Goal: Communication & Community: Share content

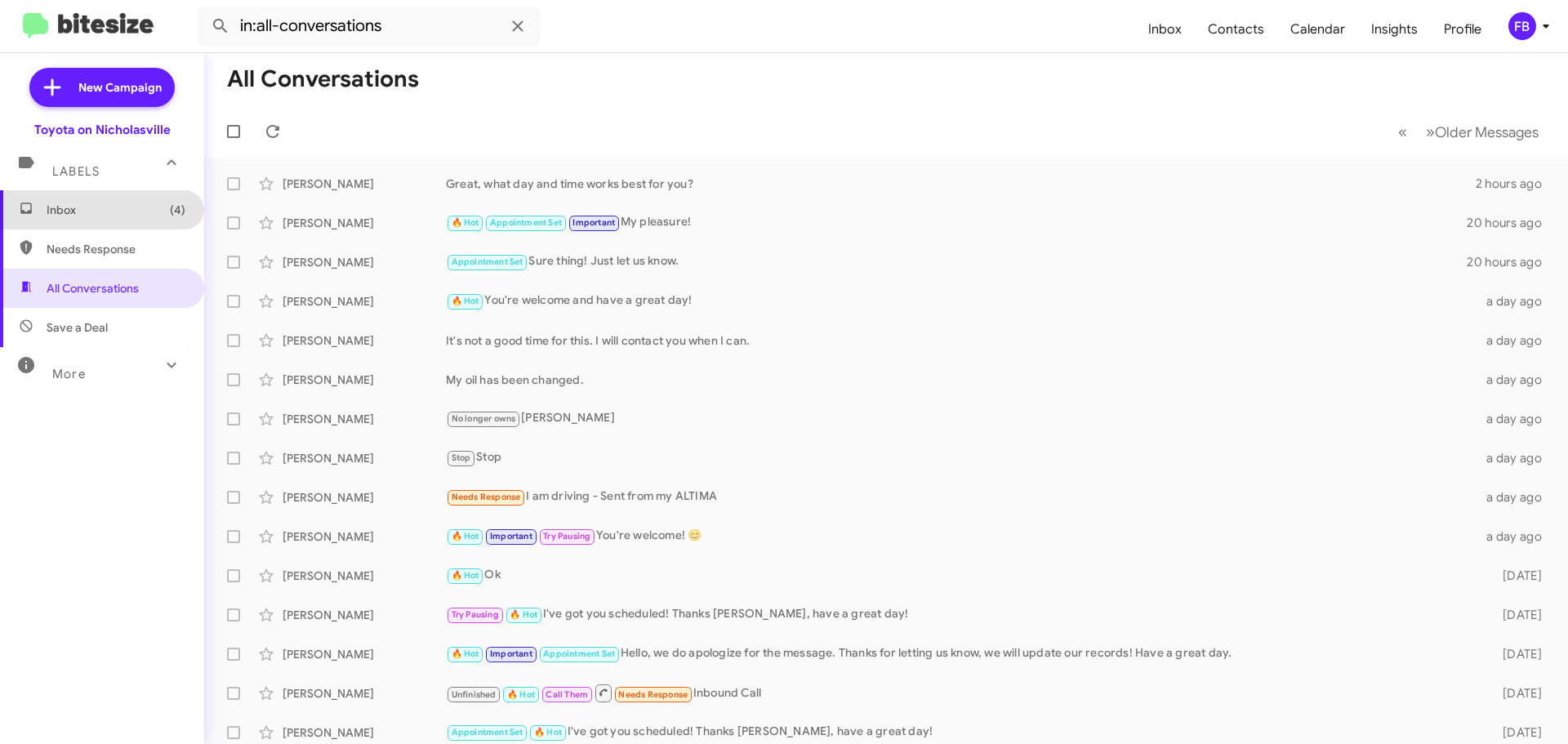
click at [130, 224] on span "Inbox (4)" at bounding box center [102, 210] width 204 height 39
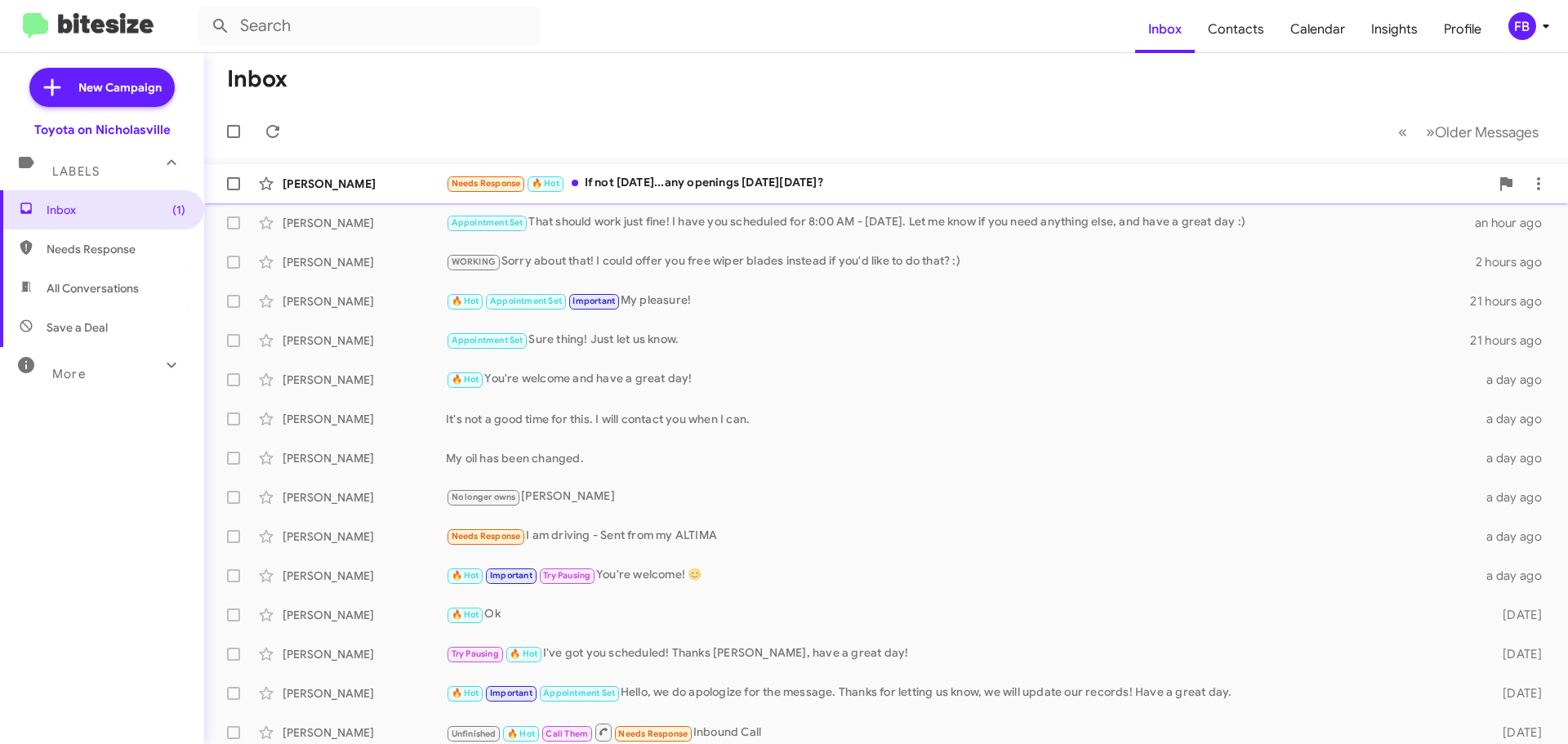
click at [795, 185] on div "Needs Response 🔥 Hot If not [DATE]...any openings [DATE][DATE]?" at bounding box center [968, 183] width 1044 height 18
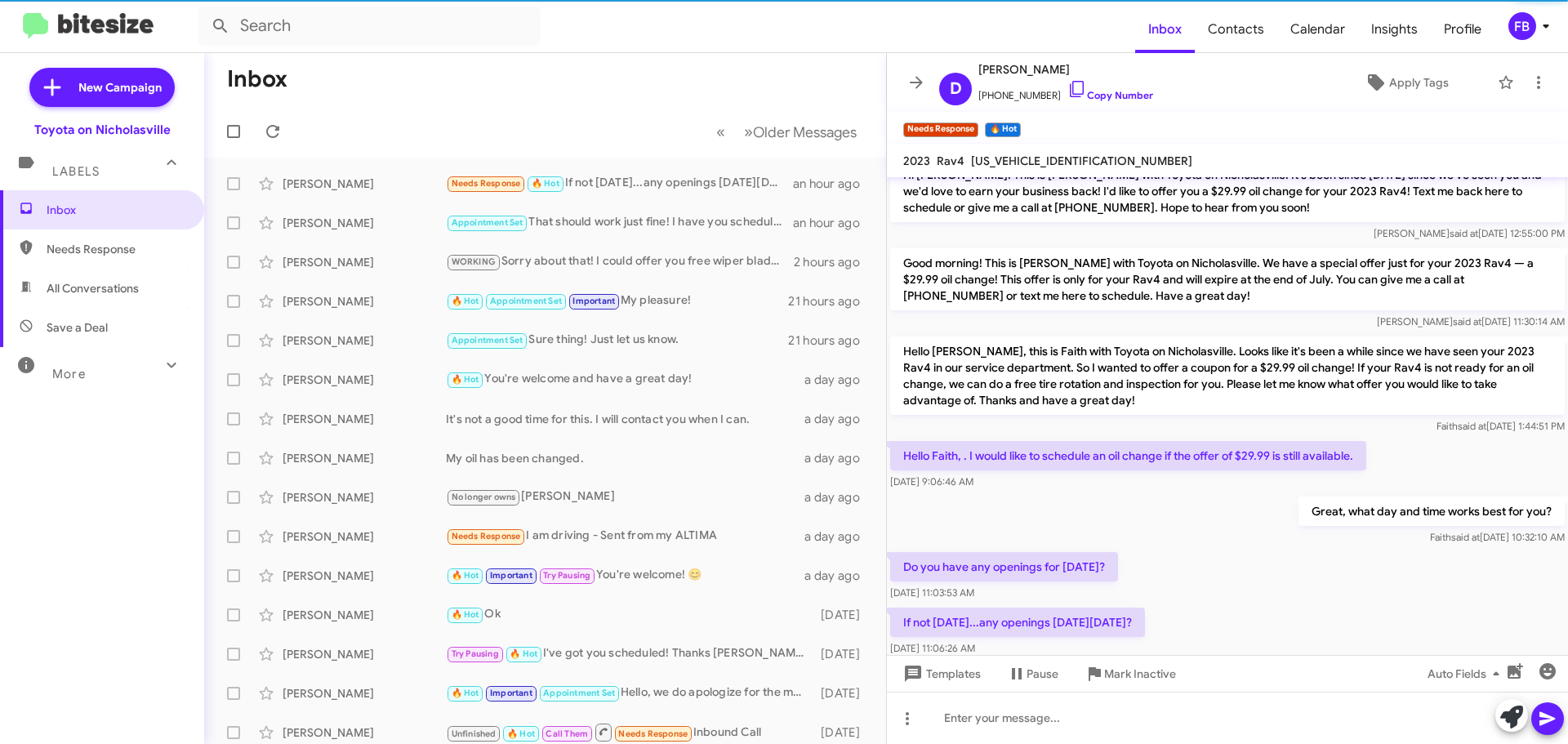
scroll to position [54, 0]
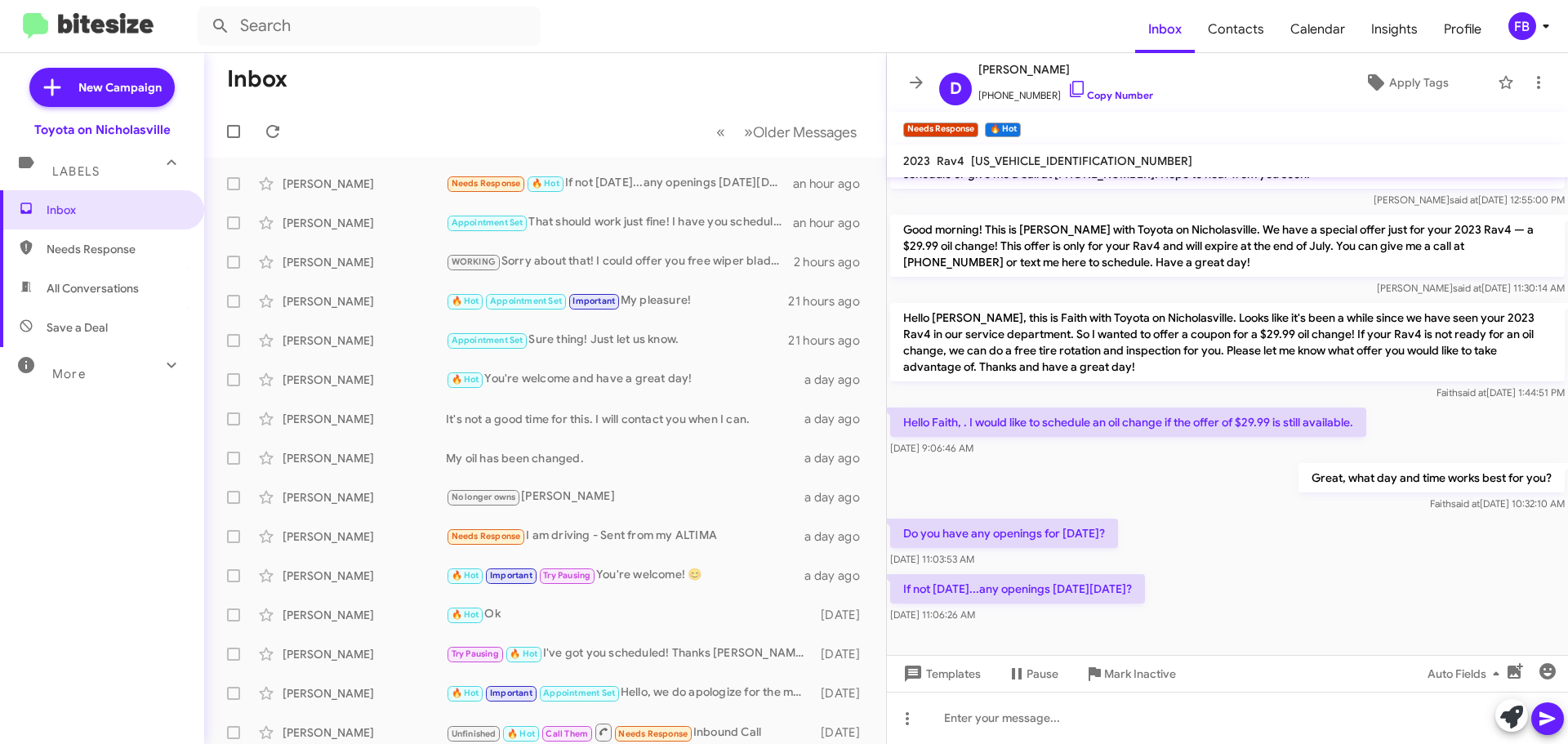
click at [1052, 165] on span "[US_VEHICLE_IDENTIFICATION_NUMBER]" at bounding box center [1082, 161] width 221 height 15
copy span "[US_VEHICLE_IDENTIFICATION_NUMBER]"
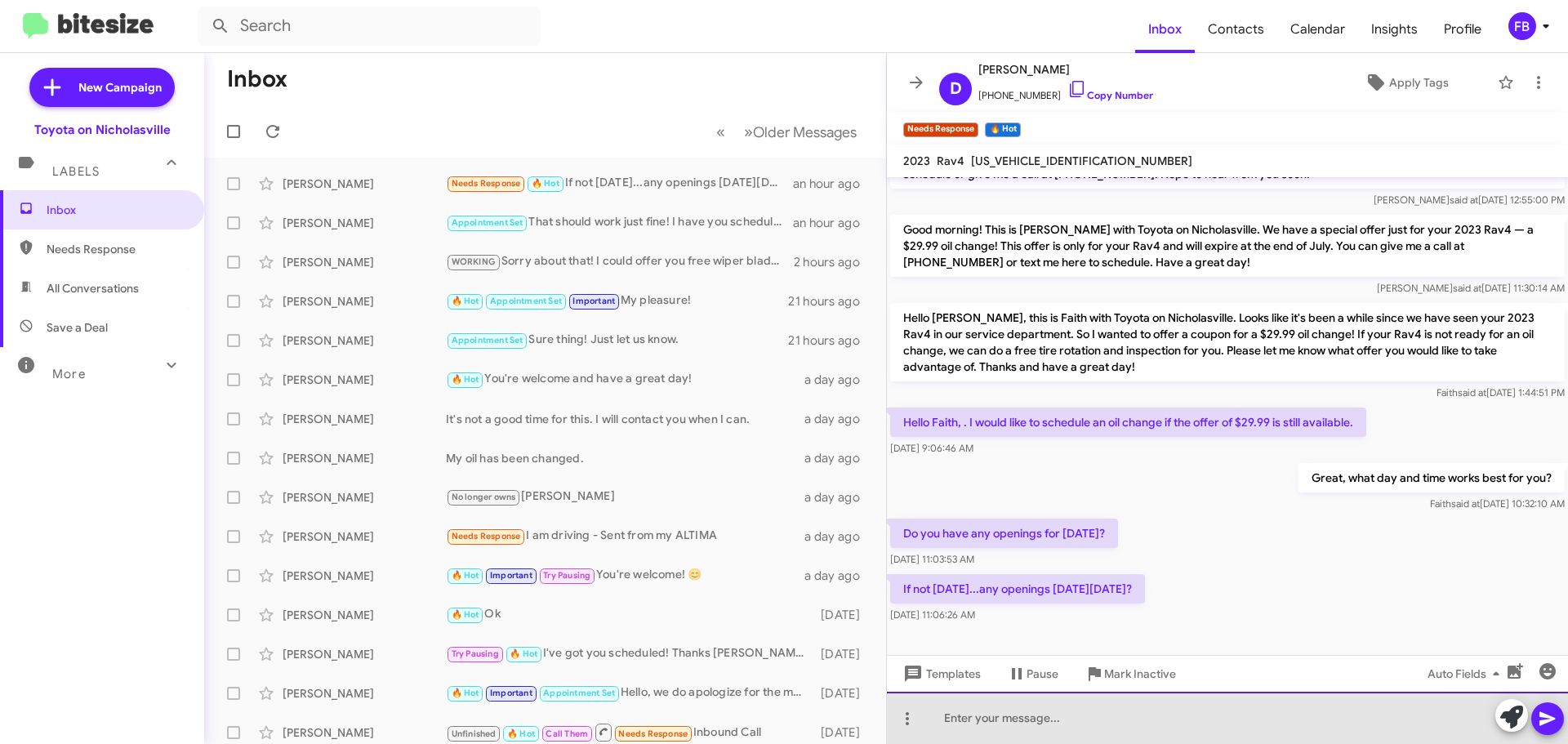
click at [986, 703] on div at bounding box center [1228, 719] width 682 height 53
click at [961, 717] on div "Wehave [DATE]. Do you want morning or afternoon?" at bounding box center [1228, 719] width 682 height 53
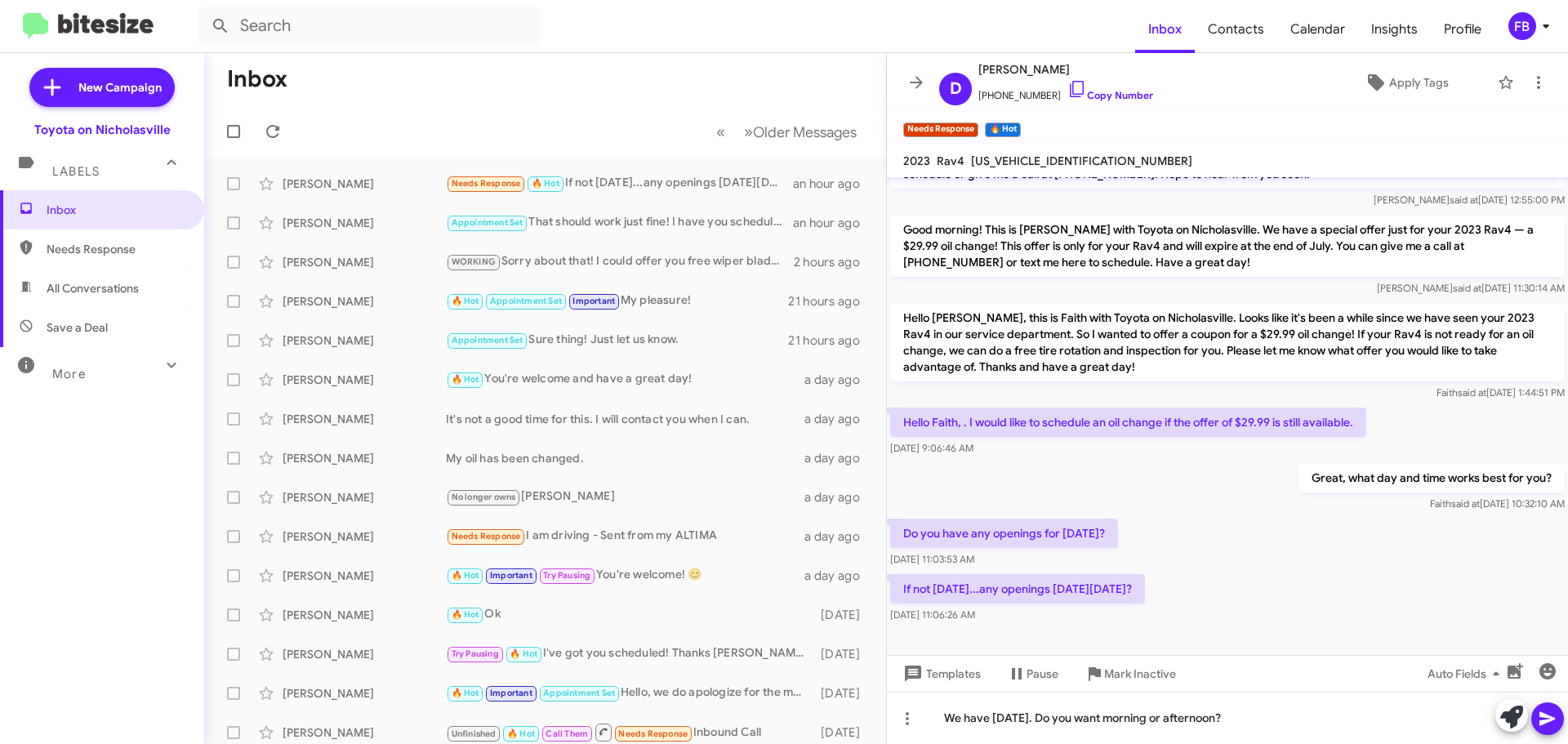
click at [1542, 719] on icon at bounding box center [1548, 719] width 19 height 19
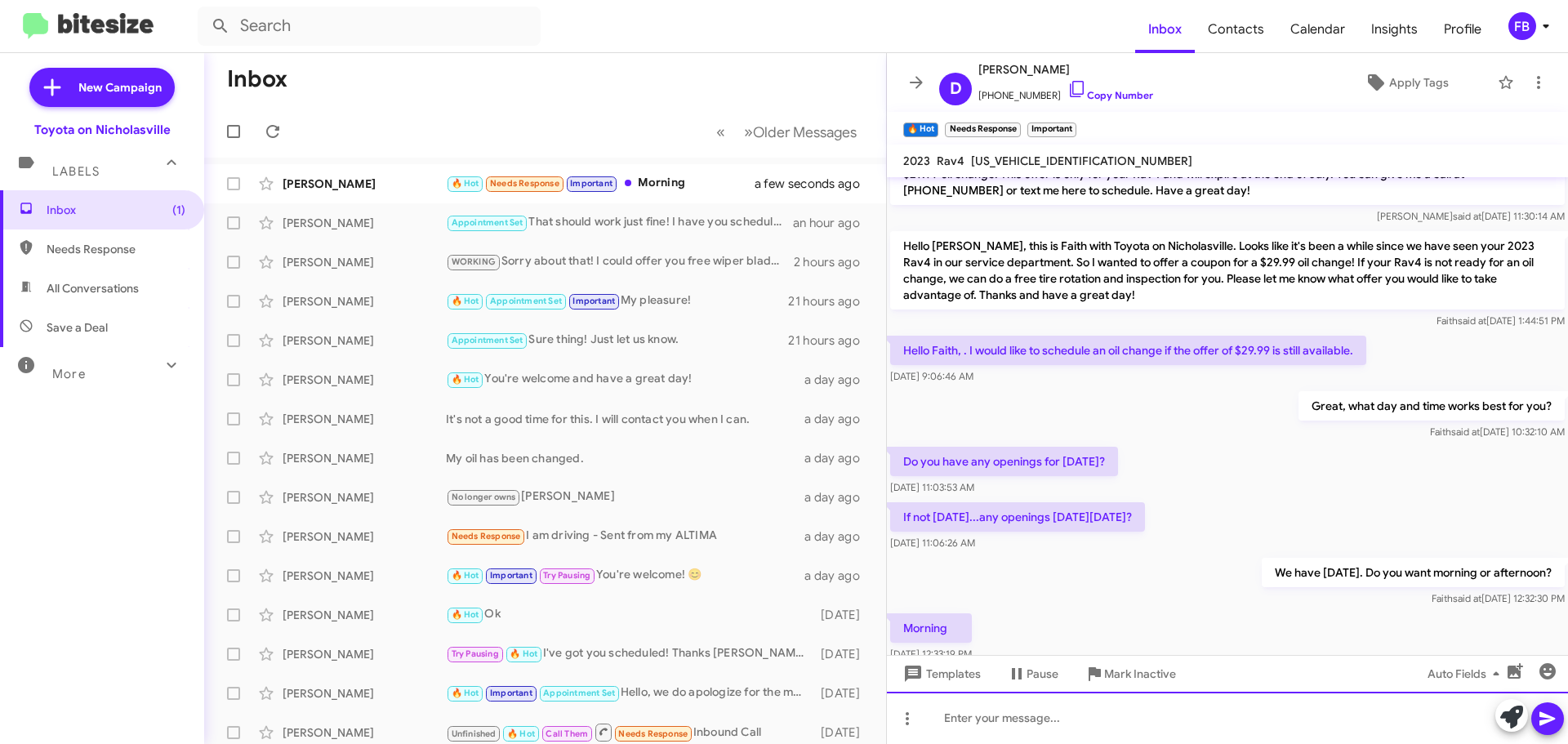
scroll to position [173, 0]
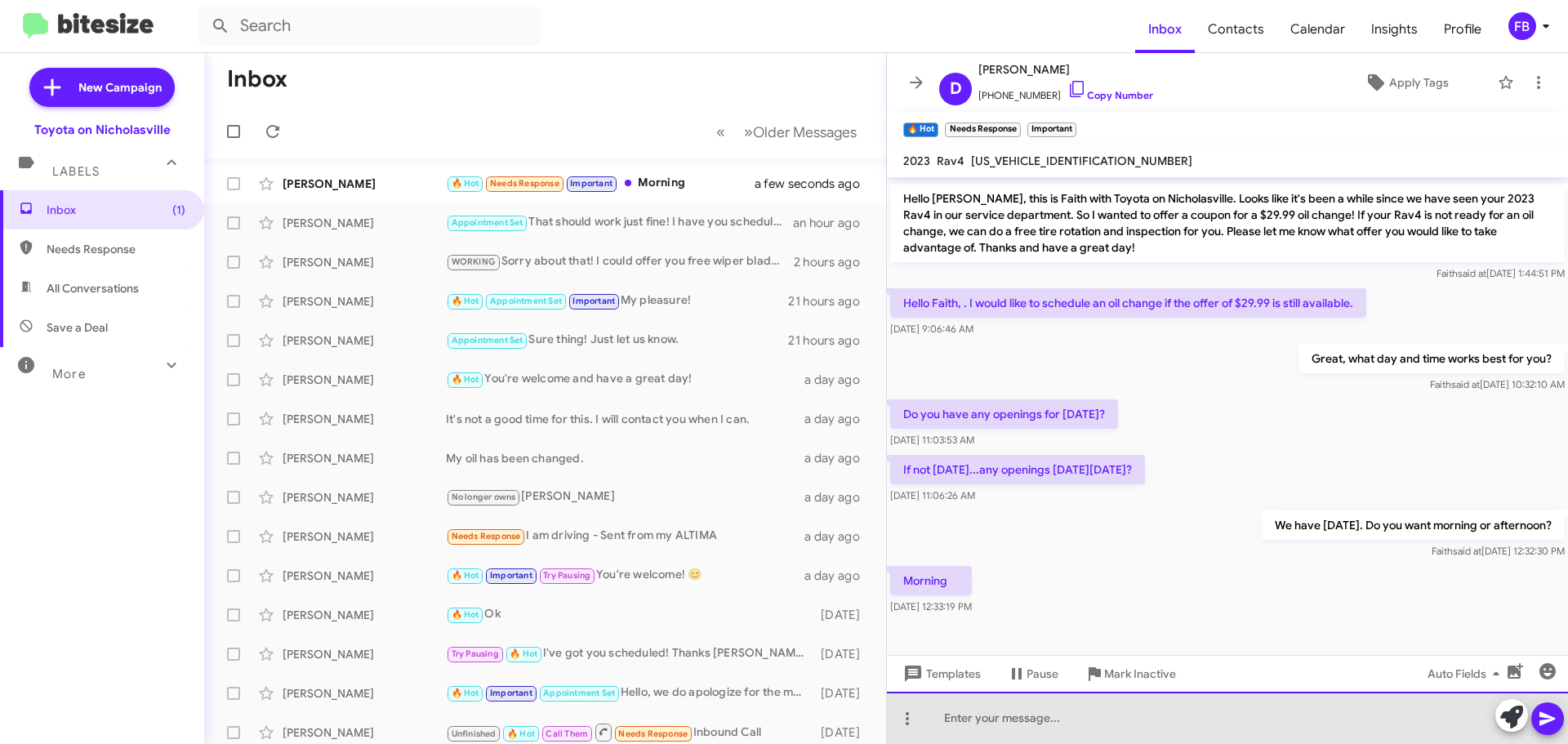
click at [979, 719] on div at bounding box center [1228, 719] width 682 height 53
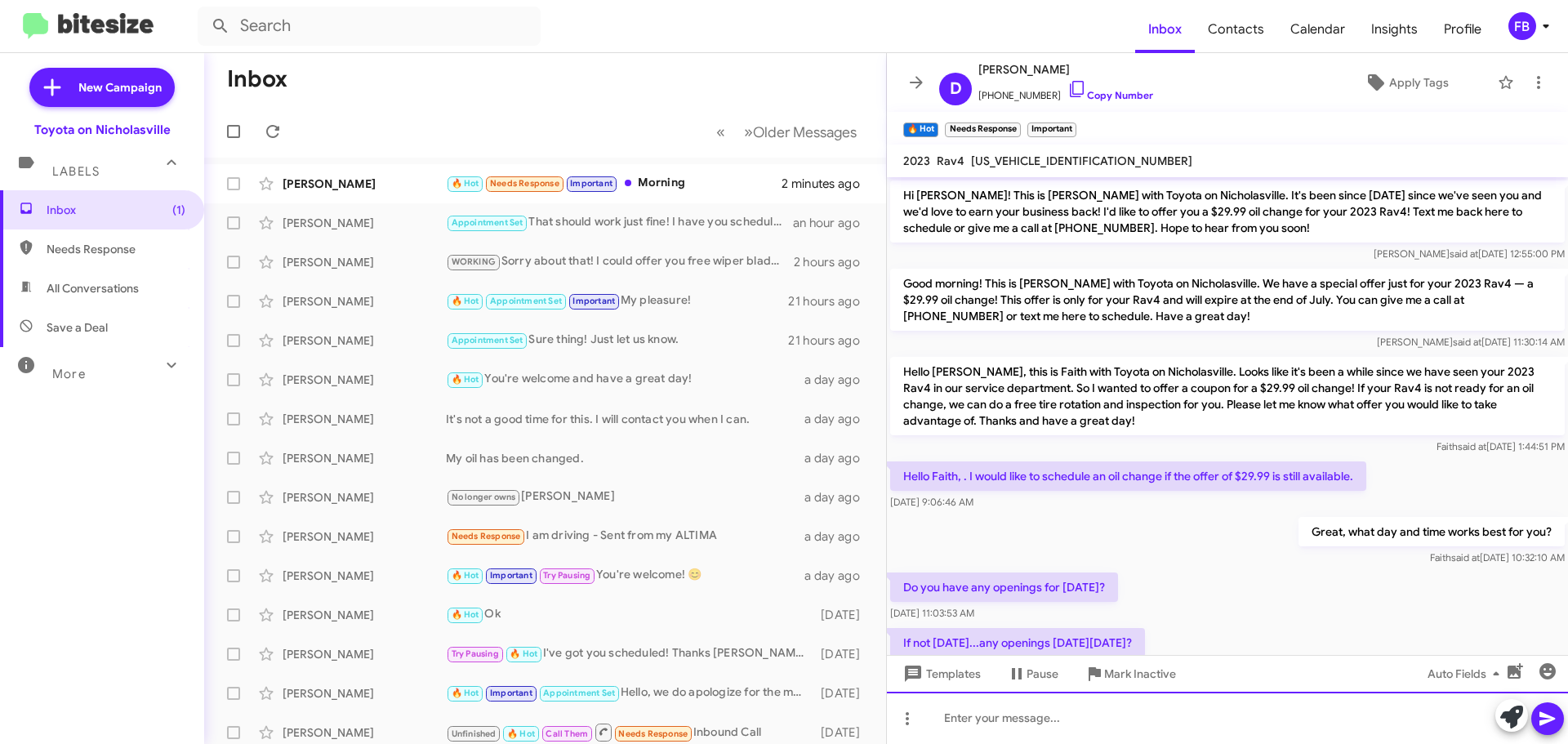
scroll to position [233, 0]
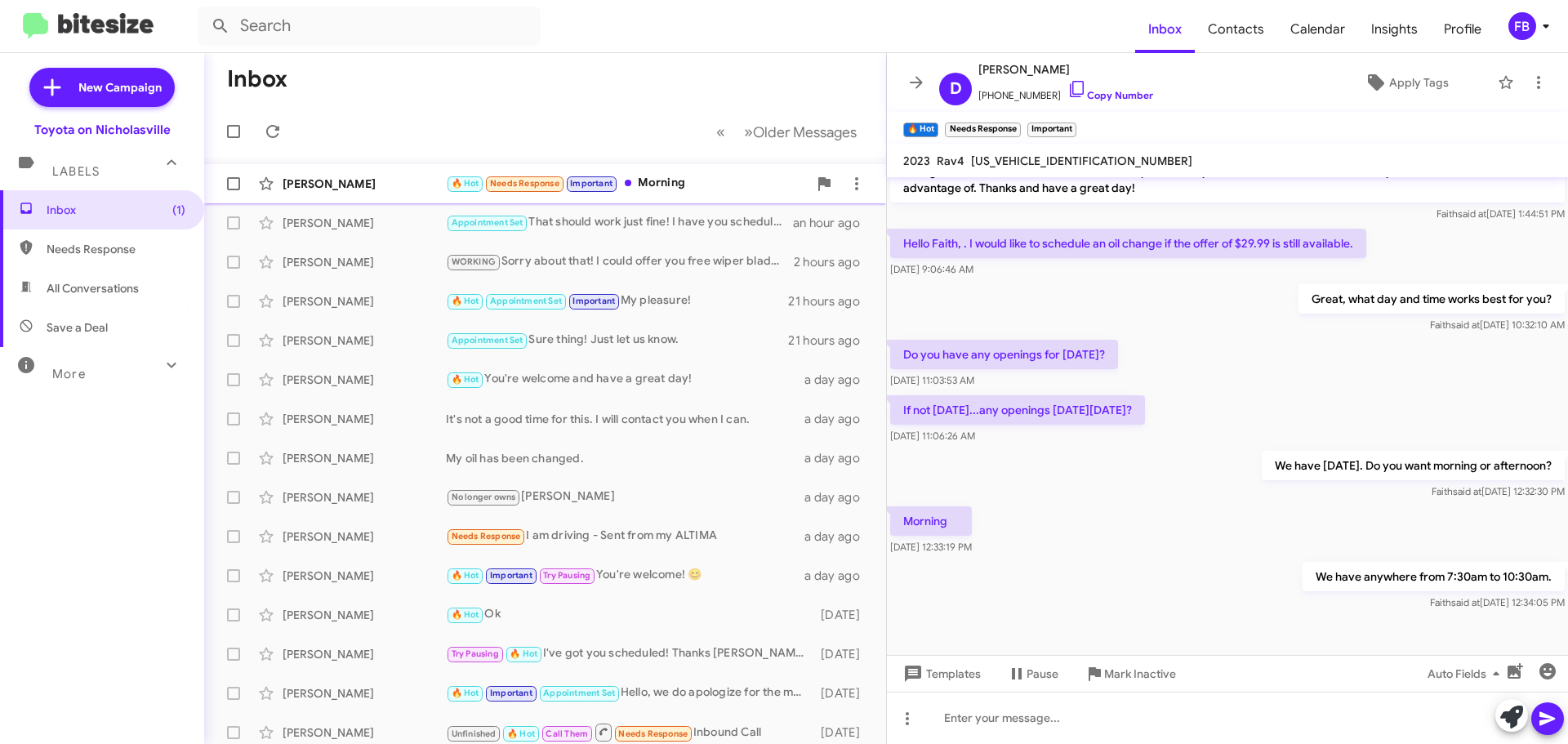
click at [345, 179] on div "[PERSON_NAME]" at bounding box center [364, 184] width 164 height 17
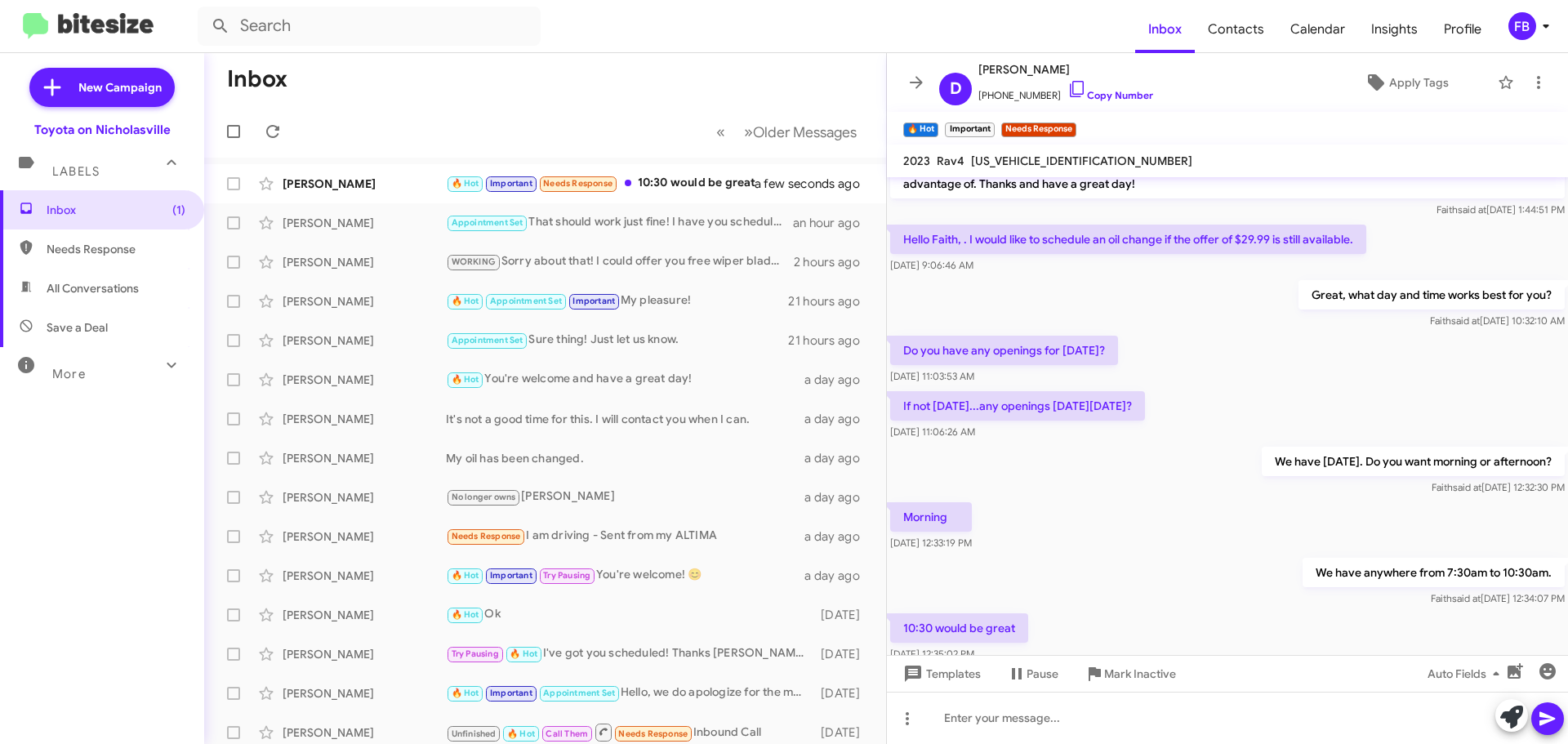
scroll to position [292, 0]
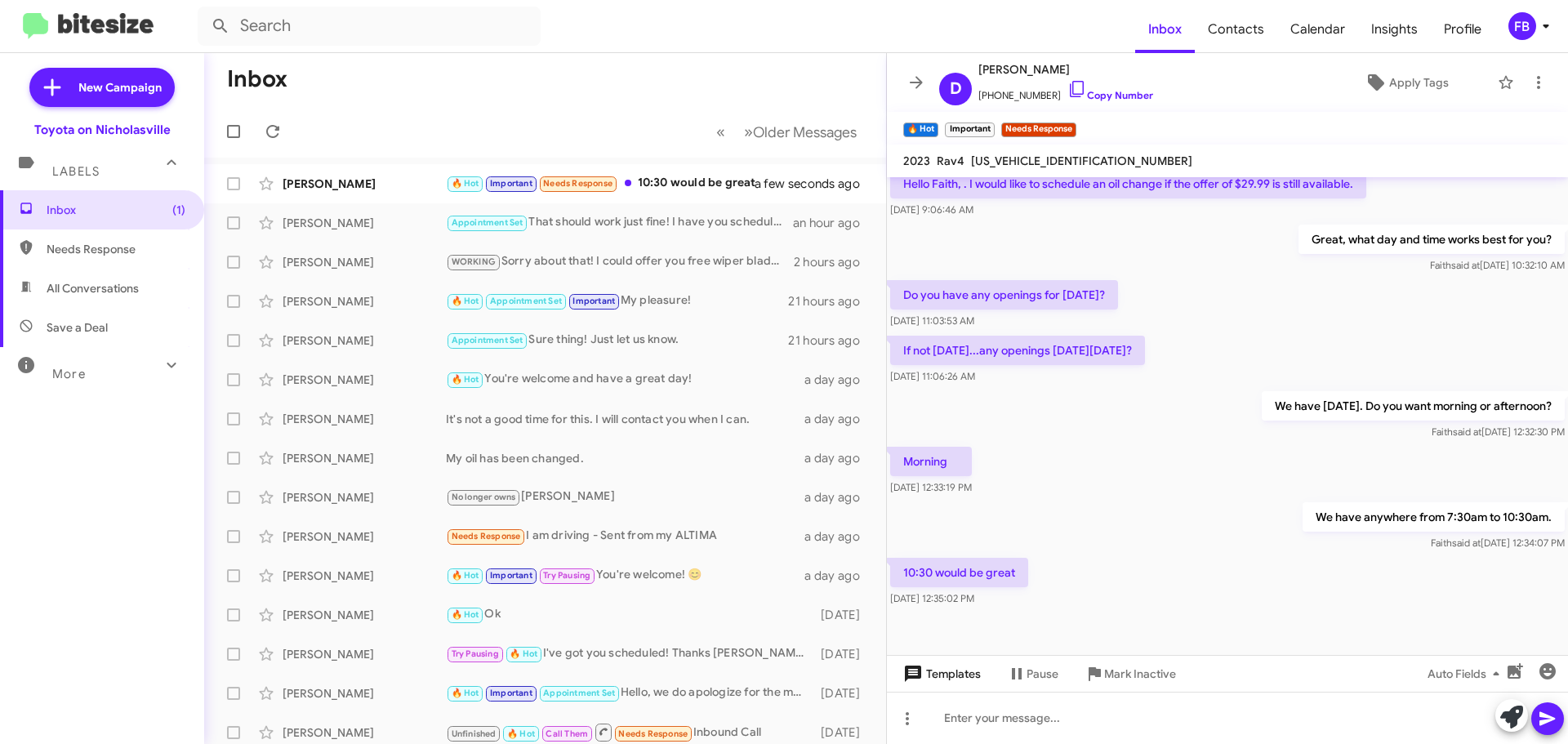
click at [973, 675] on span "Templates" at bounding box center [941, 674] width 80 height 30
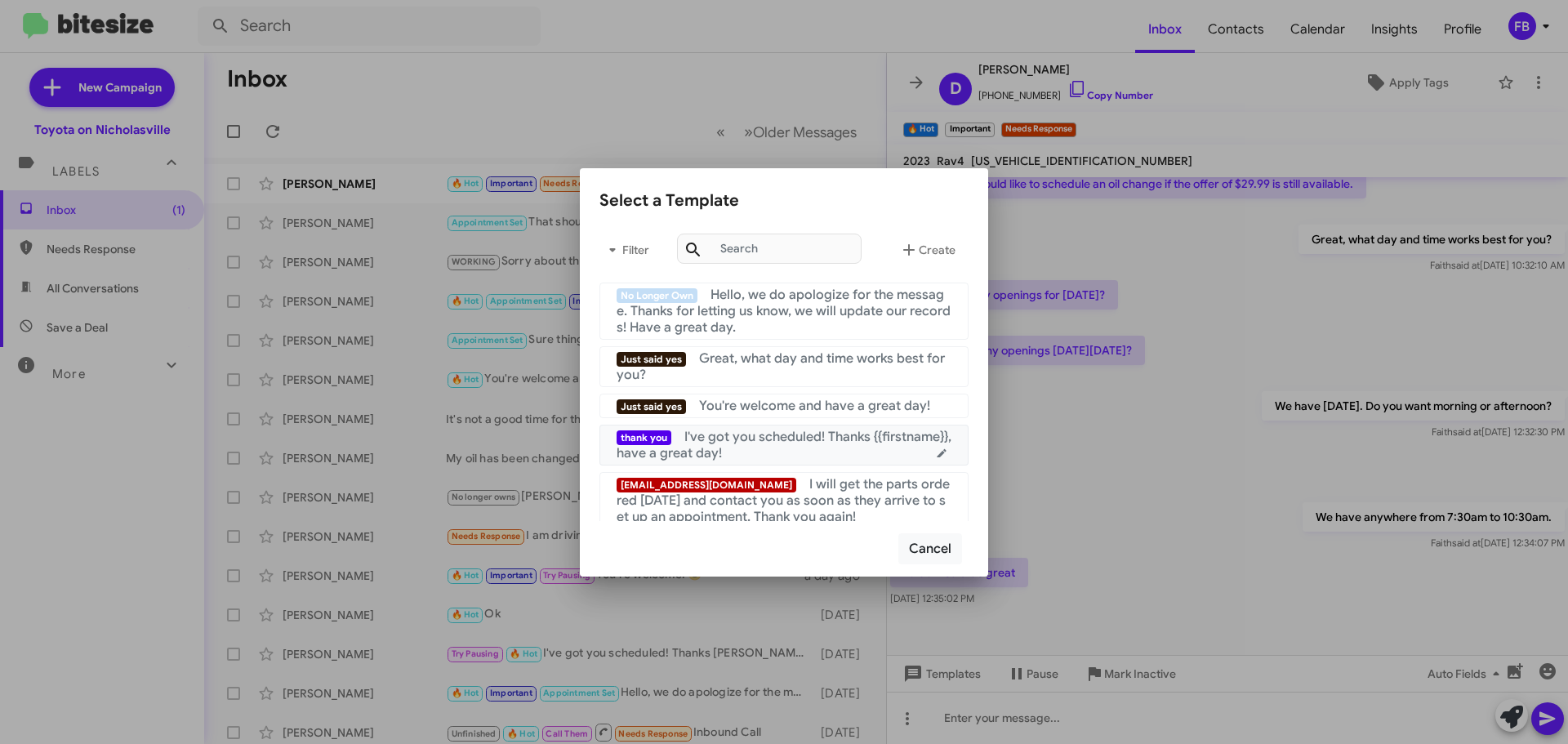
click at [774, 449] on div "thank you I've got you scheduled! Thanks {{firstname}}, have a great day!" at bounding box center [784, 445] width 335 height 32
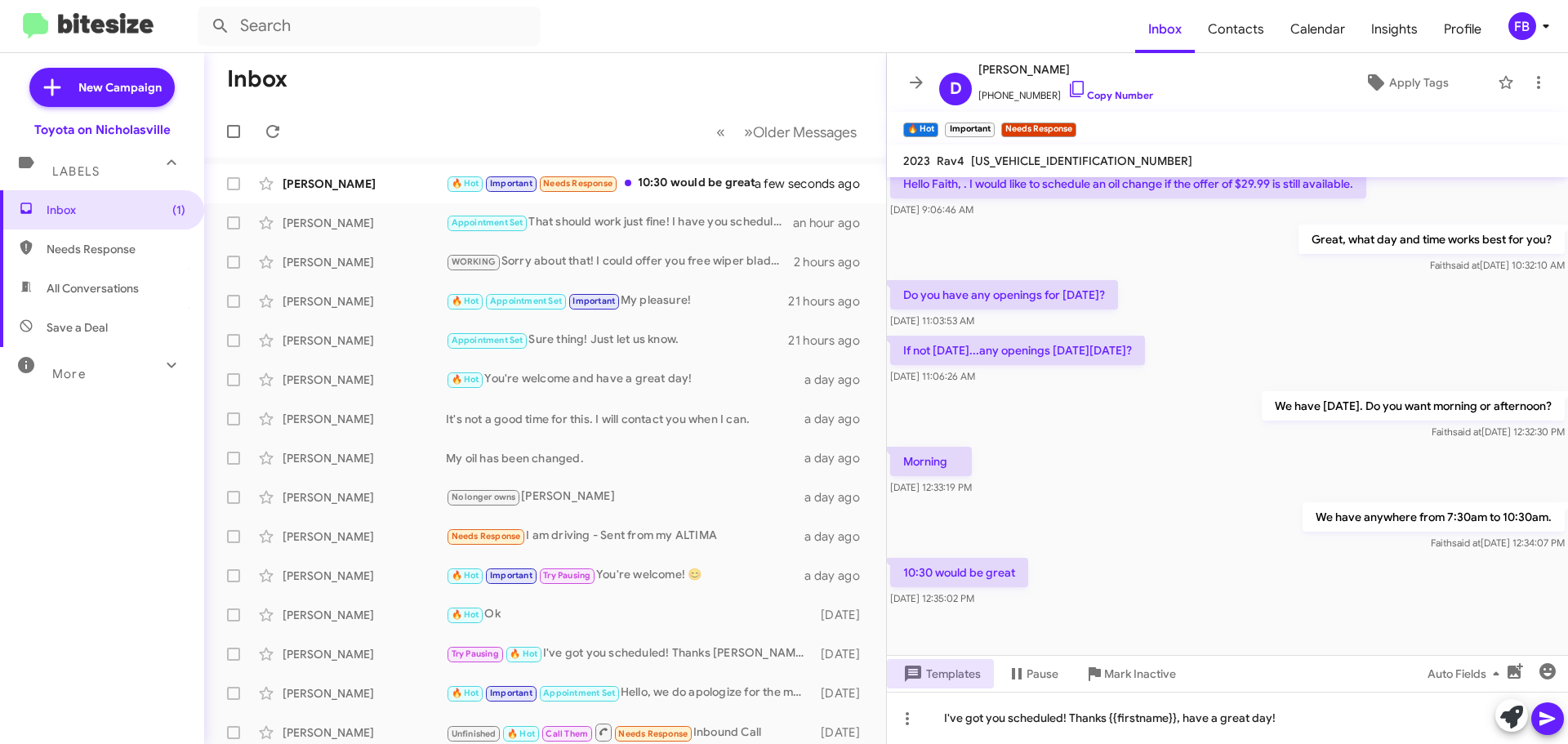
click at [1542, 724] on icon at bounding box center [1548, 719] width 16 height 14
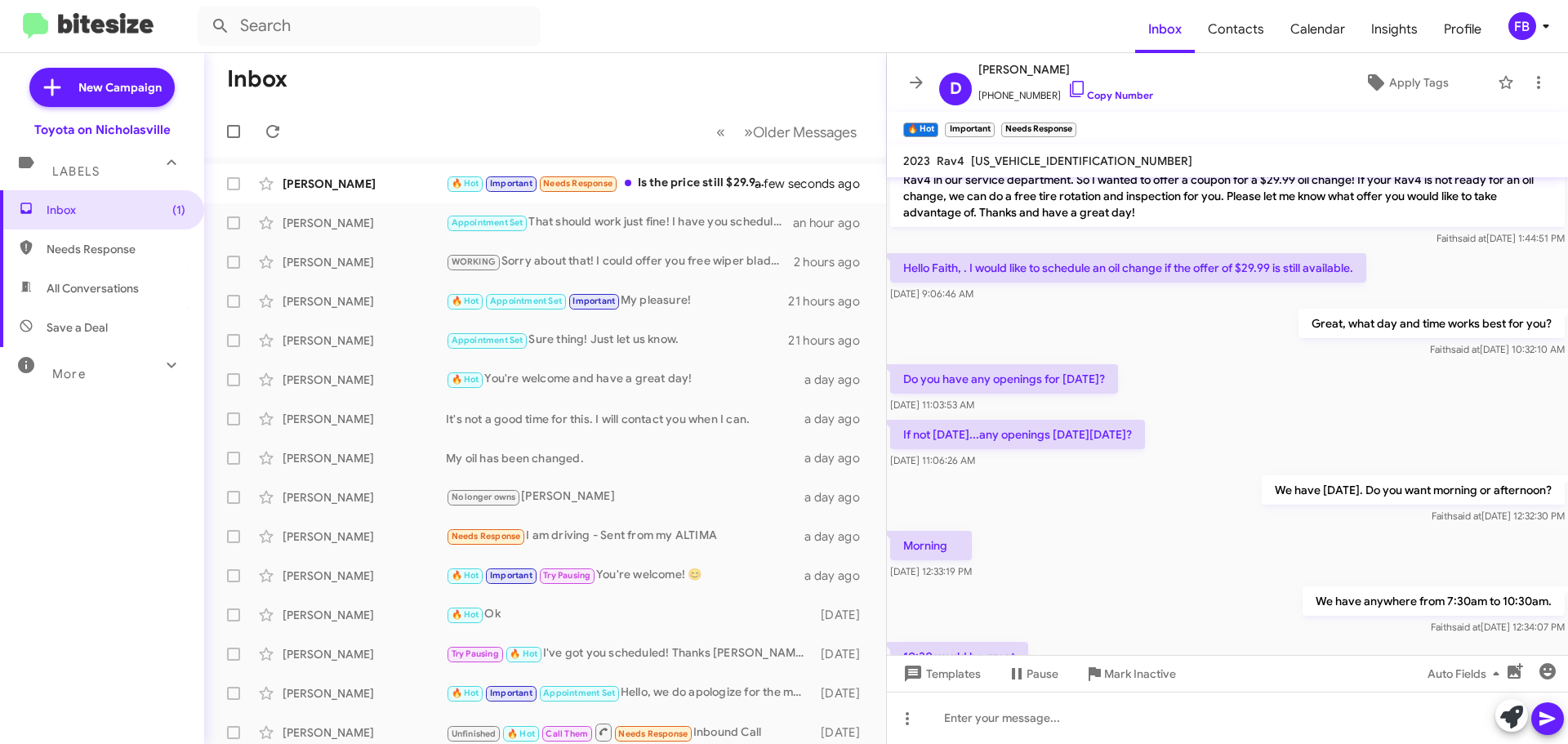
scroll to position [411, 0]
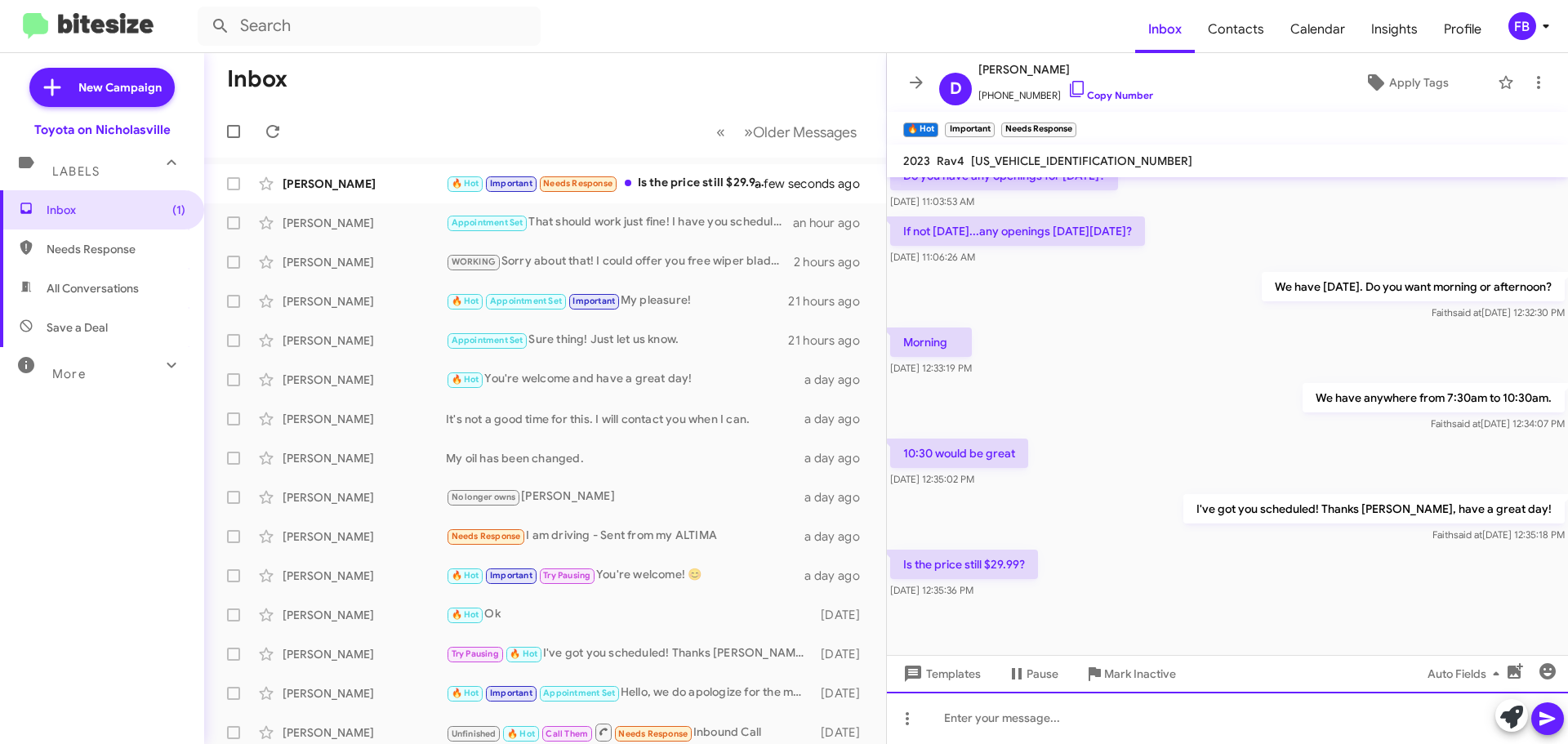
click at [956, 729] on div at bounding box center [1228, 719] width 682 height 53
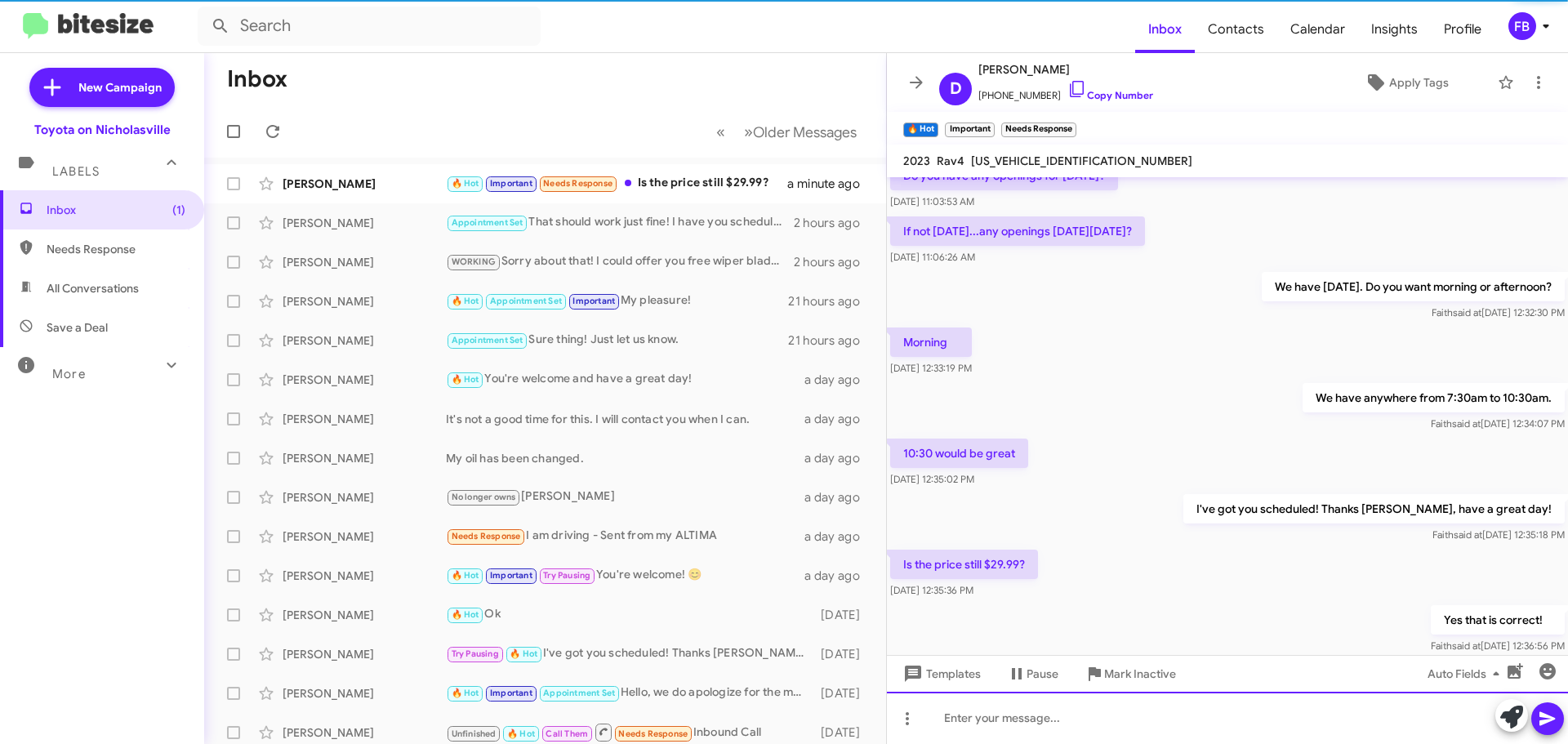
scroll to position [0, 0]
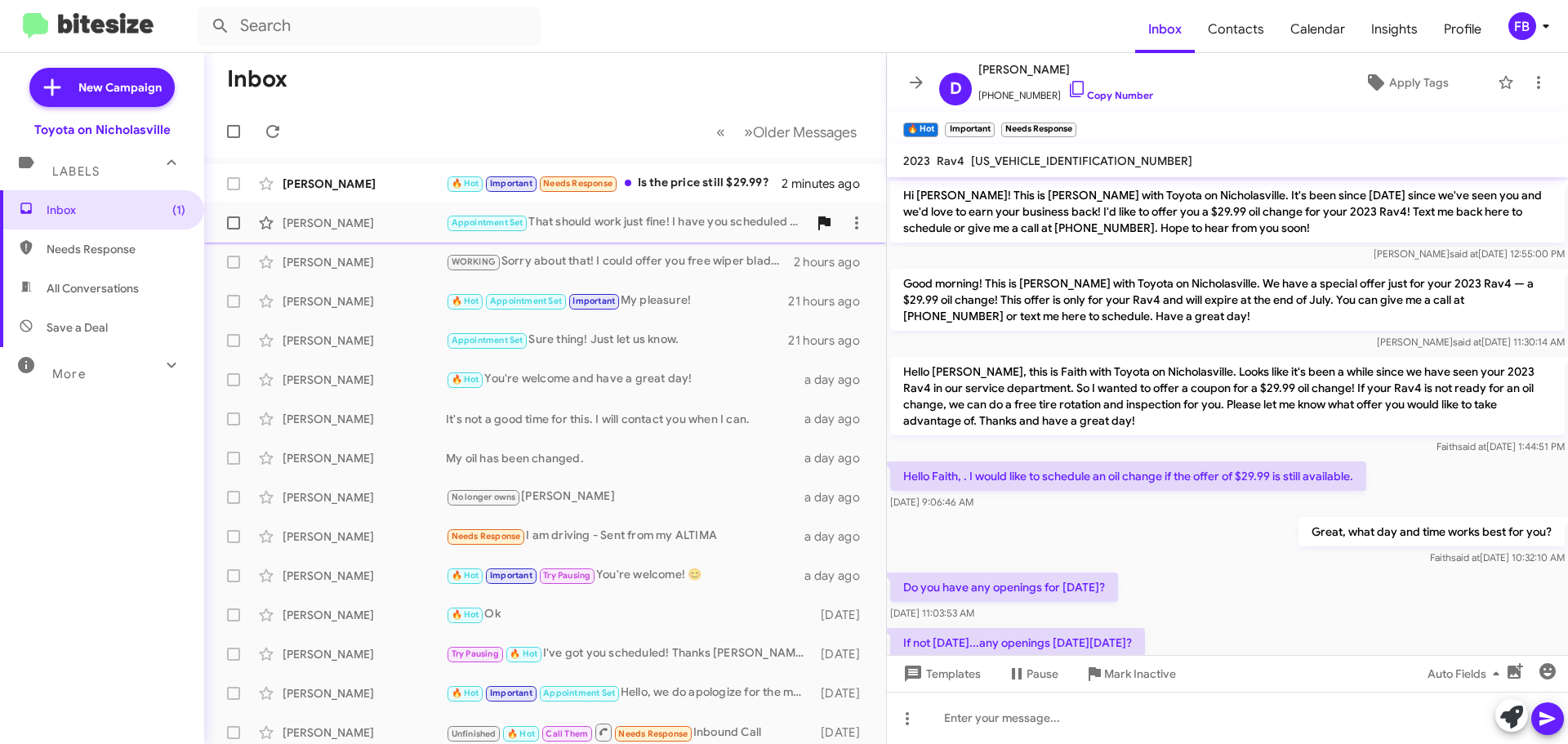
click at [695, 189] on div "🔥 Hot Important Needs Response Is the price still $29.99?" at bounding box center [614, 183] width 336 height 18
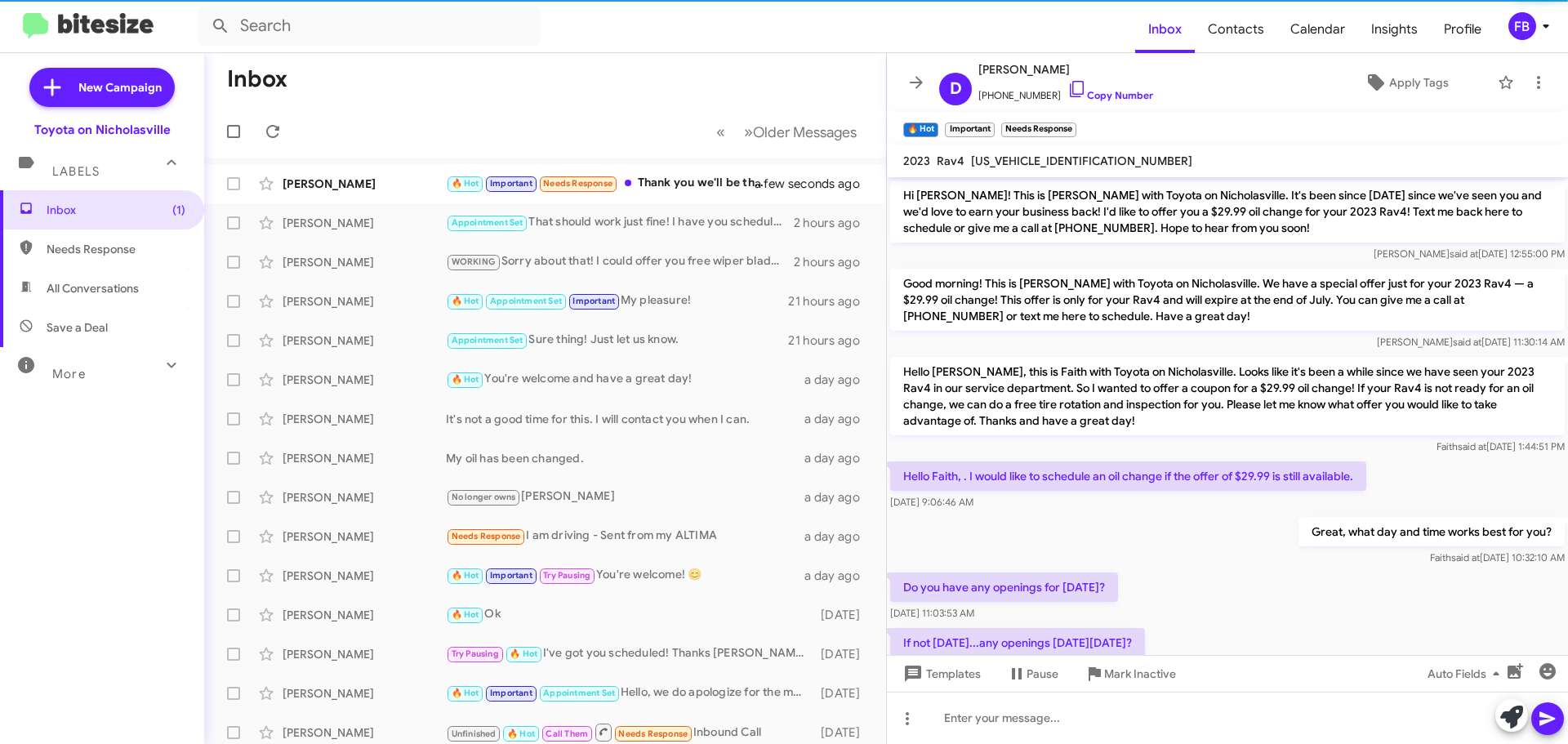
scroll to position [531, 0]
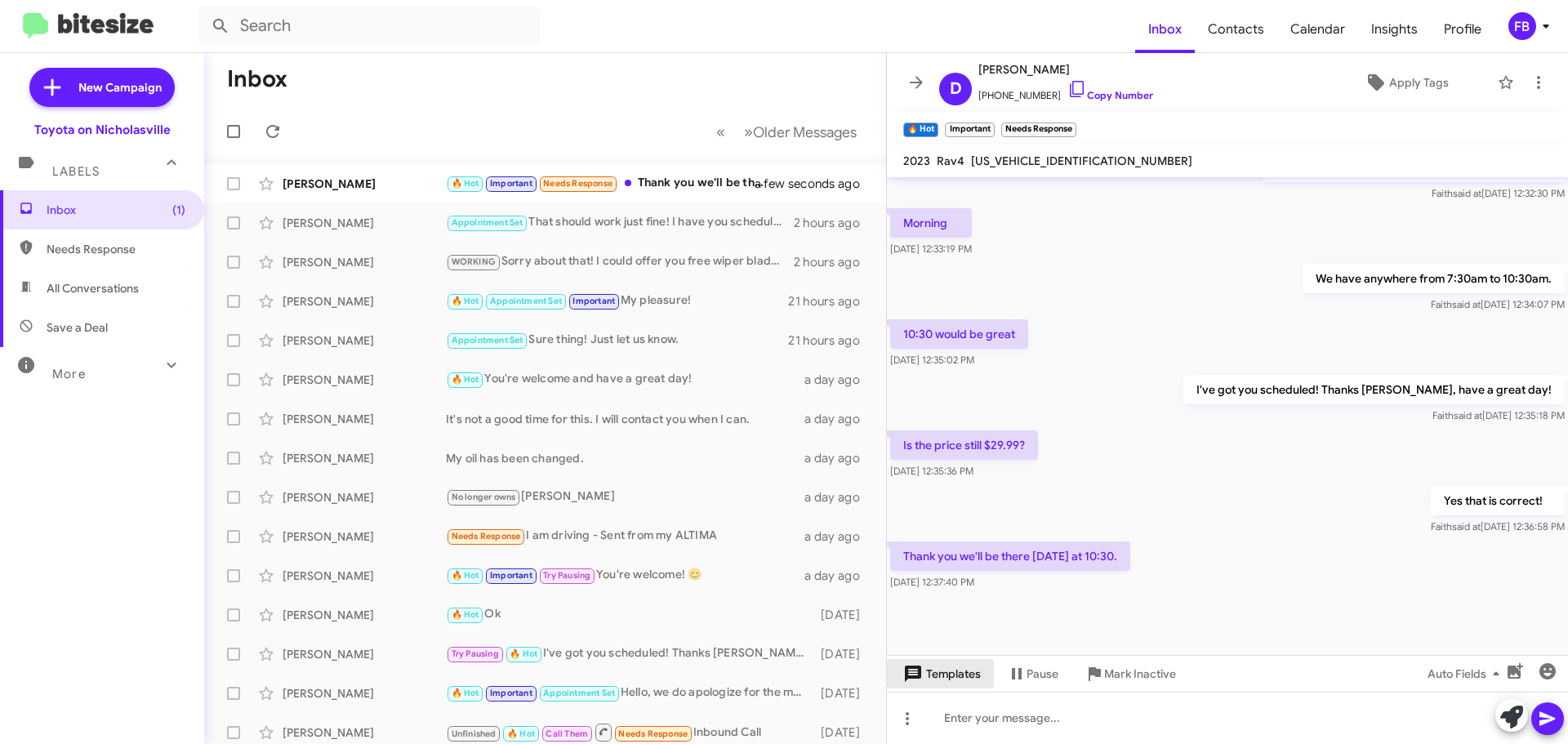
click at [939, 666] on span "Templates" at bounding box center [941, 674] width 80 height 30
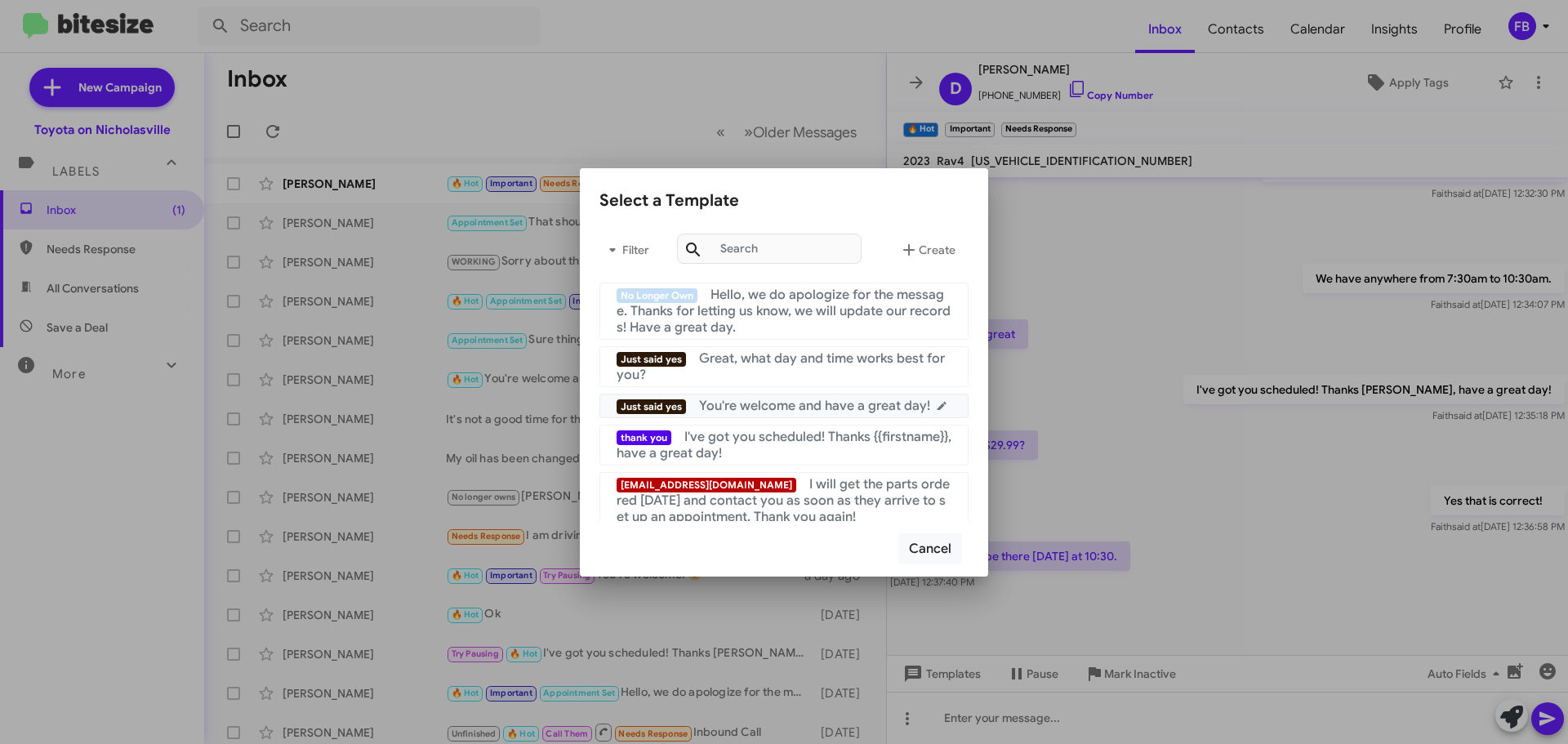
drag, startPoint x: 831, startPoint y: 411, endPoint x: 873, endPoint y: 431, distance: 46.5
click at [830, 411] on span "You're welcome and have a great day!" at bounding box center [815, 406] width 231 height 17
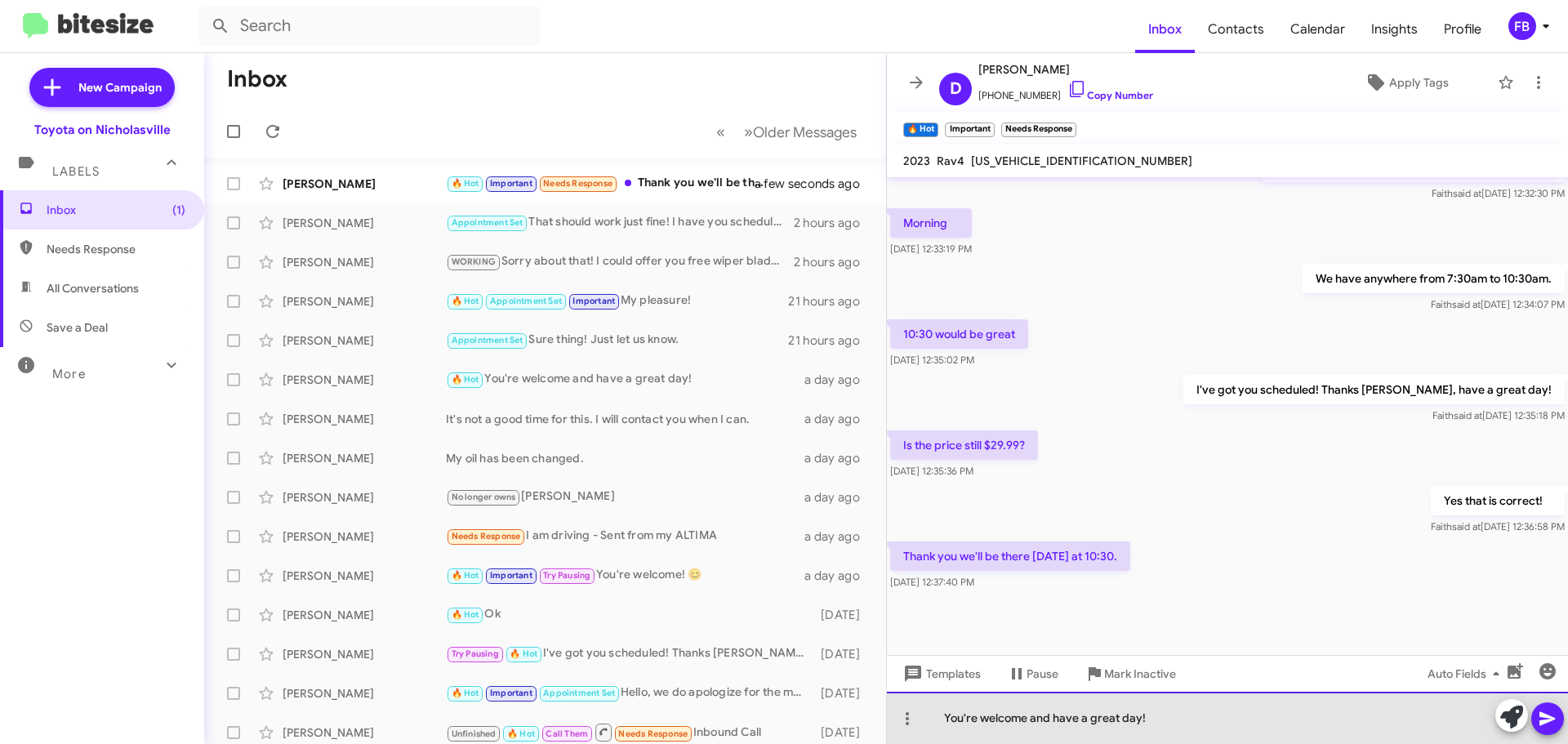
drag, startPoint x: 1138, startPoint y: 719, endPoint x: 1028, endPoint y: 724, distance: 110.1
click at [1028, 724] on div "You're welcome and have a great day!" at bounding box center [1228, 719] width 682 height 53
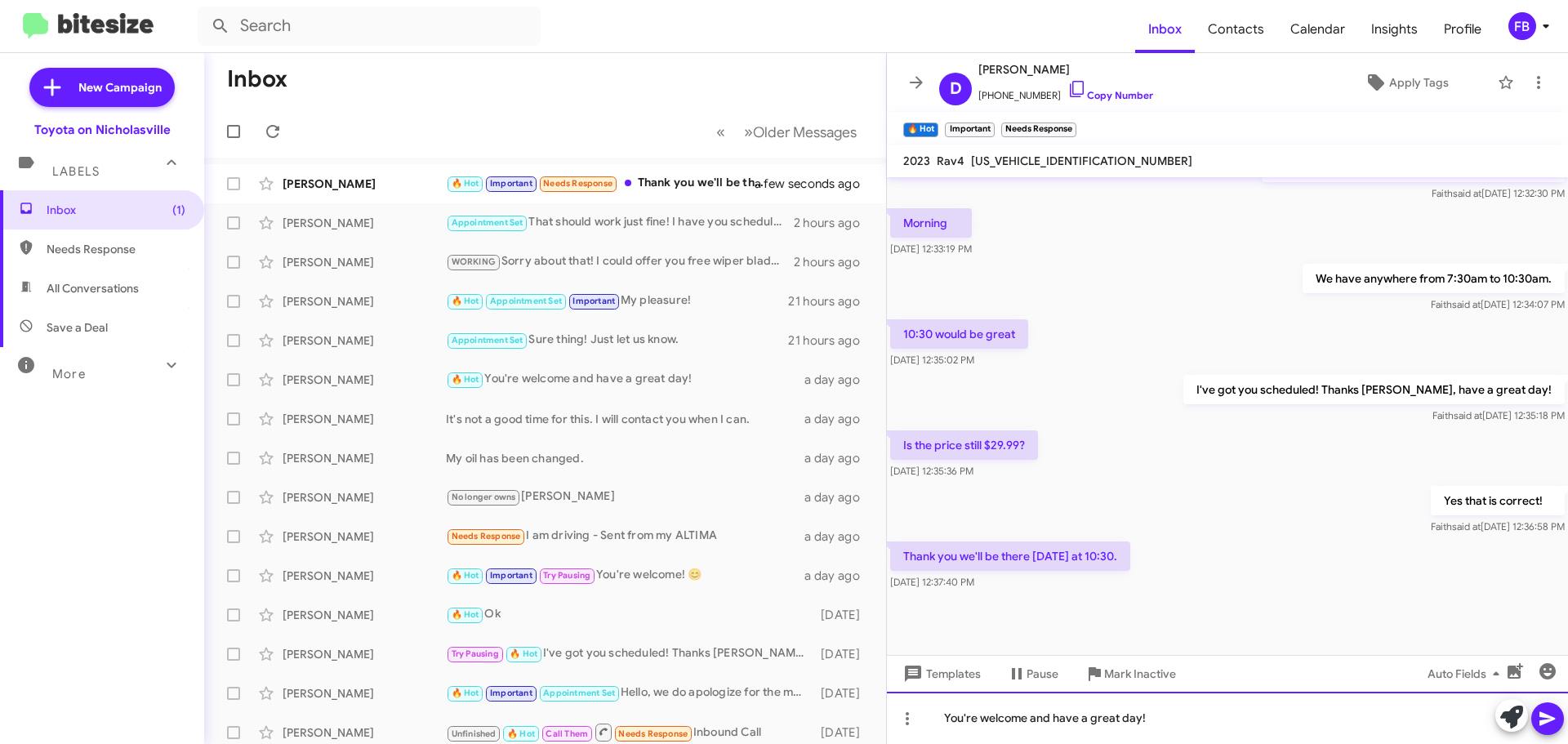
click at [1064, 732] on div "You're welcome and have a great day!" at bounding box center [1228, 719] width 682 height 53
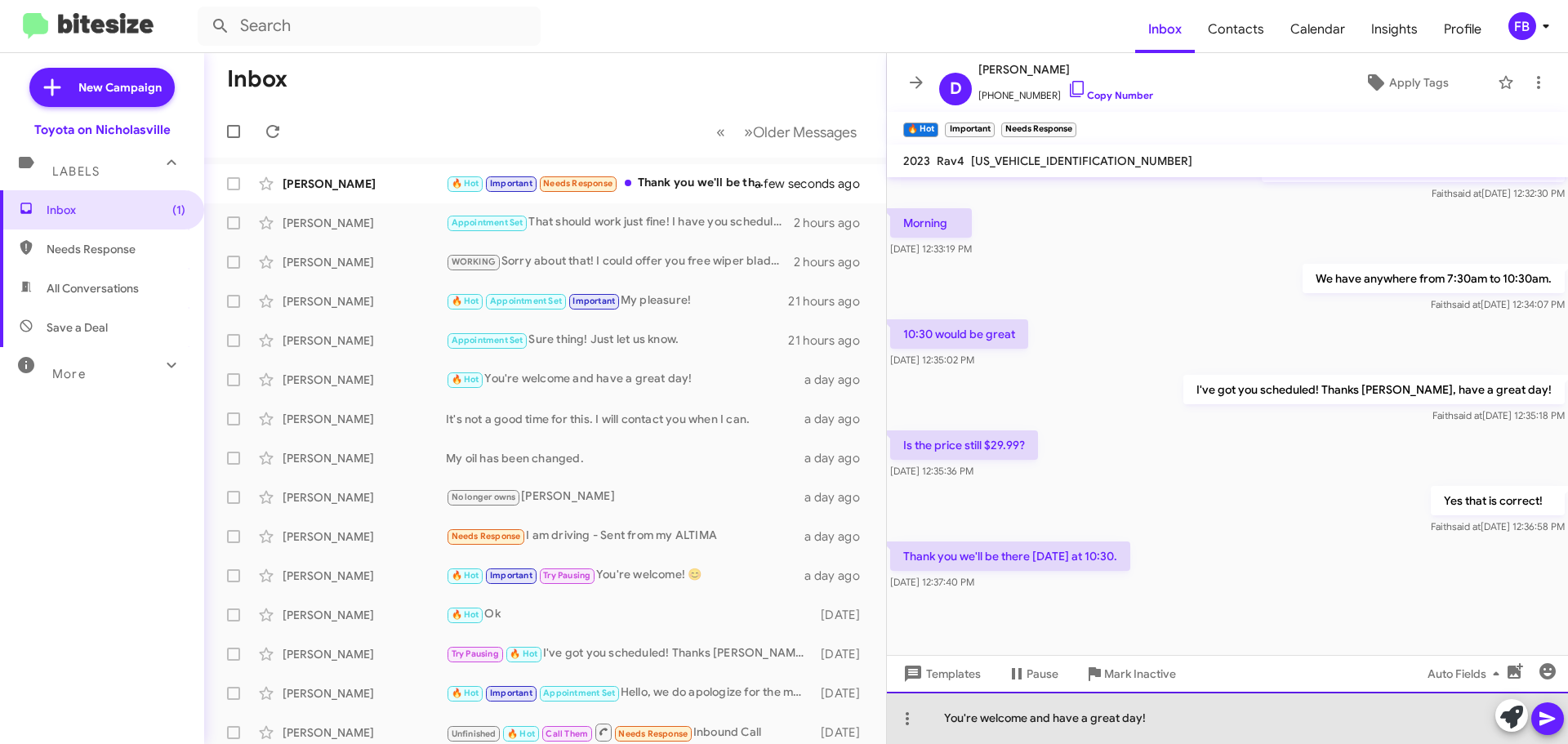
drag, startPoint x: 1026, startPoint y: 720, endPoint x: 1137, endPoint y: 725, distance: 111.1
click at [1137, 725] on div "You're welcome and have a great day!" at bounding box center [1228, 719] width 682 height 53
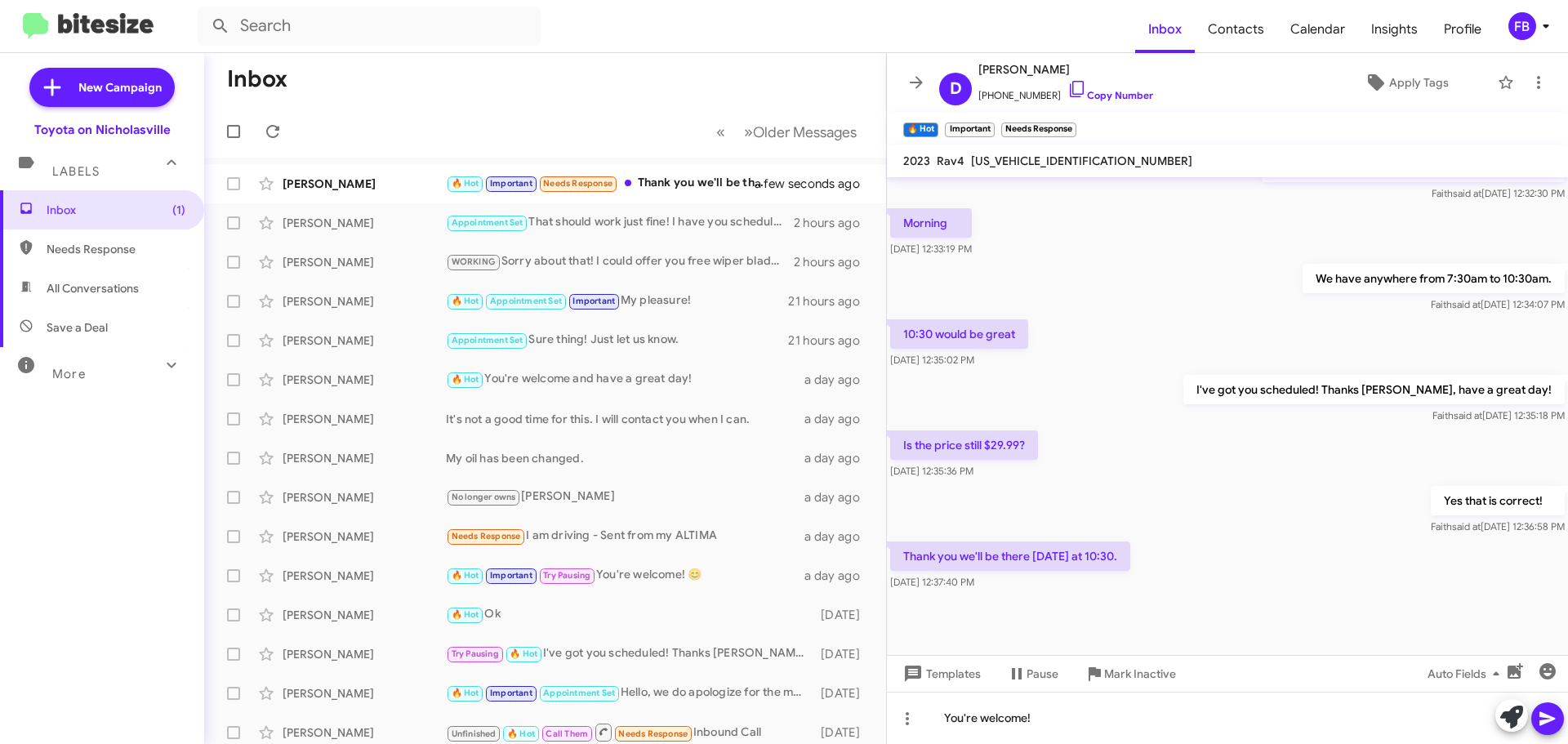
click at [1550, 710] on icon at bounding box center [1548, 719] width 19 height 19
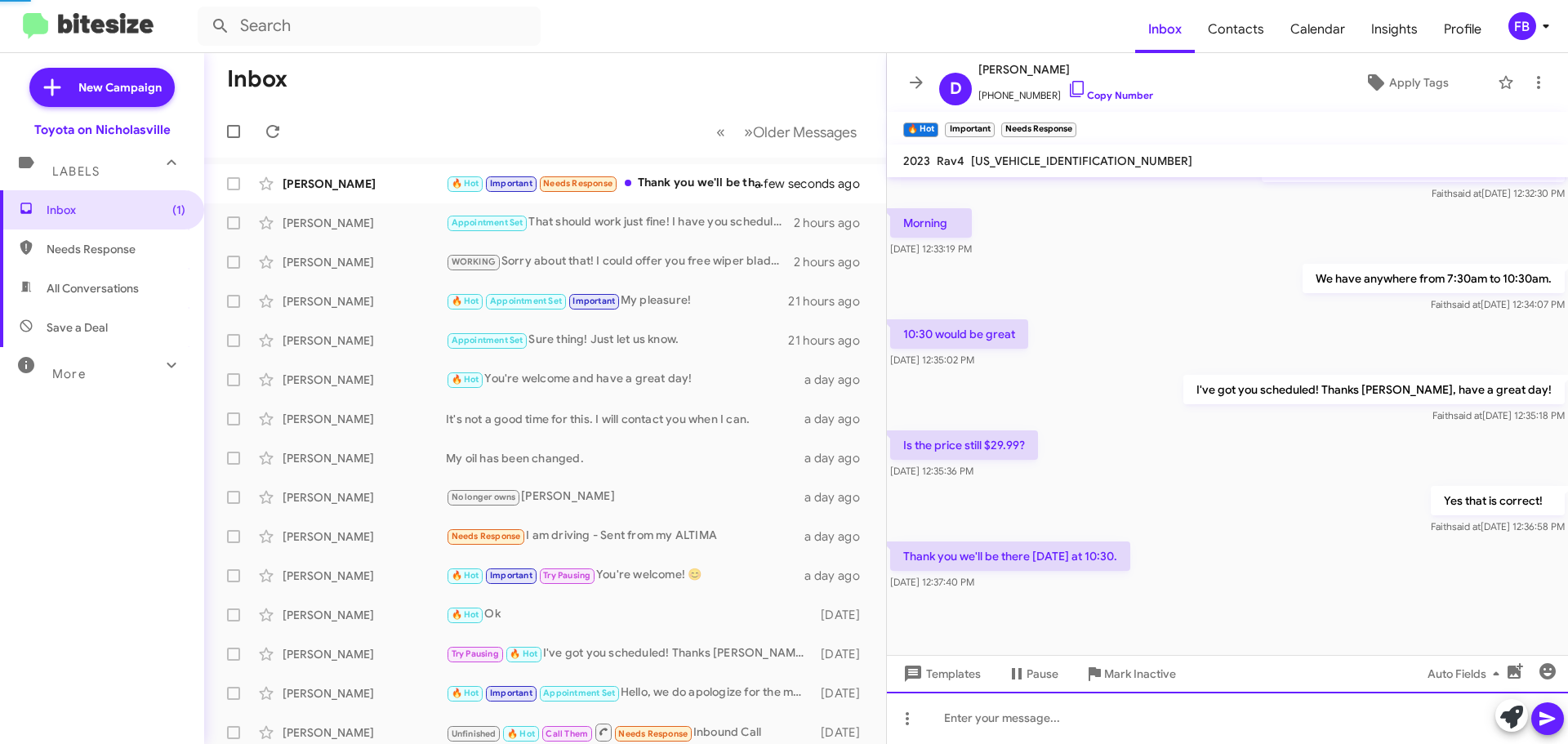
scroll to position [0, 0]
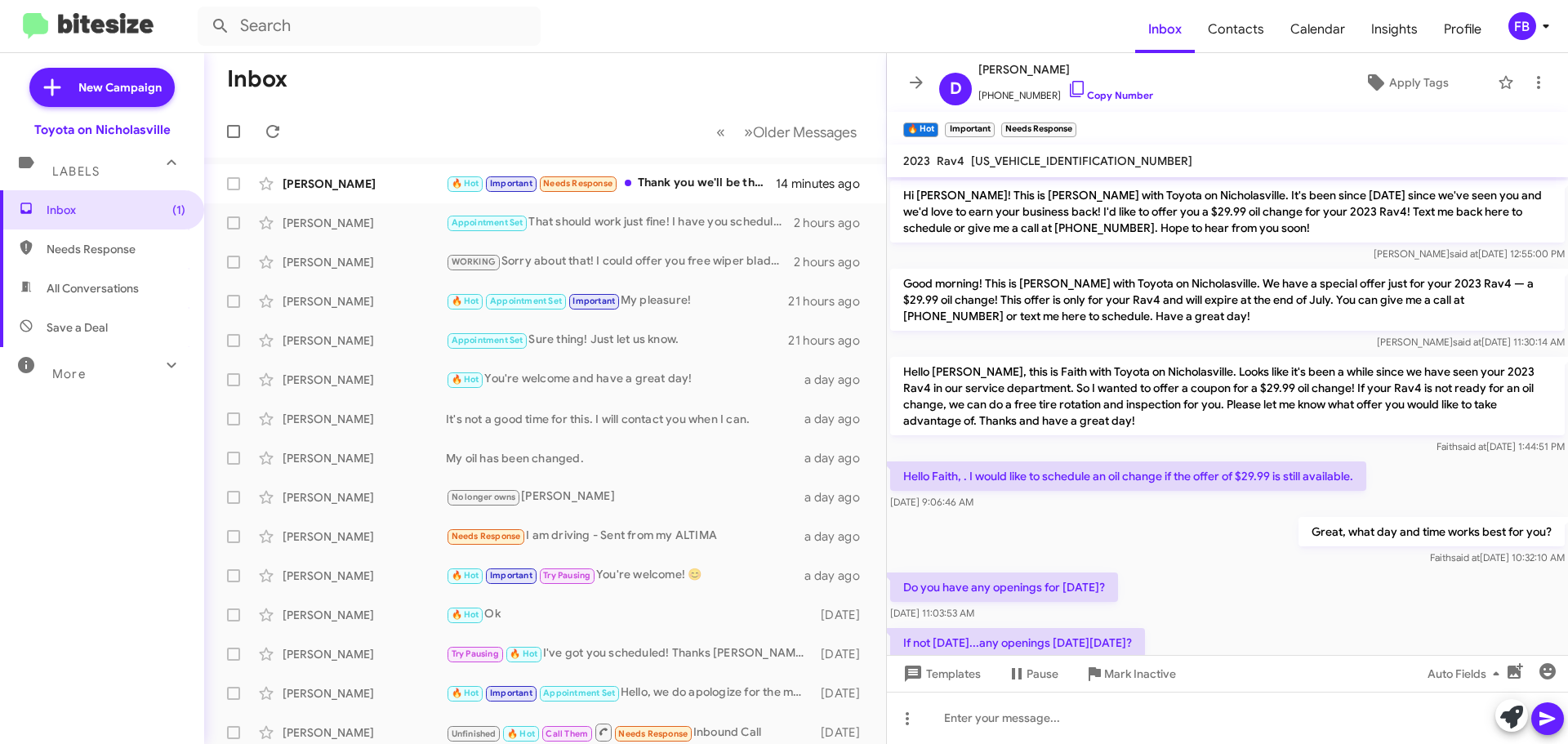
click at [70, 299] on span "All Conversations" at bounding box center [102, 288] width 204 height 39
type input "in:all-conversations"
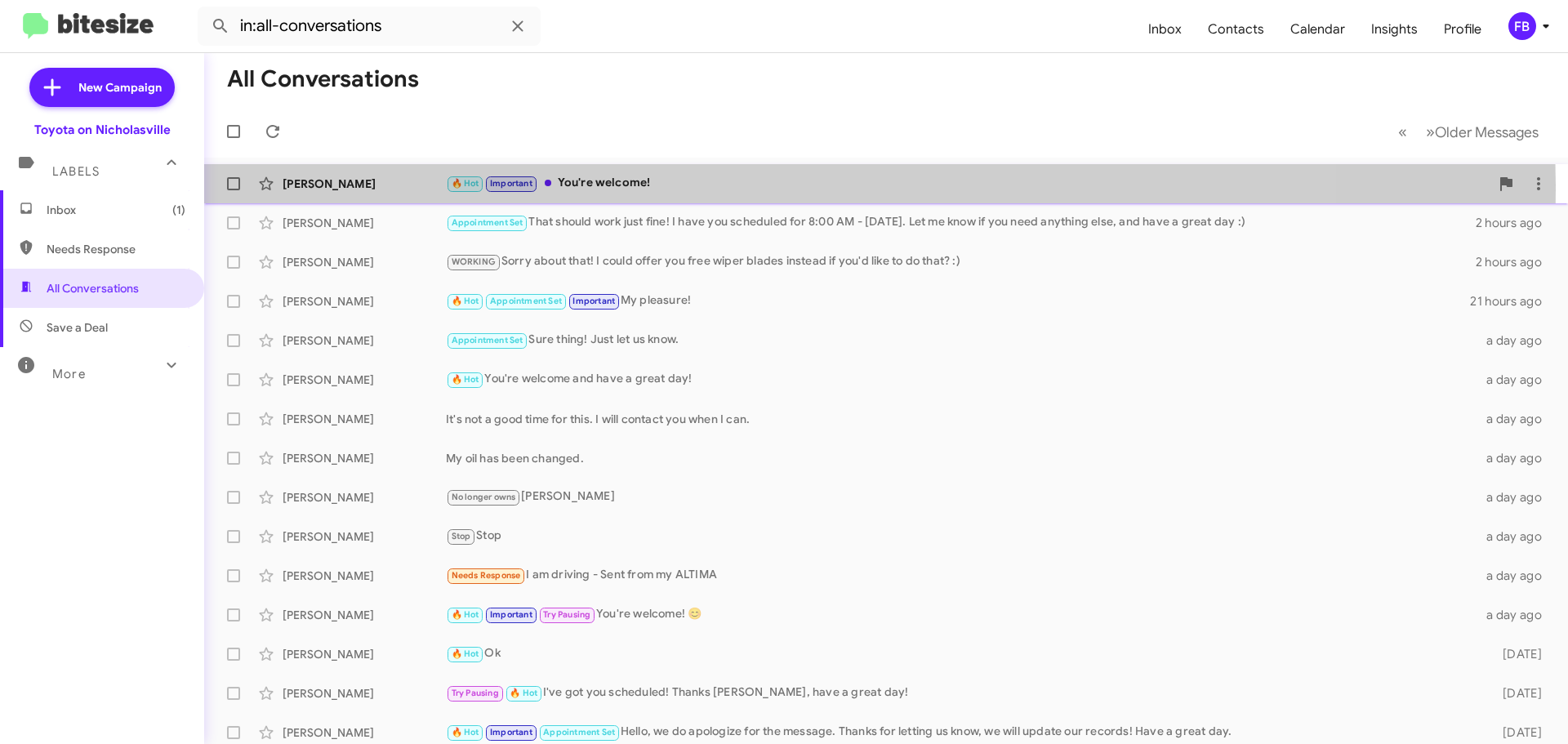
click at [719, 190] on div "🔥 Hot Important You're welcome!" at bounding box center [968, 183] width 1044 height 18
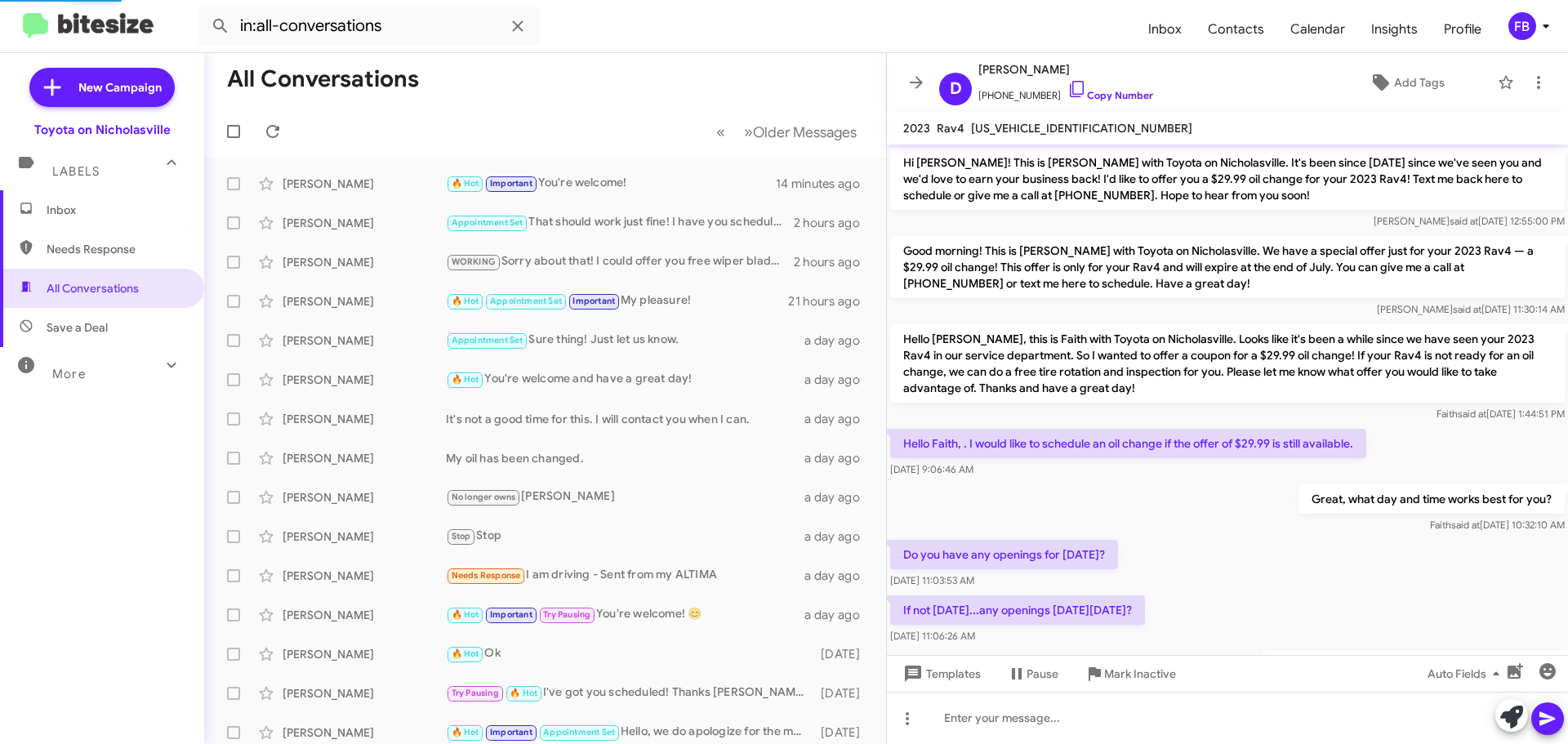
scroll to position [525, 0]
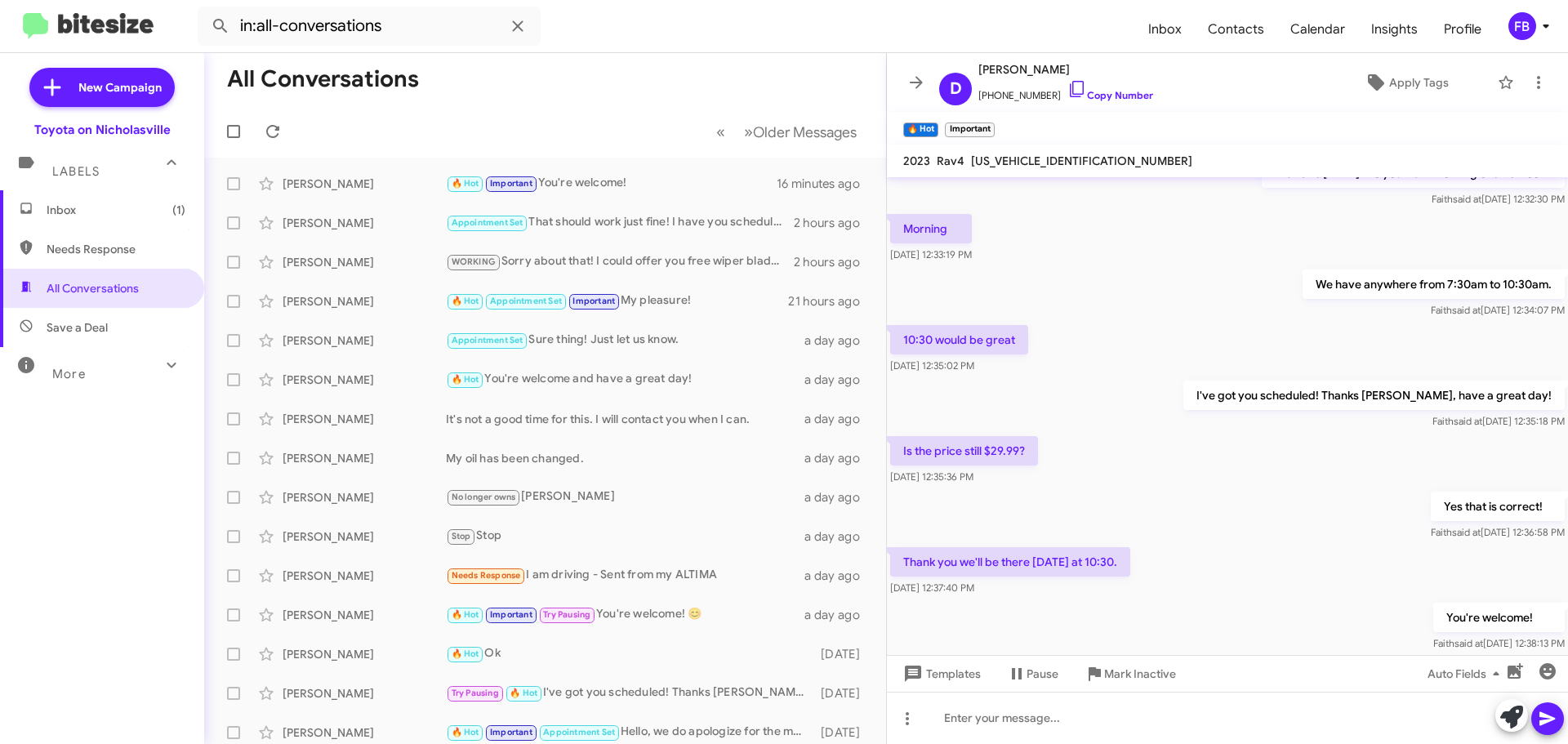
click at [161, 220] on span "Inbox (1)" at bounding box center [102, 210] width 204 height 39
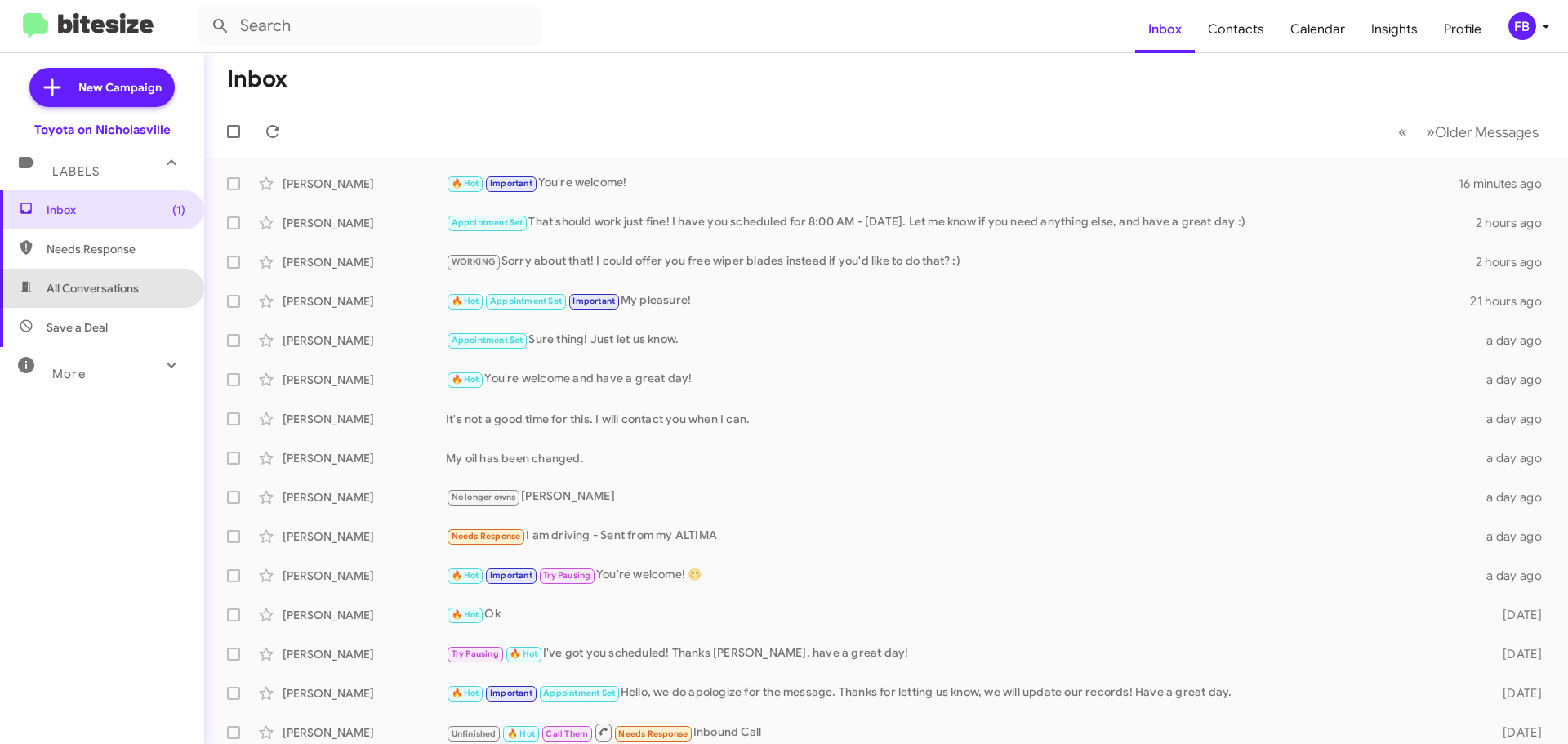
click at [150, 279] on span "All Conversations" at bounding box center [102, 288] width 204 height 39
type input "in:all-conversations"
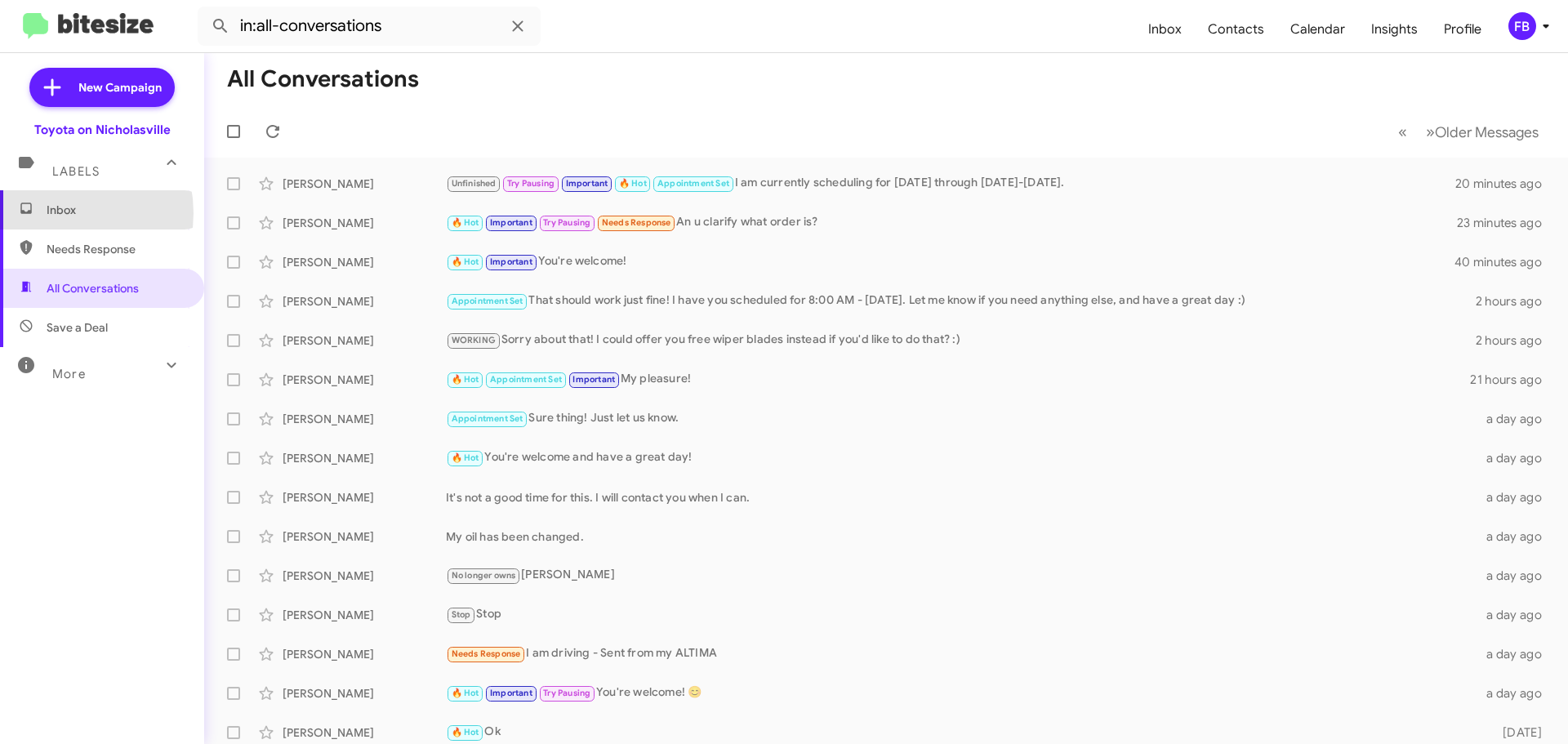
click at [52, 214] on span "Inbox" at bounding box center [116, 210] width 139 height 17
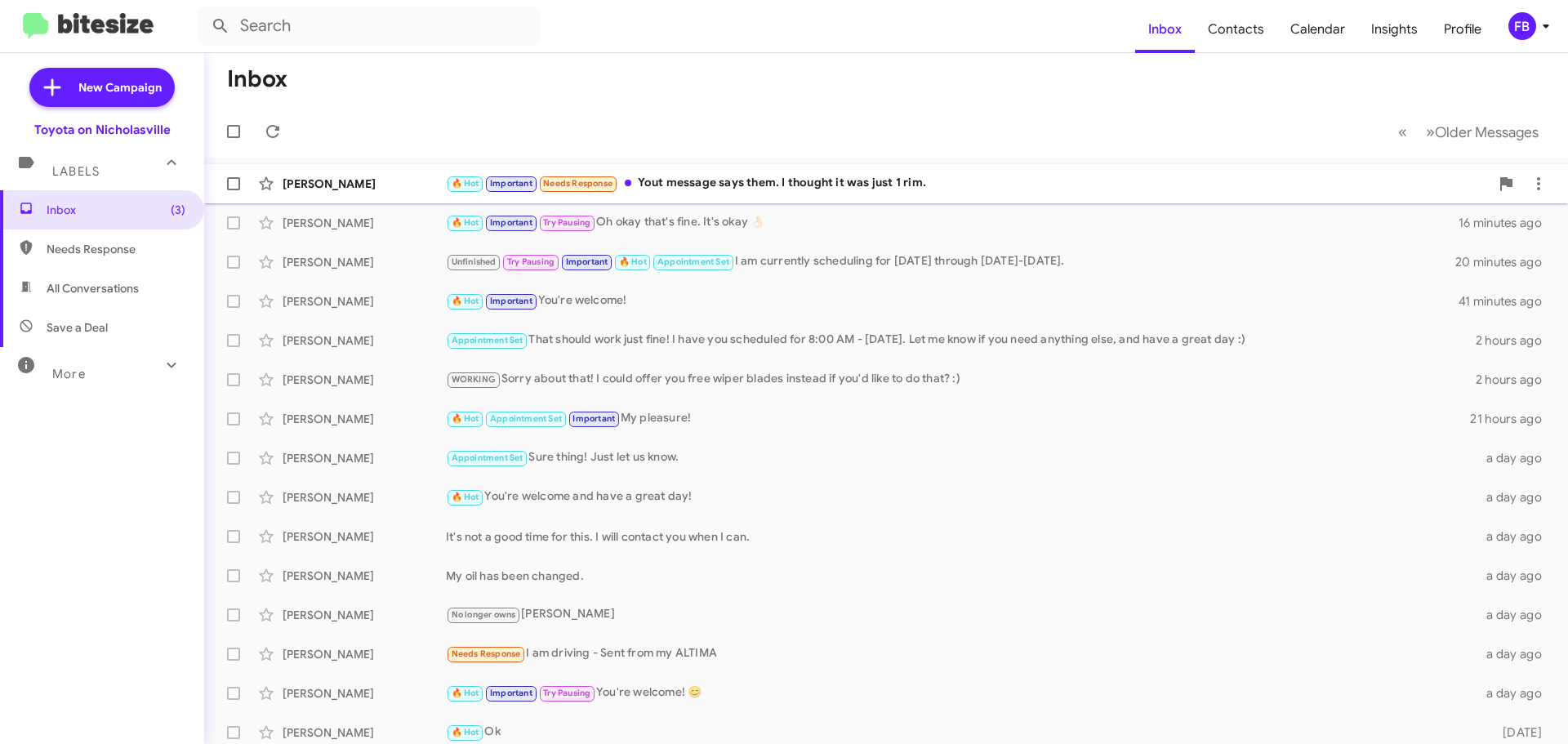
click at [840, 185] on div "🔥 Hot Important Needs Response Yout message says them. I thought it was just 1 …" at bounding box center [968, 183] width 1044 height 18
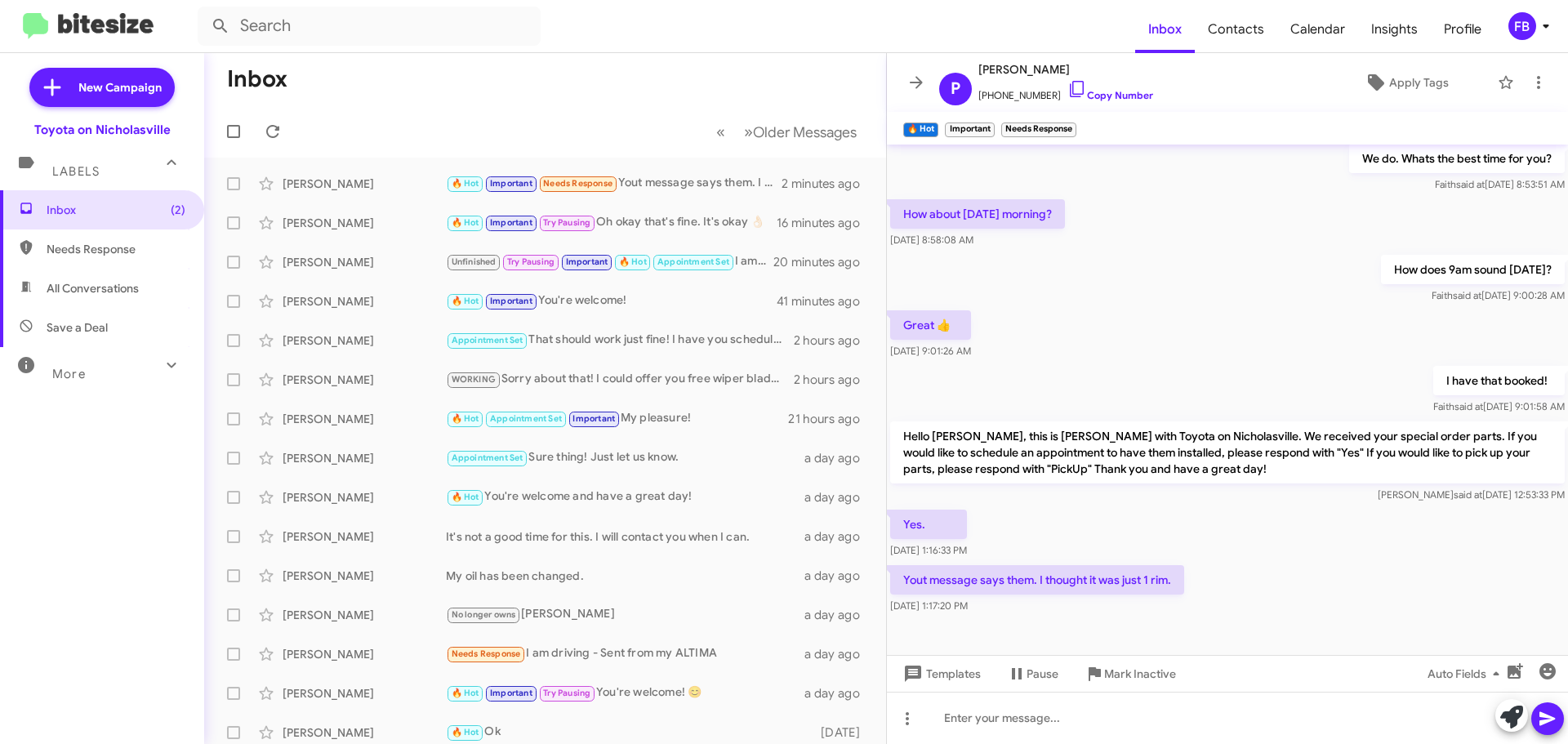
scroll to position [270, 0]
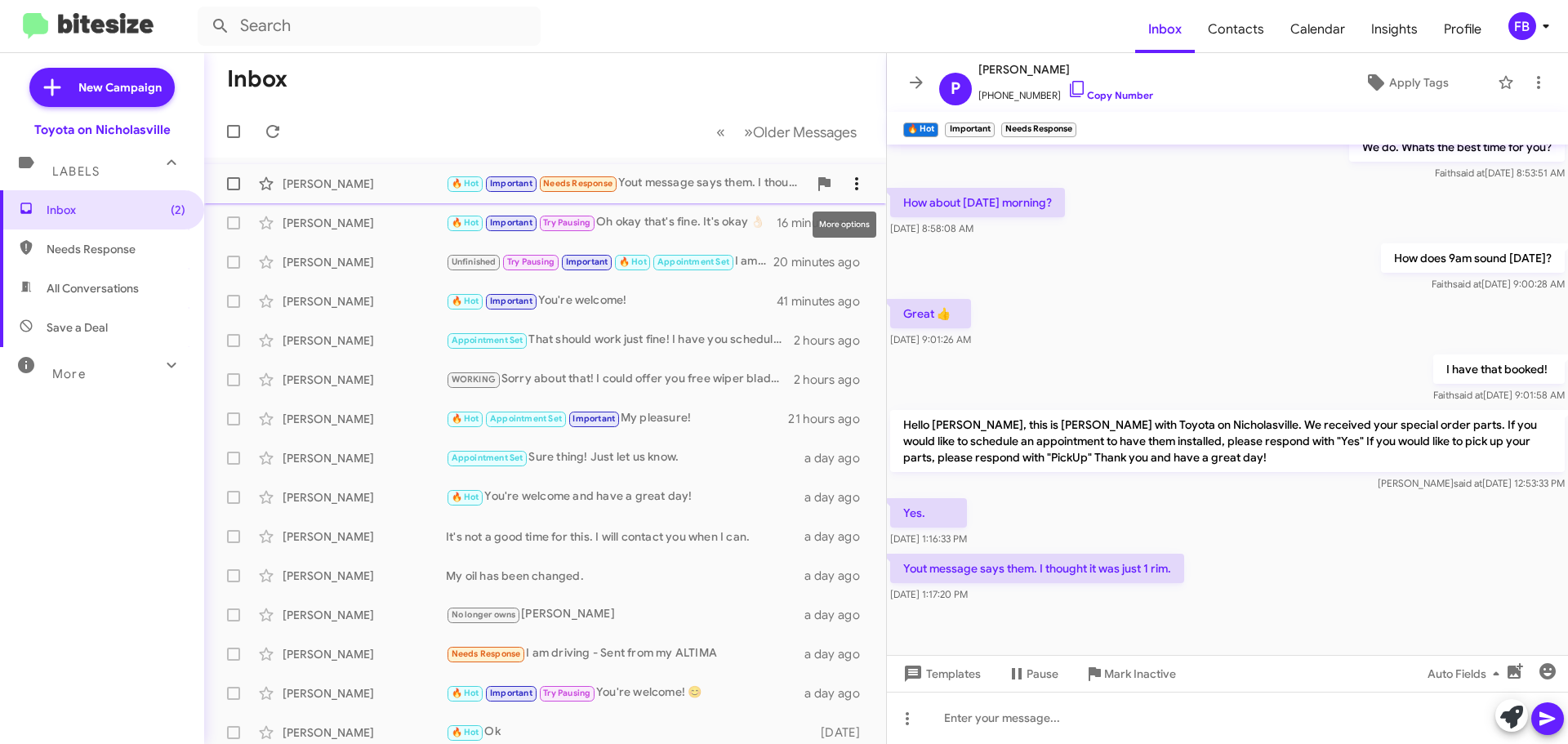
click at [848, 181] on icon at bounding box center [857, 184] width 19 height 19
click at [763, 228] on span "Mark as unread" at bounding box center [722, 226] width 82 height 39
click at [88, 299] on span "All Conversations" at bounding box center [102, 288] width 204 height 39
type input "in:all-conversations"
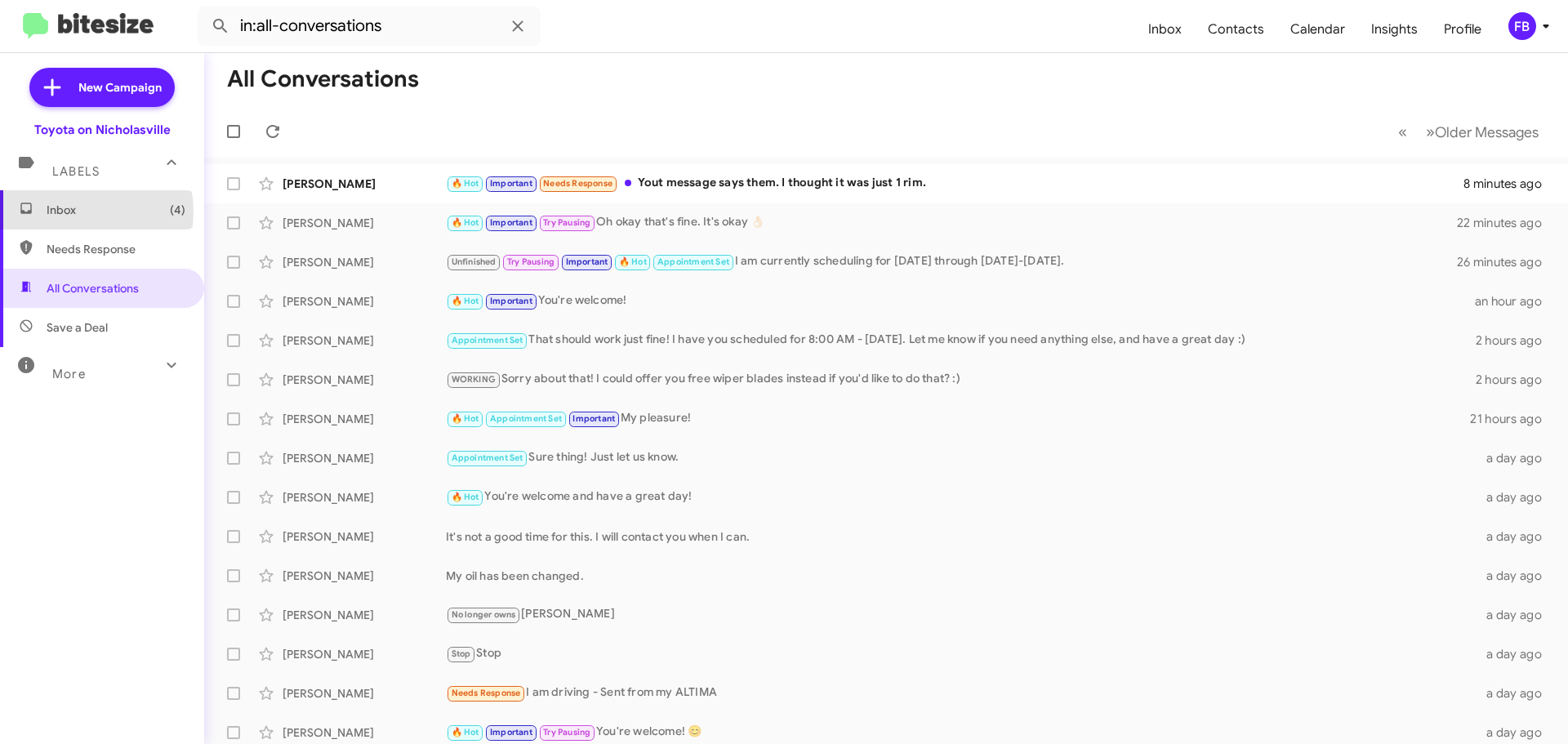
click at [75, 212] on span "Inbox (4)" at bounding box center [116, 210] width 139 height 17
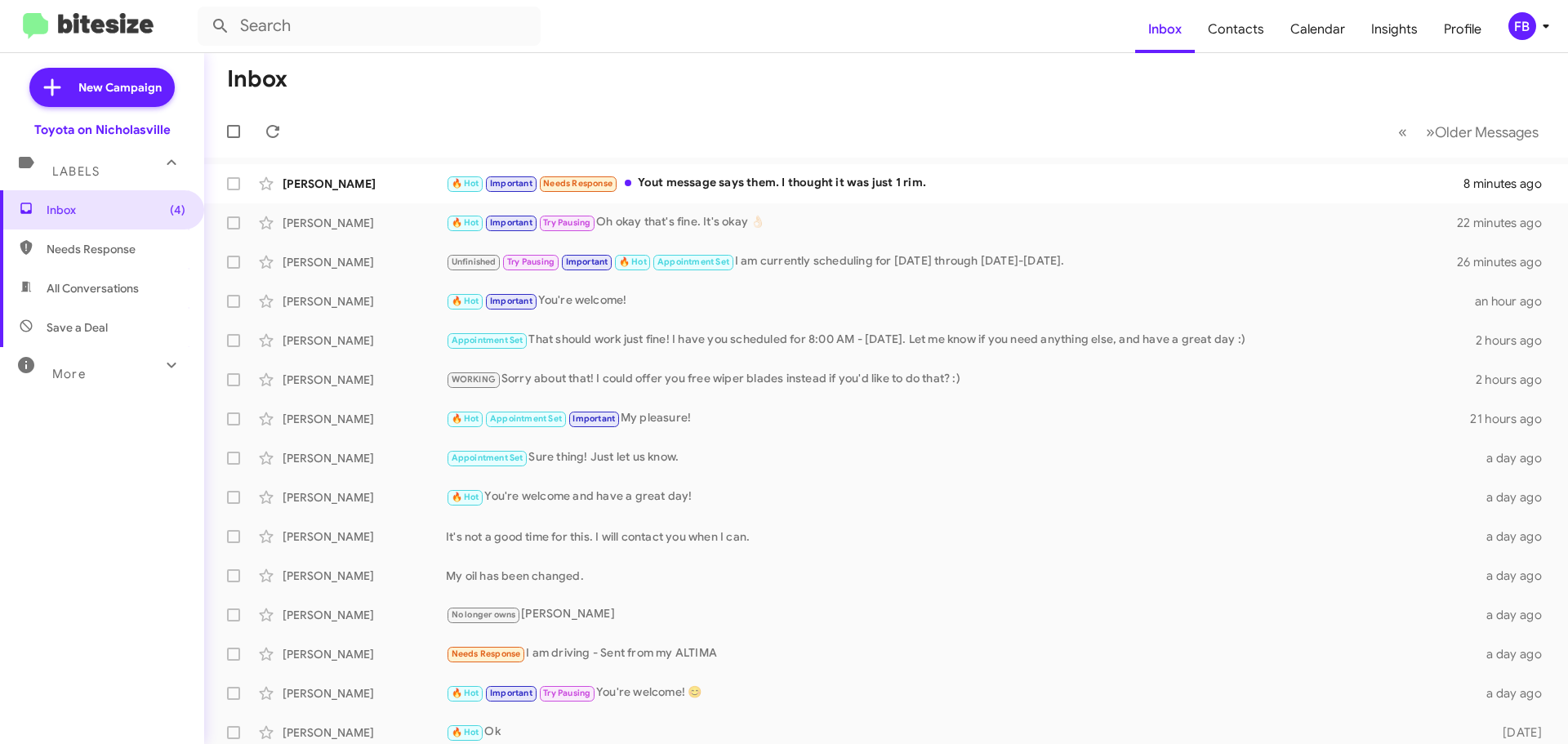
drag, startPoint x: 134, startPoint y: 300, endPoint x: 202, endPoint y: 297, distance: 68.1
click at [136, 299] on span "All Conversations" at bounding box center [102, 288] width 204 height 39
type input "in:all-conversations"
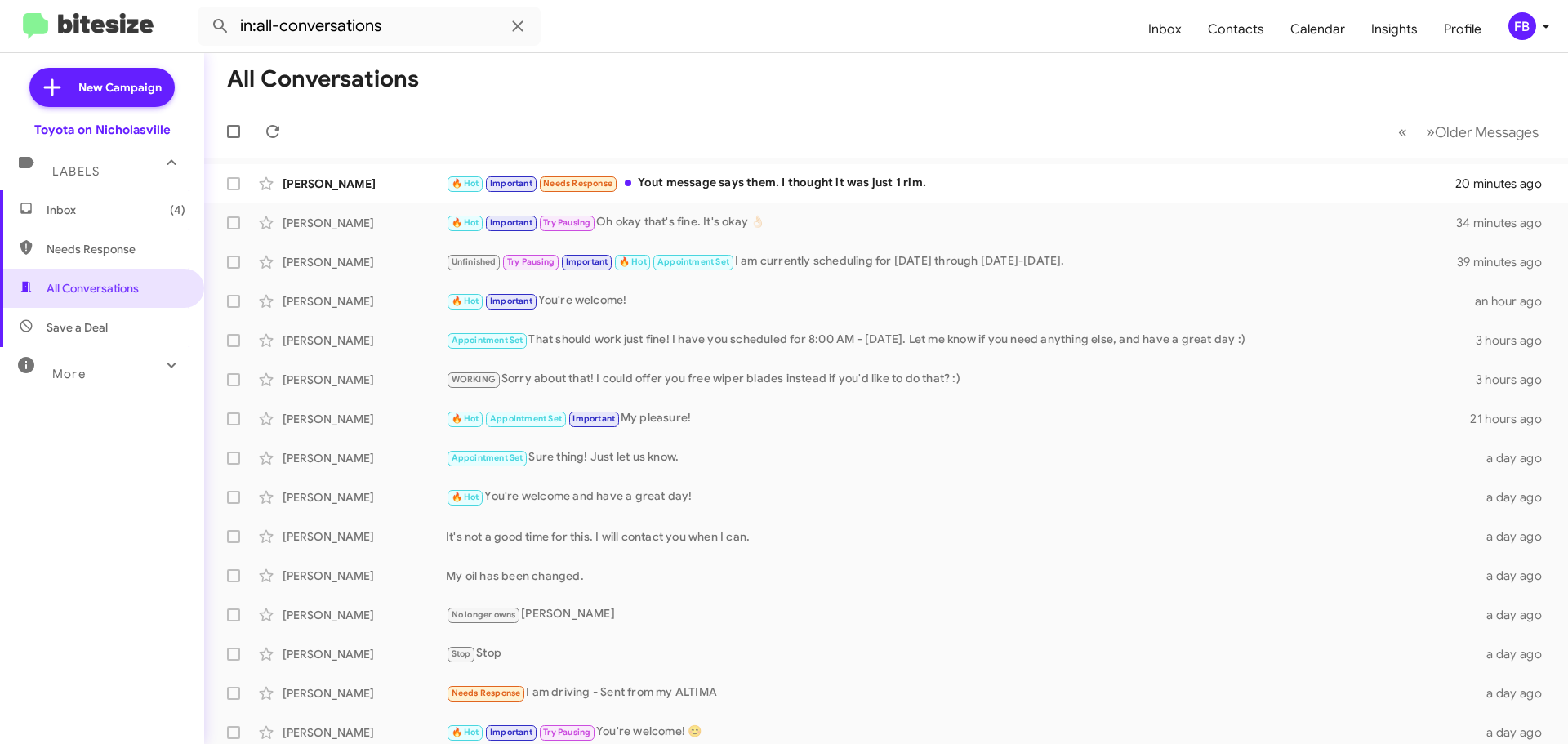
drag, startPoint x: 60, startPoint y: 208, endPoint x: 109, endPoint y: 191, distance: 51.9
click at [62, 207] on span "Inbox (4)" at bounding box center [116, 210] width 139 height 17
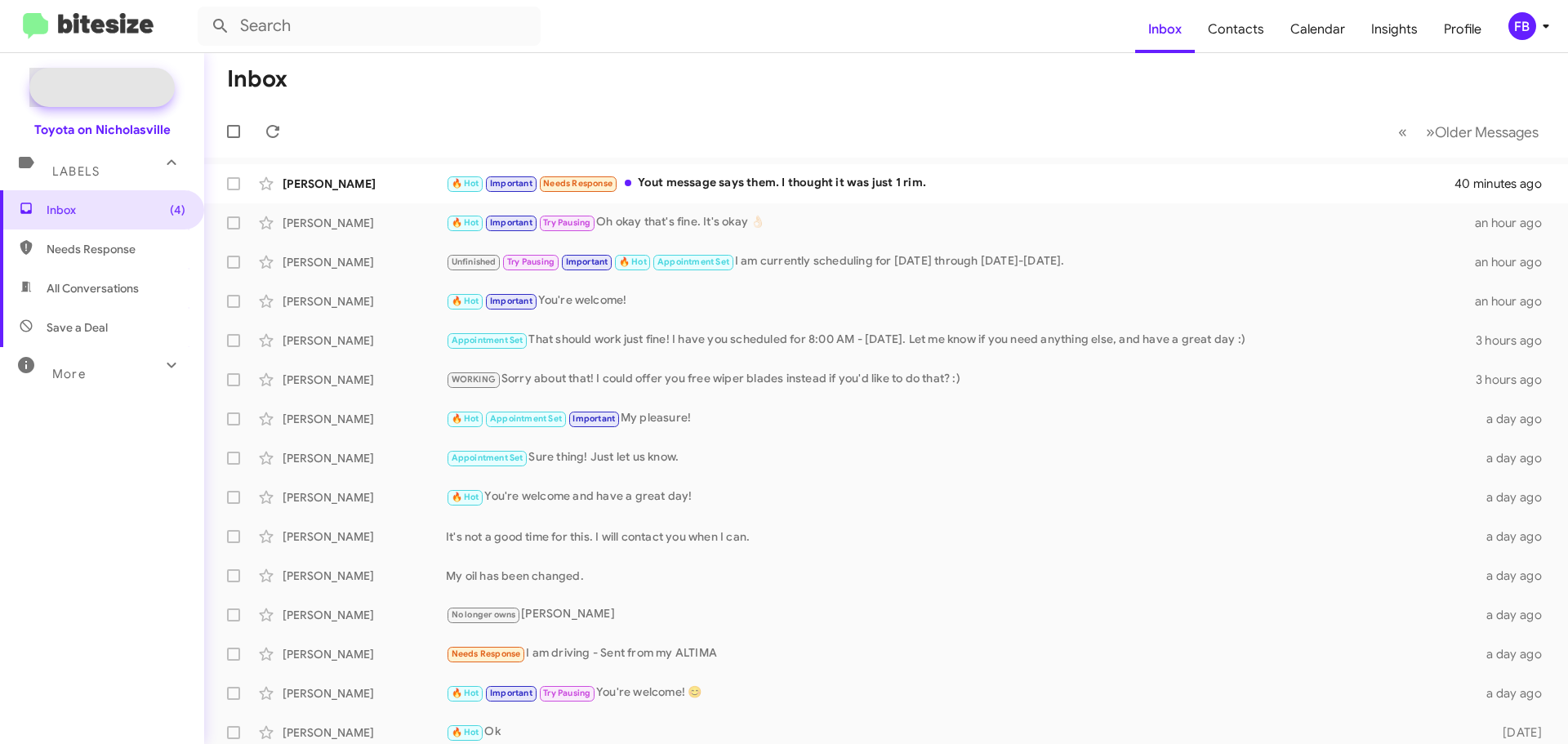
click at [108, 79] on span "New Campaign" at bounding box center [102, 87] width 145 height 39
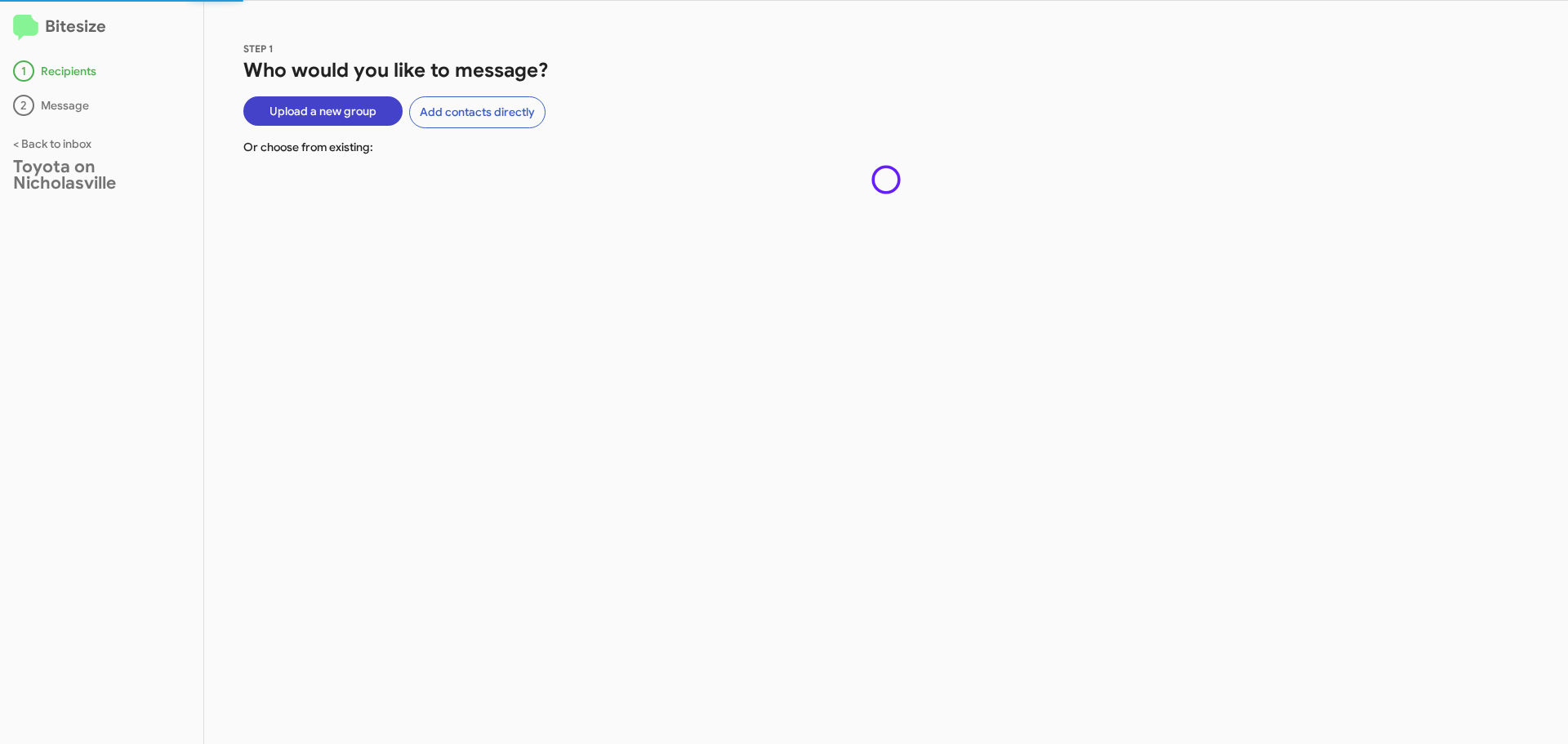
click at [326, 108] on span "Upload a new group" at bounding box center [323, 111] width 107 height 30
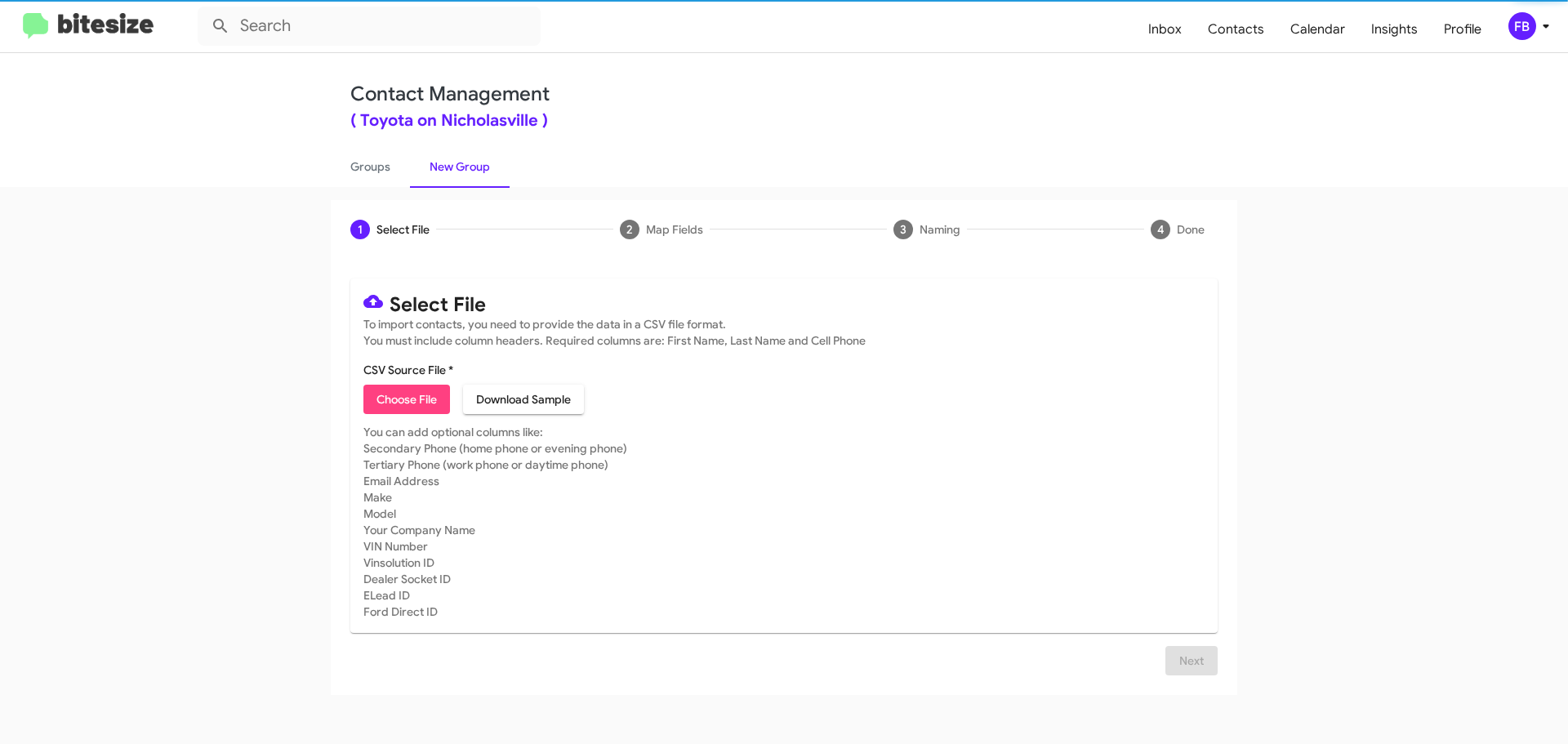
click at [398, 399] on span "Choose File" at bounding box center [406, 400] width 60 height 30
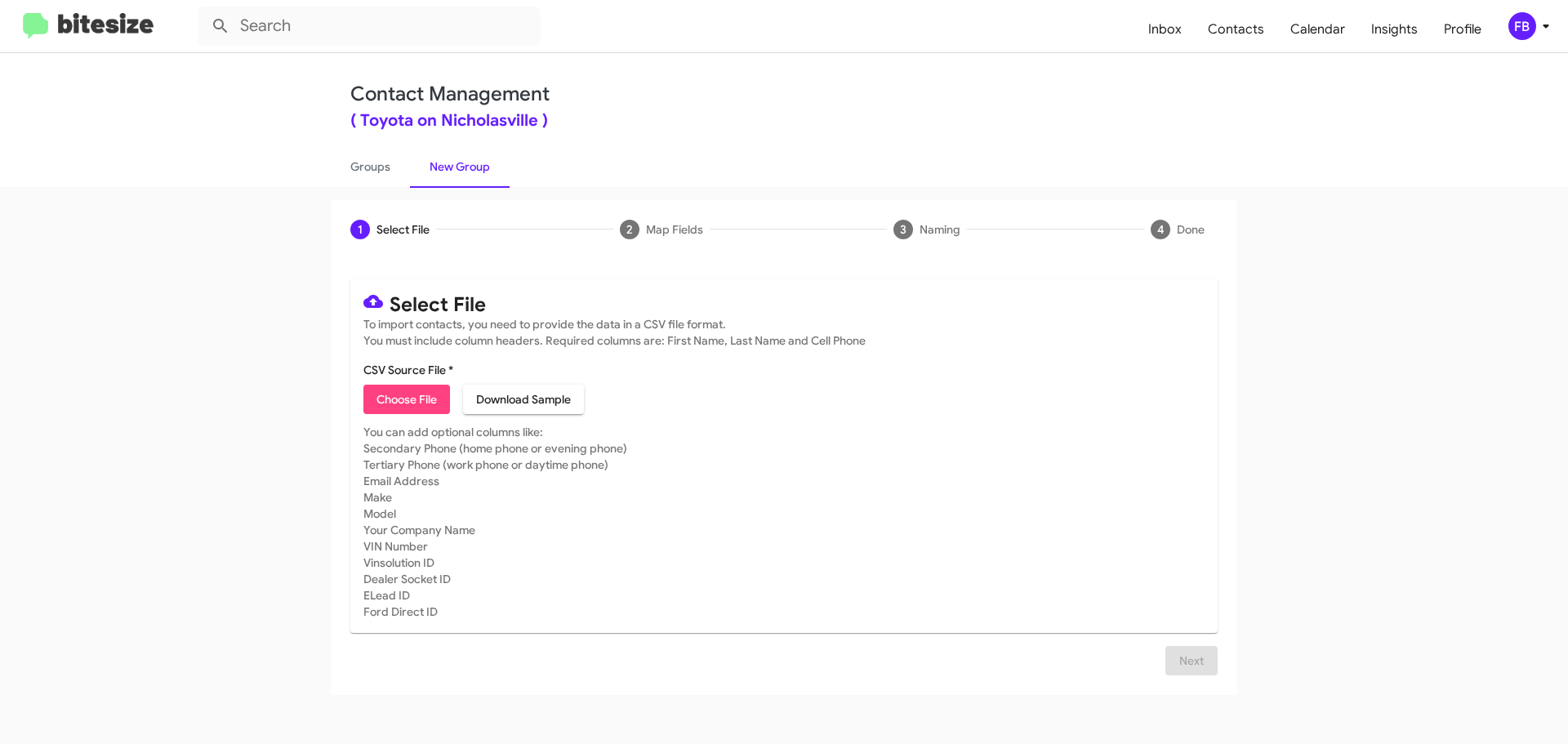
type input "PURPLE TLE FREE OIL CHANGE PART 1 8"
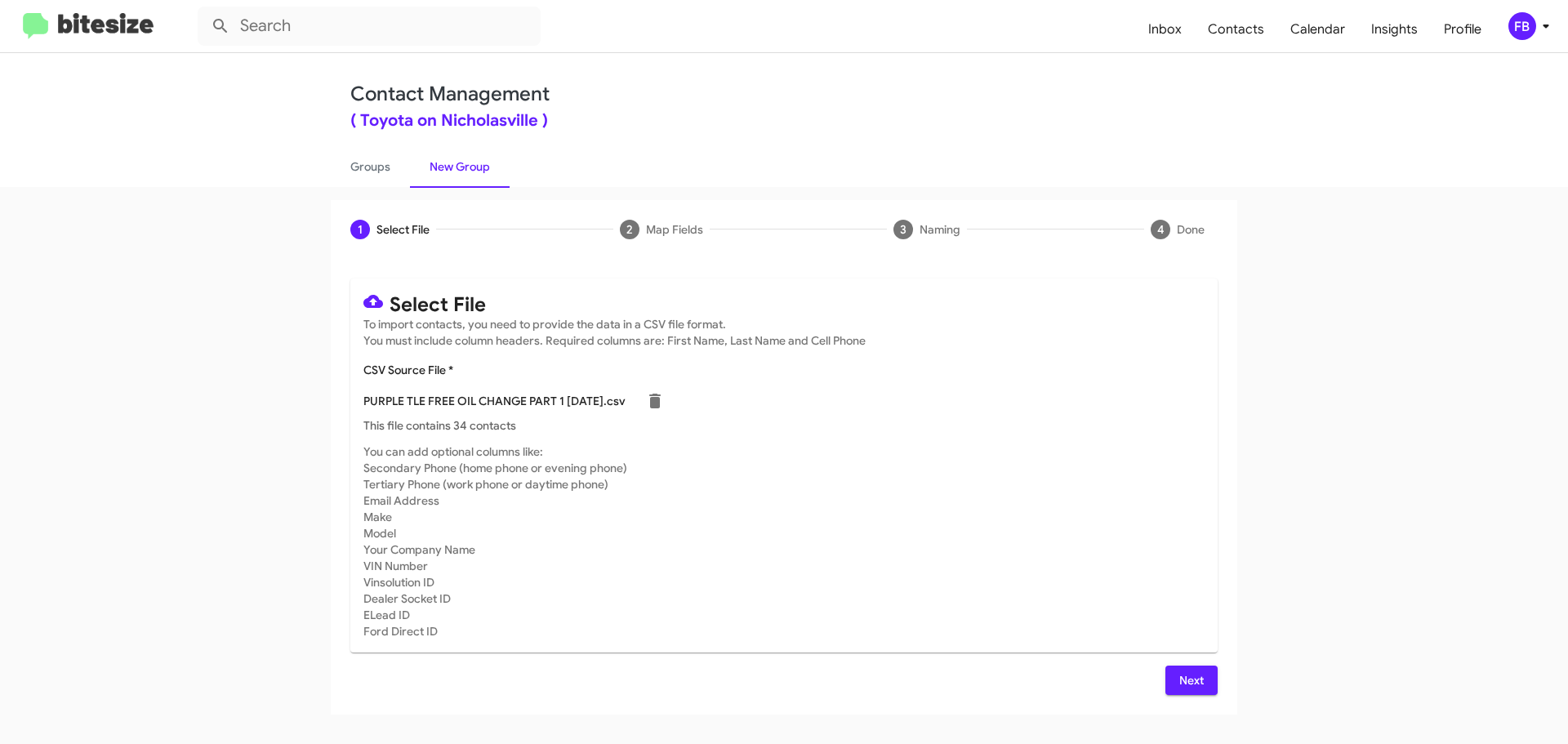
click at [1194, 678] on span "Next" at bounding box center [1192, 681] width 26 height 30
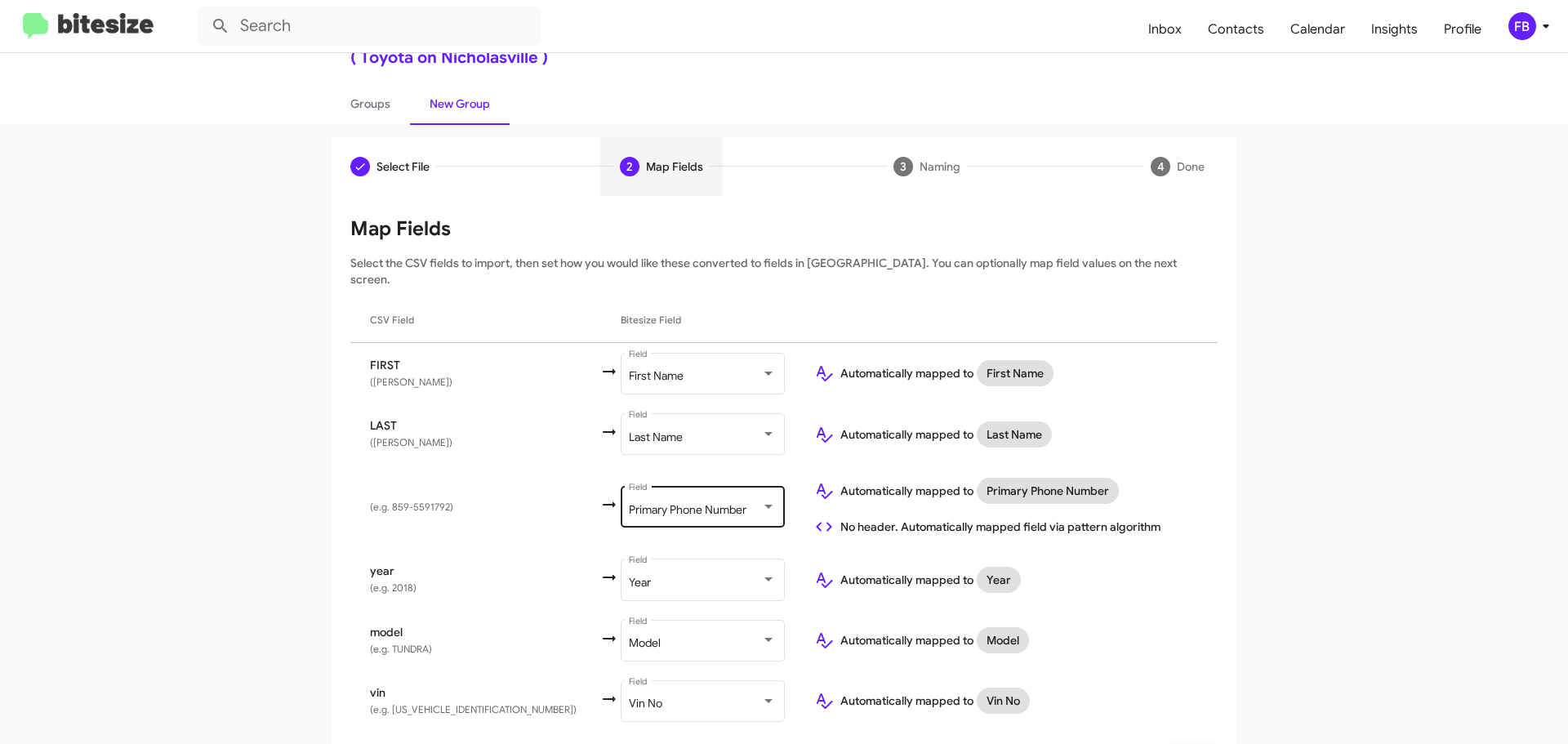
scroll to position [96, 0]
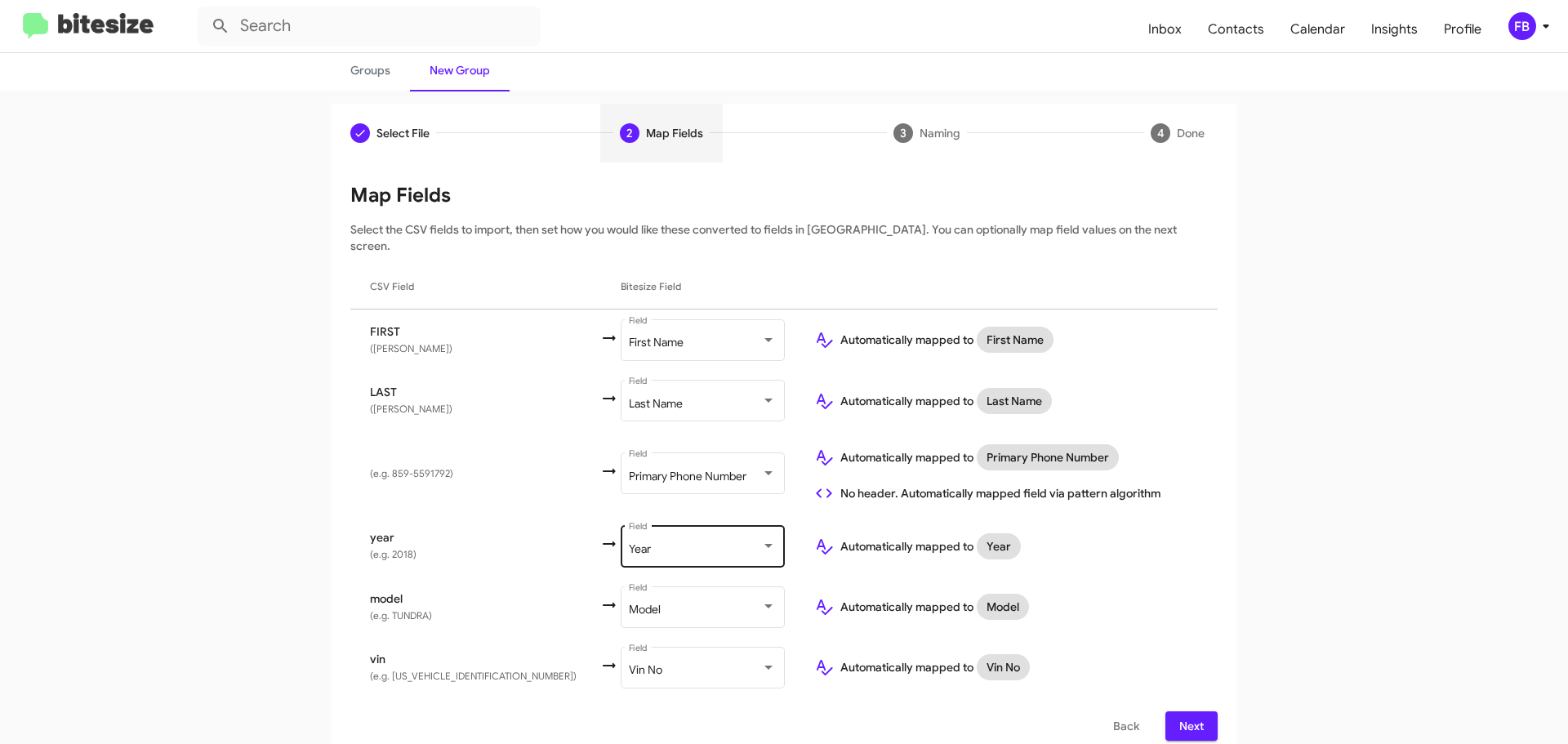
click at [637, 544] on div "Year" at bounding box center [695, 550] width 132 height 13
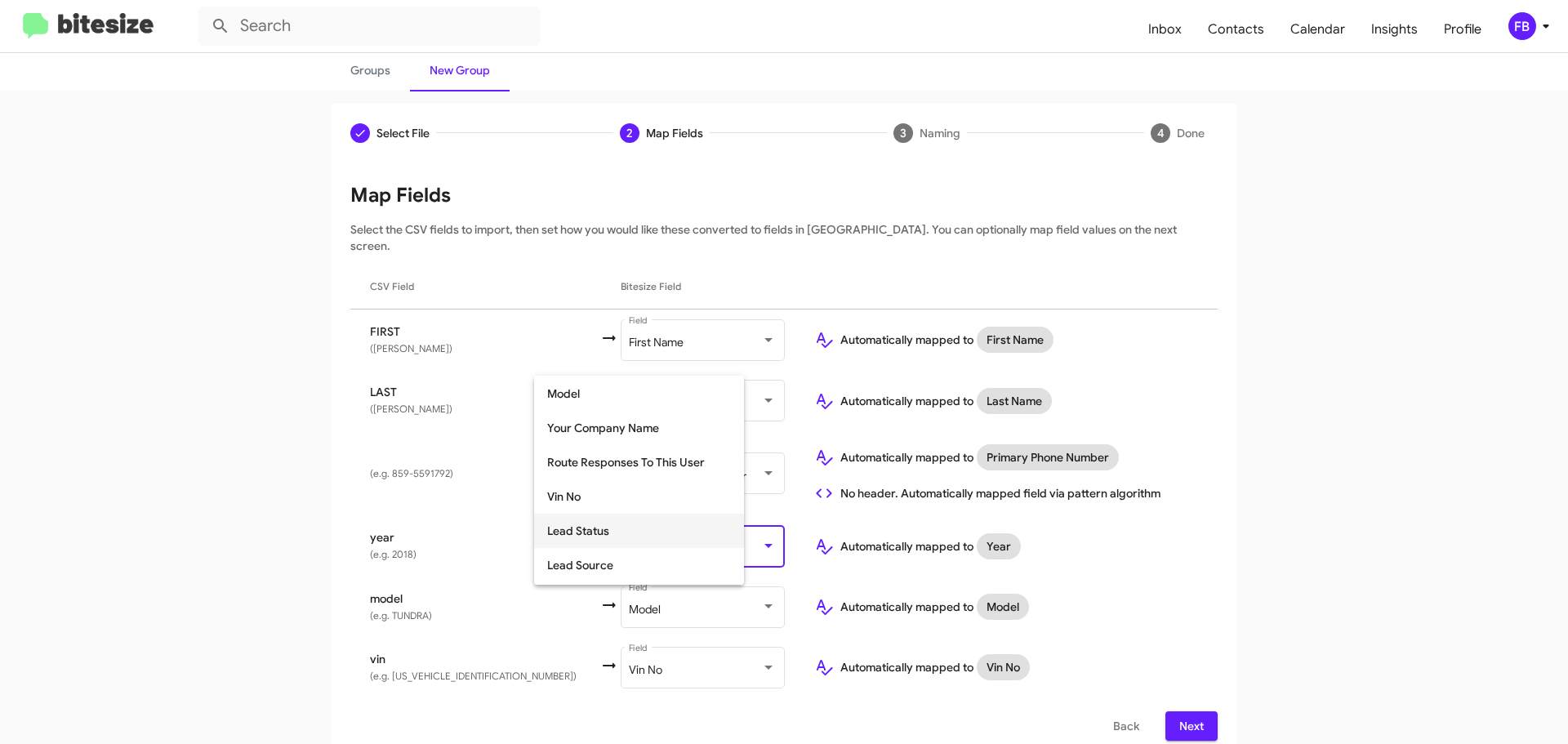
scroll to position [206, 0]
click at [616, 495] on span "Make" at bounding box center [639, 495] width 184 height 34
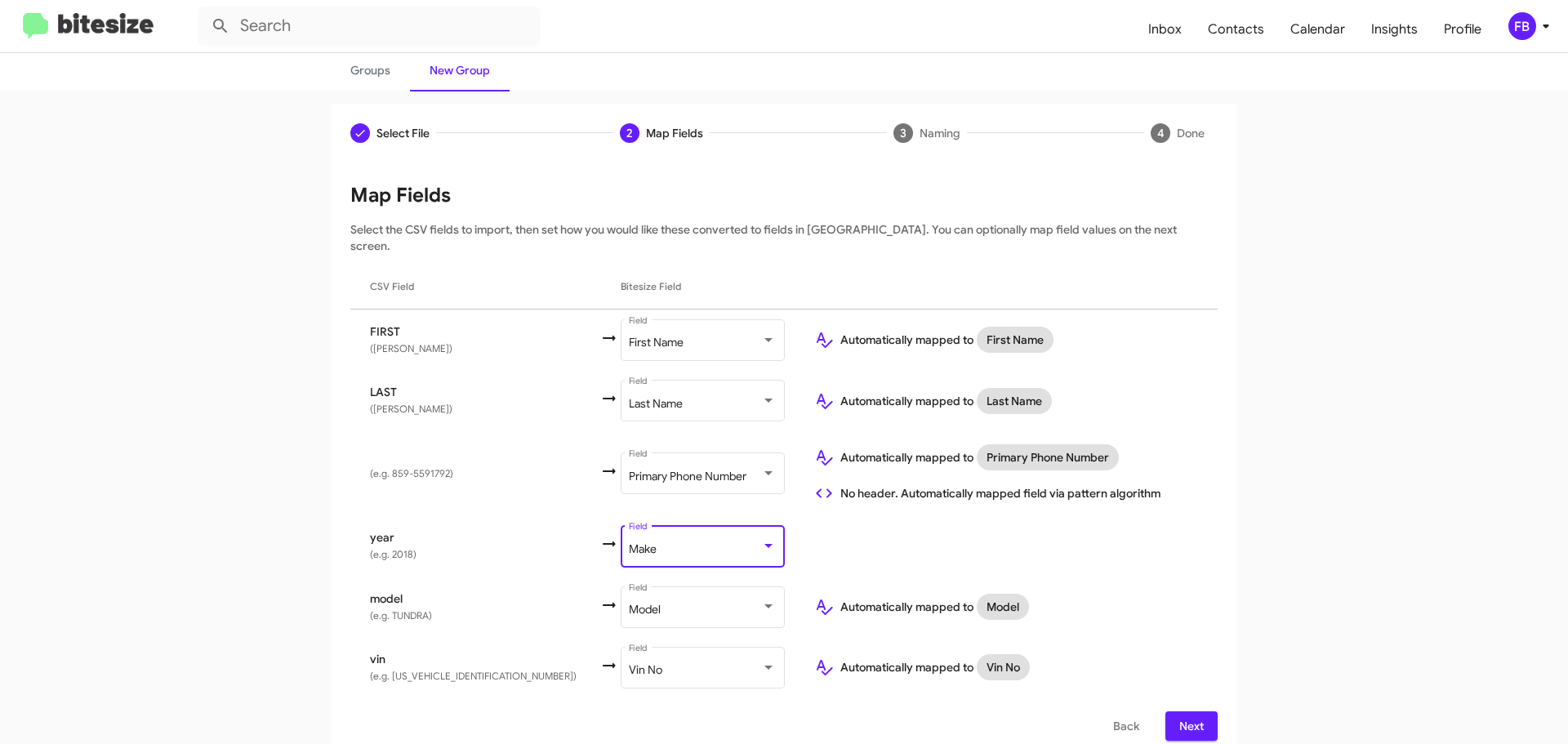
click at [1182, 712] on span "Next" at bounding box center [1192, 726] width 26 height 30
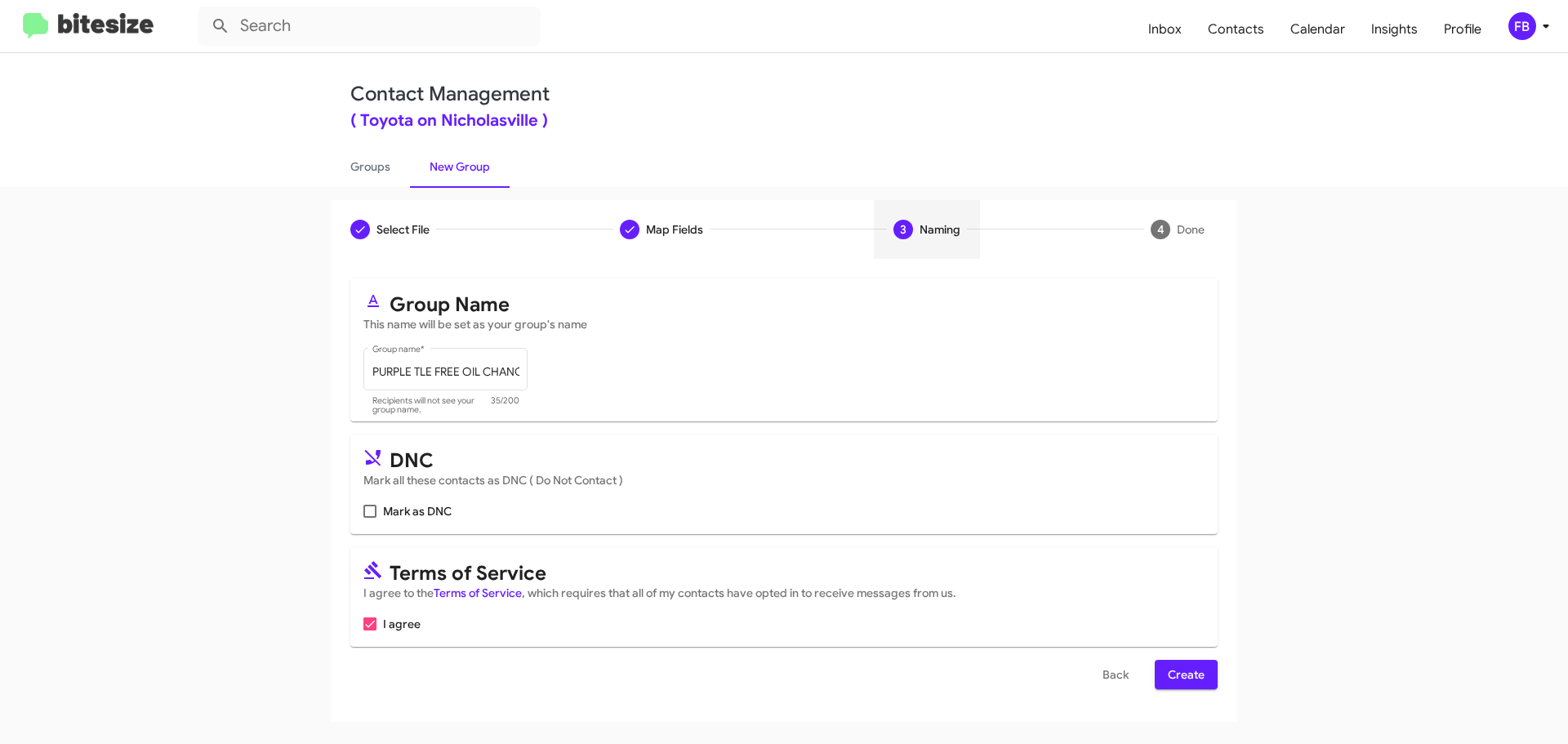
scroll to position [0, 0]
click at [1181, 670] on span "Create" at bounding box center [1186, 675] width 37 height 30
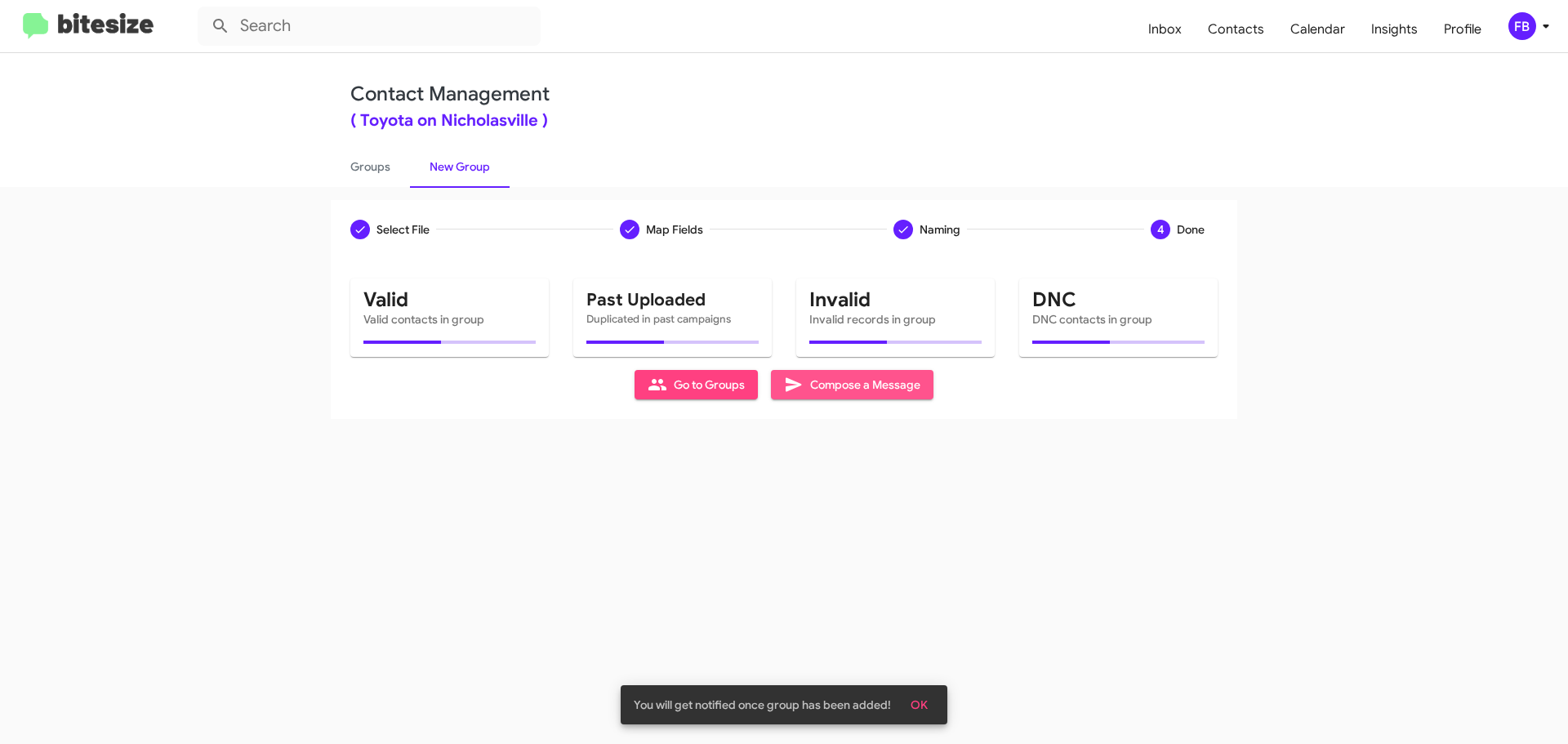
click at [815, 390] on span "Compose a Message" at bounding box center [852, 385] width 136 height 30
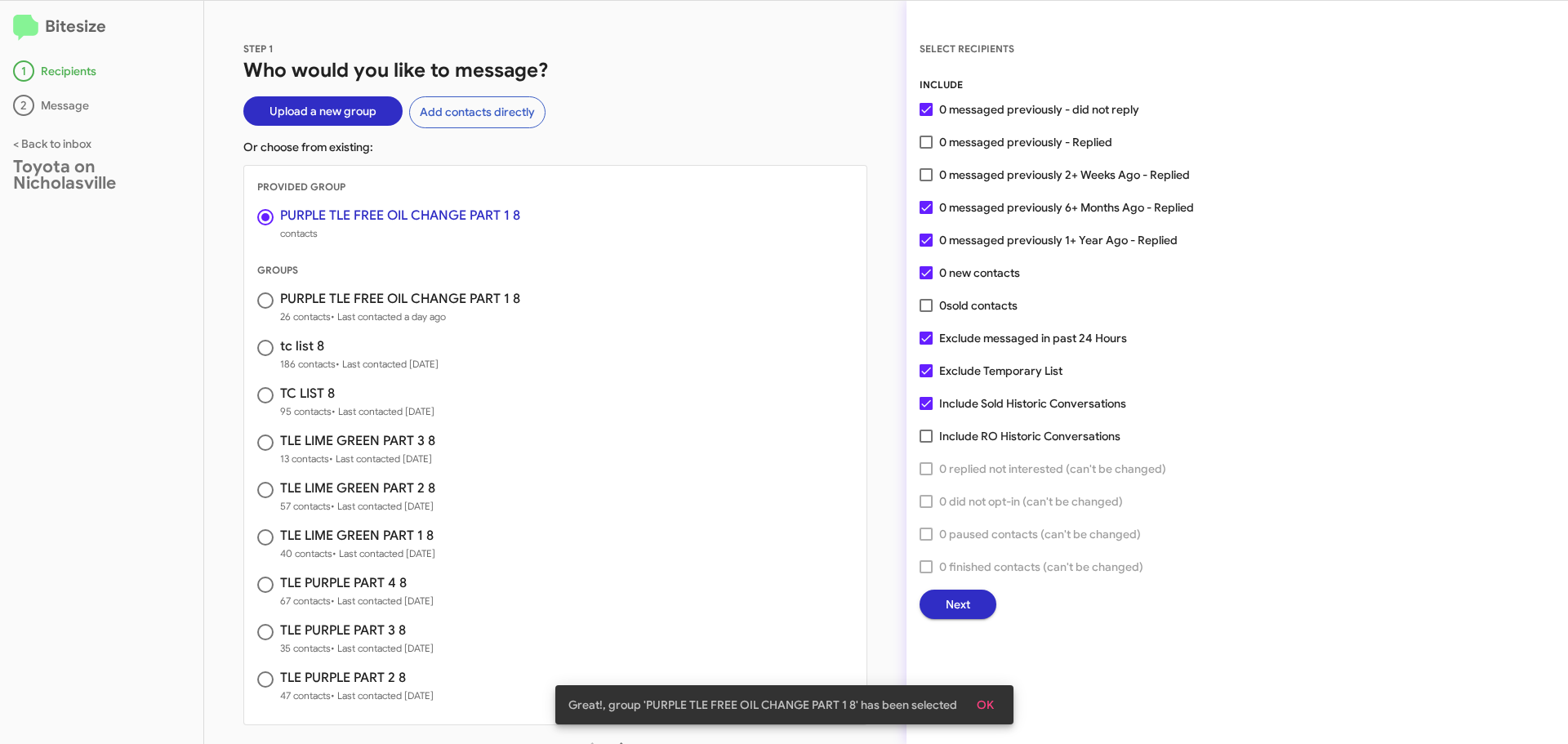
drag, startPoint x: 928, startPoint y: 404, endPoint x: 928, endPoint y: 383, distance: 21.0
click at [928, 403] on span at bounding box center [926, 404] width 13 height 13
click at [927, 411] on input "Include Sold Historic Conversations" at bounding box center [926, 411] width 1 height 1
checkbox input "false"
click at [929, 371] on span at bounding box center [926, 370] width 13 height 13
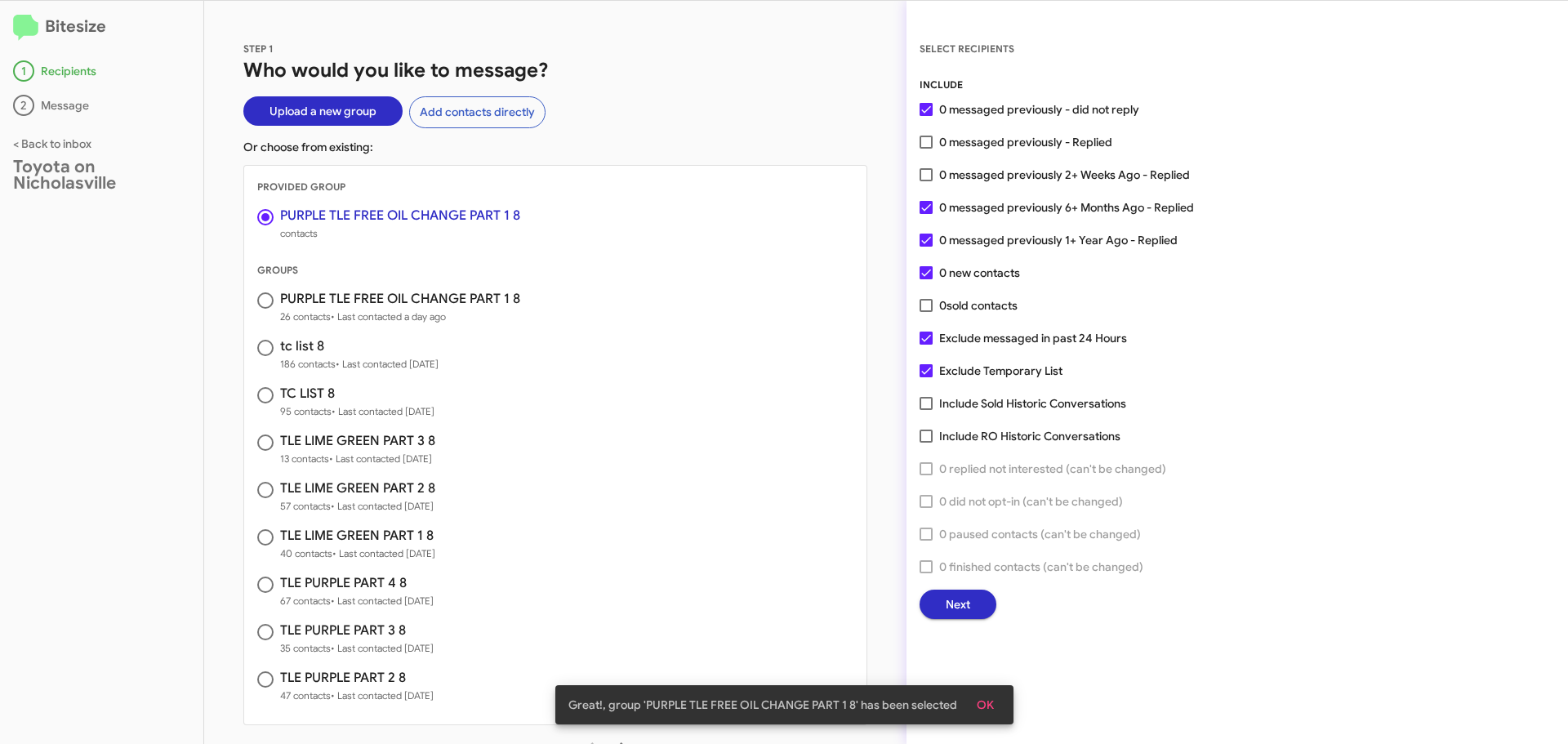
click at [927, 377] on input "Exclude Temporary List" at bounding box center [926, 377] width 1 height 1
checkbox input "false"
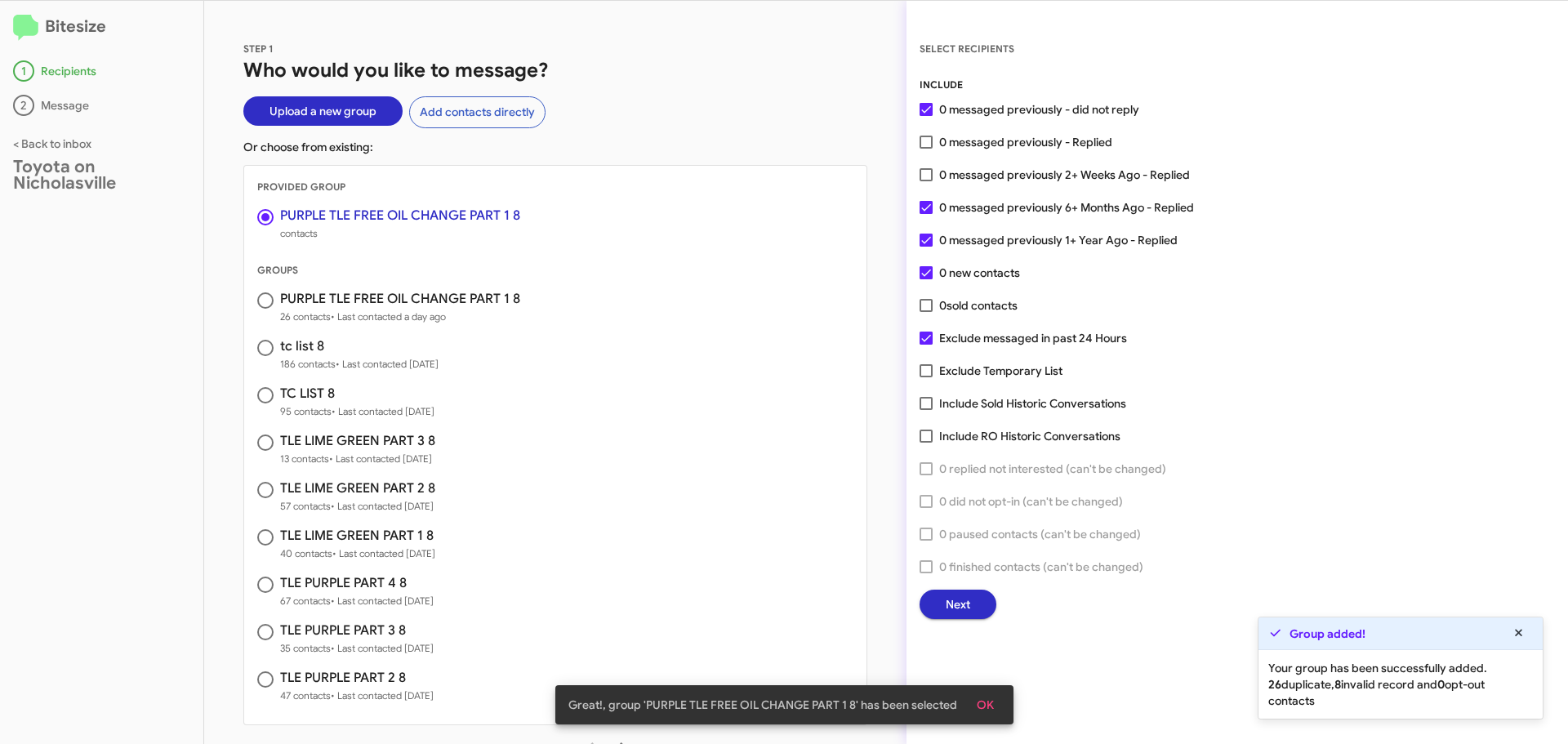
drag, startPoint x: 261, startPoint y: 298, endPoint x: 258, endPoint y: 282, distance: 16.3
click at [260, 296] on span at bounding box center [265, 300] width 17 height 17
click at [260, 296] on input "radio" at bounding box center [265, 300] width 17 height 17
radio input "true"
radio input "false"
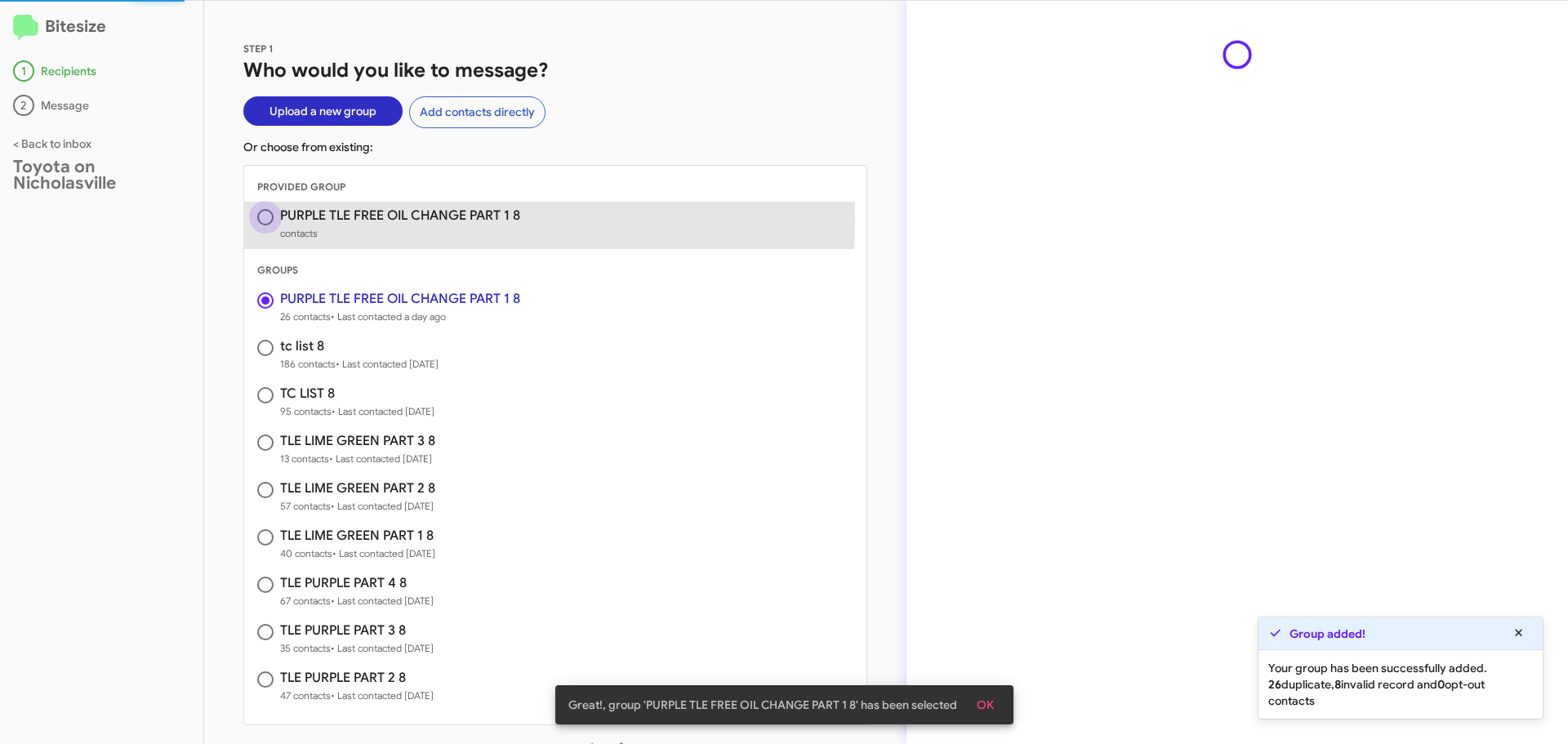
click at [271, 215] on span at bounding box center [265, 217] width 17 height 17
click at [271, 215] on input "radio" at bounding box center [265, 217] width 17 height 17
radio input "false"
radio input "true"
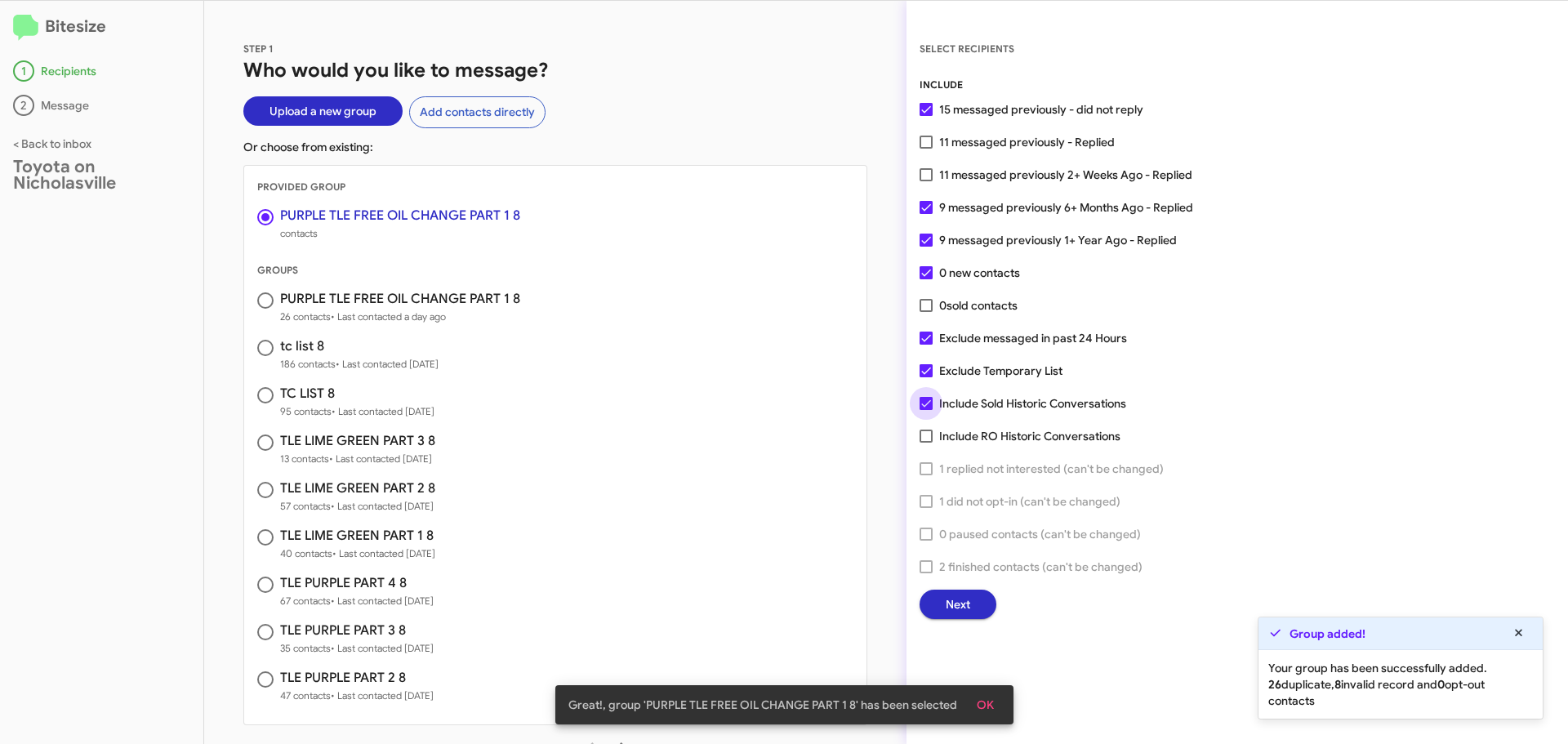
click at [925, 404] on span at bounding box center [926, 404] width 13 height 13
click at [926, 411] on input "Include Sold Historic Conversations" at bounding box center [926, 411] width 1 height 1
checkbox input "false"
click at [928, 369] on span at bounding box center [926, 370] width 13 height 13
click at [927, 377] on input "Exclude Temporary List" at bounding box center [926, 377] width 1 height 1
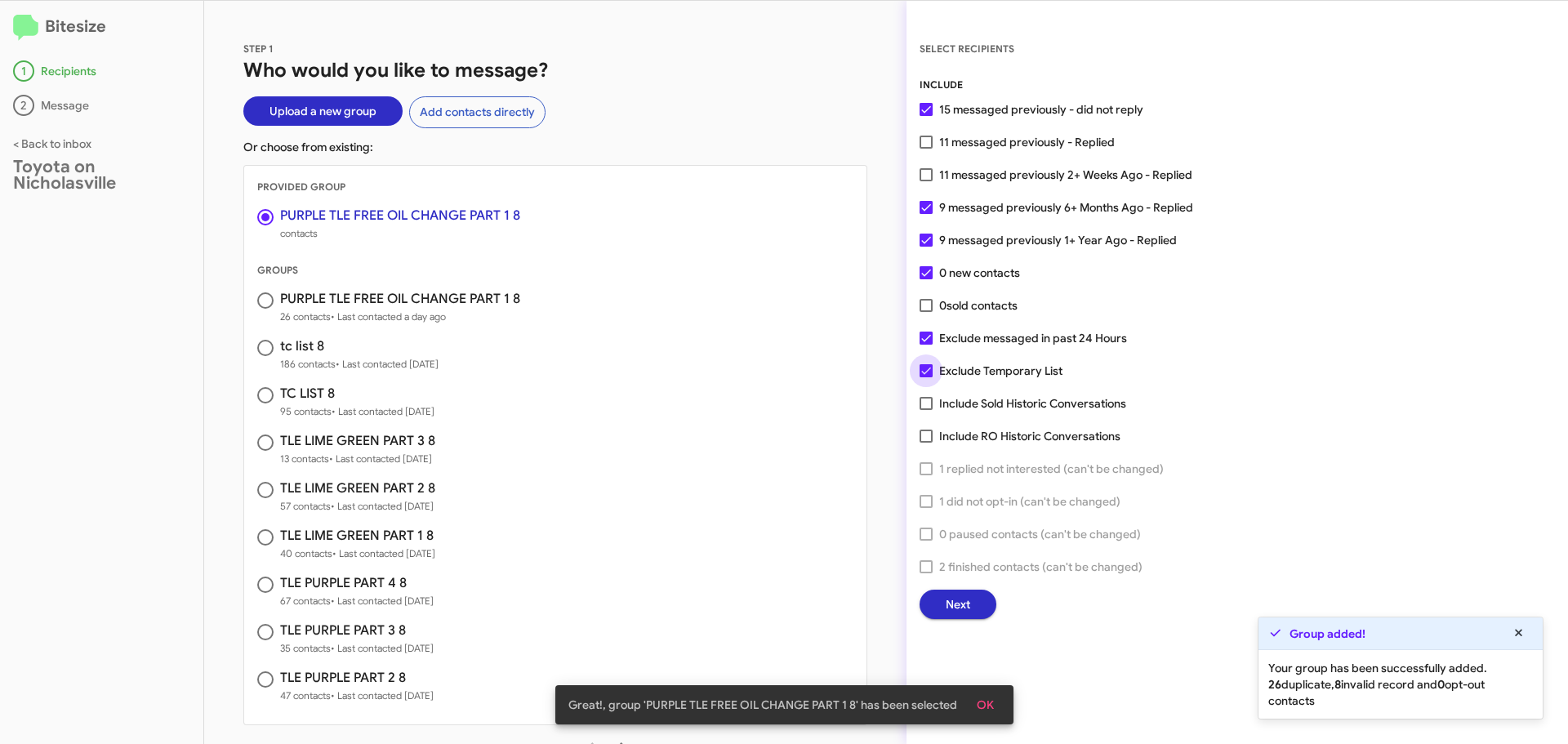
checkbox input "false"
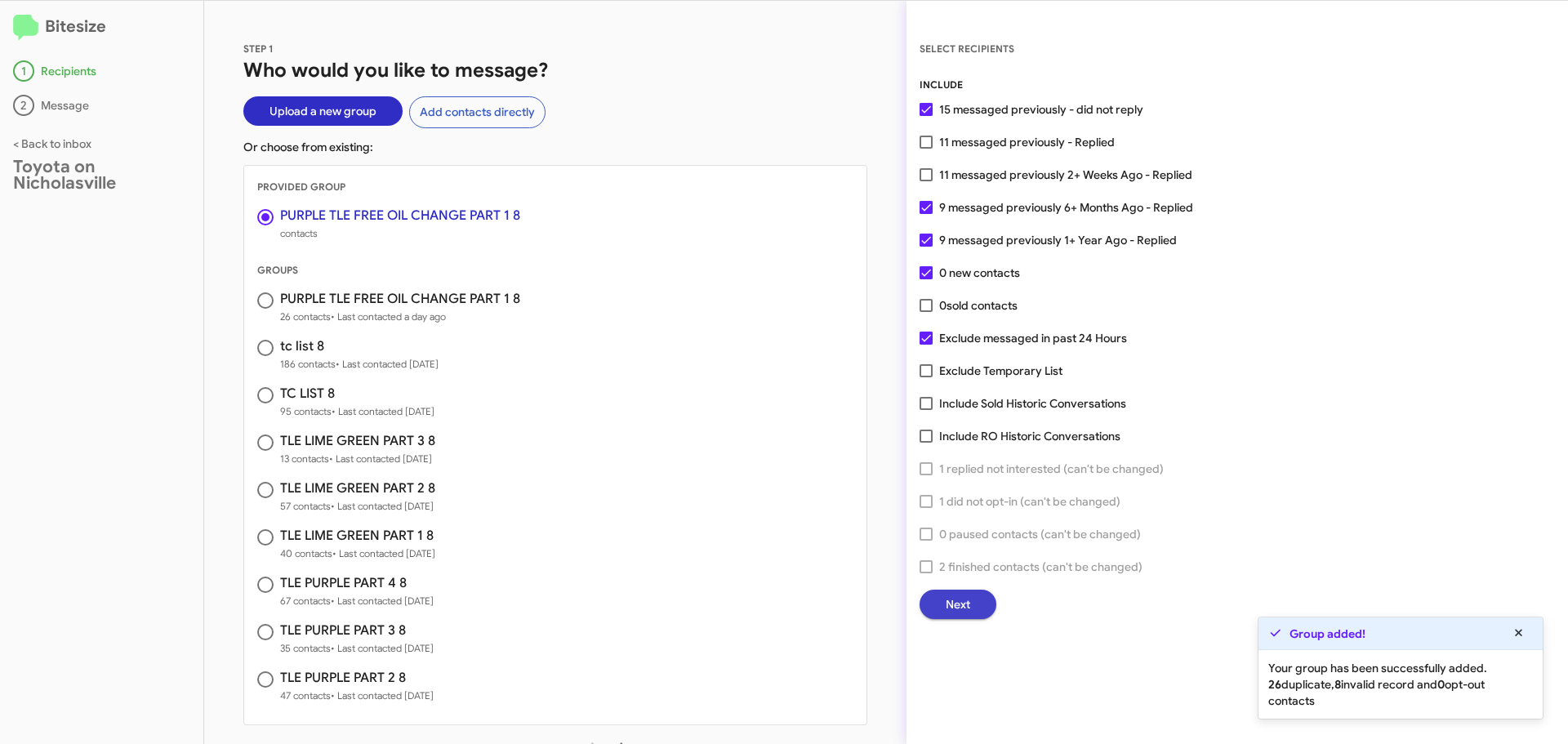
click at [943, 601] on button "Next" at bounding box center [958, 605] width 77 height 30
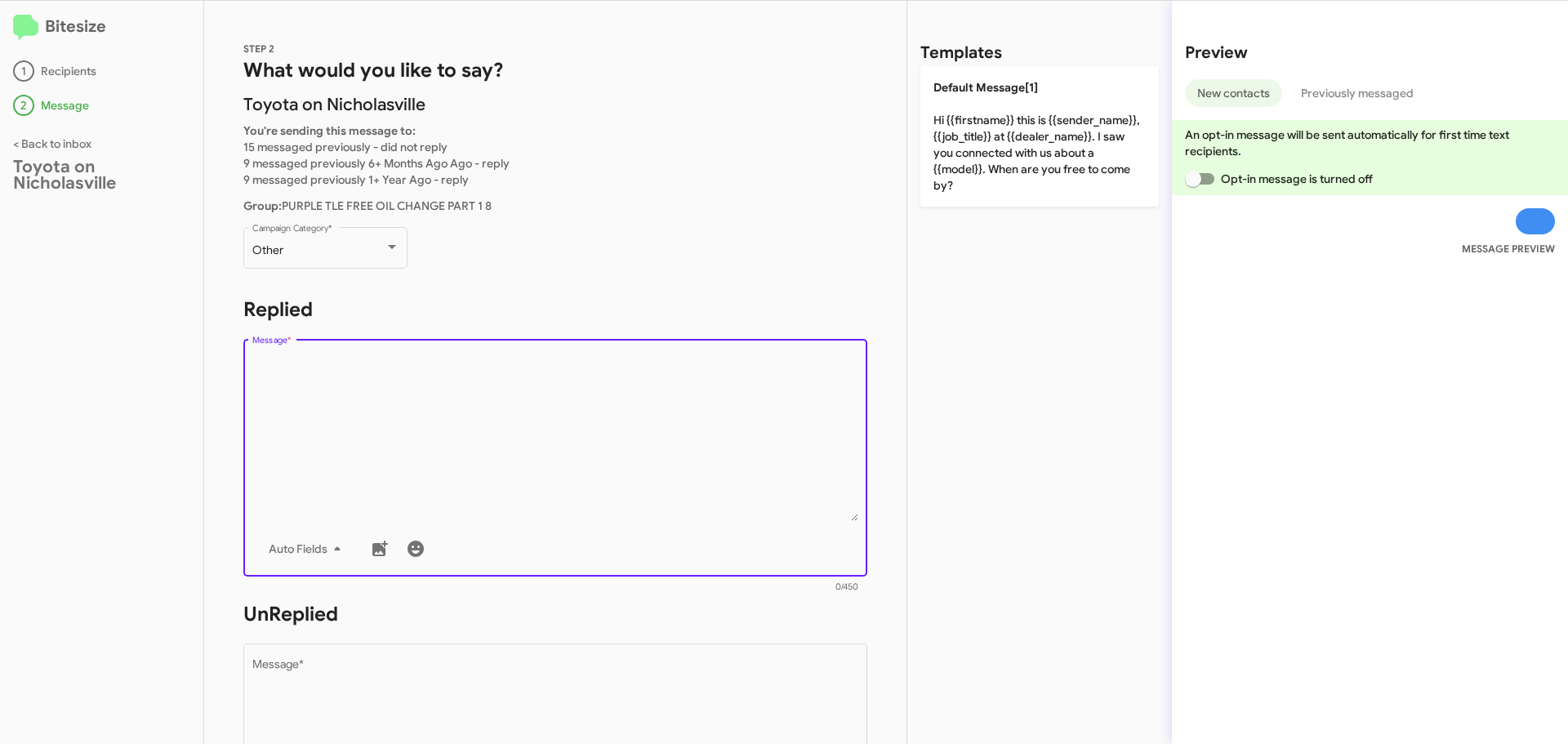
paste textarea "Hi {{firstname}}, this is Faith with Toyota on Nicholasville. Your {{make}} {{m…"
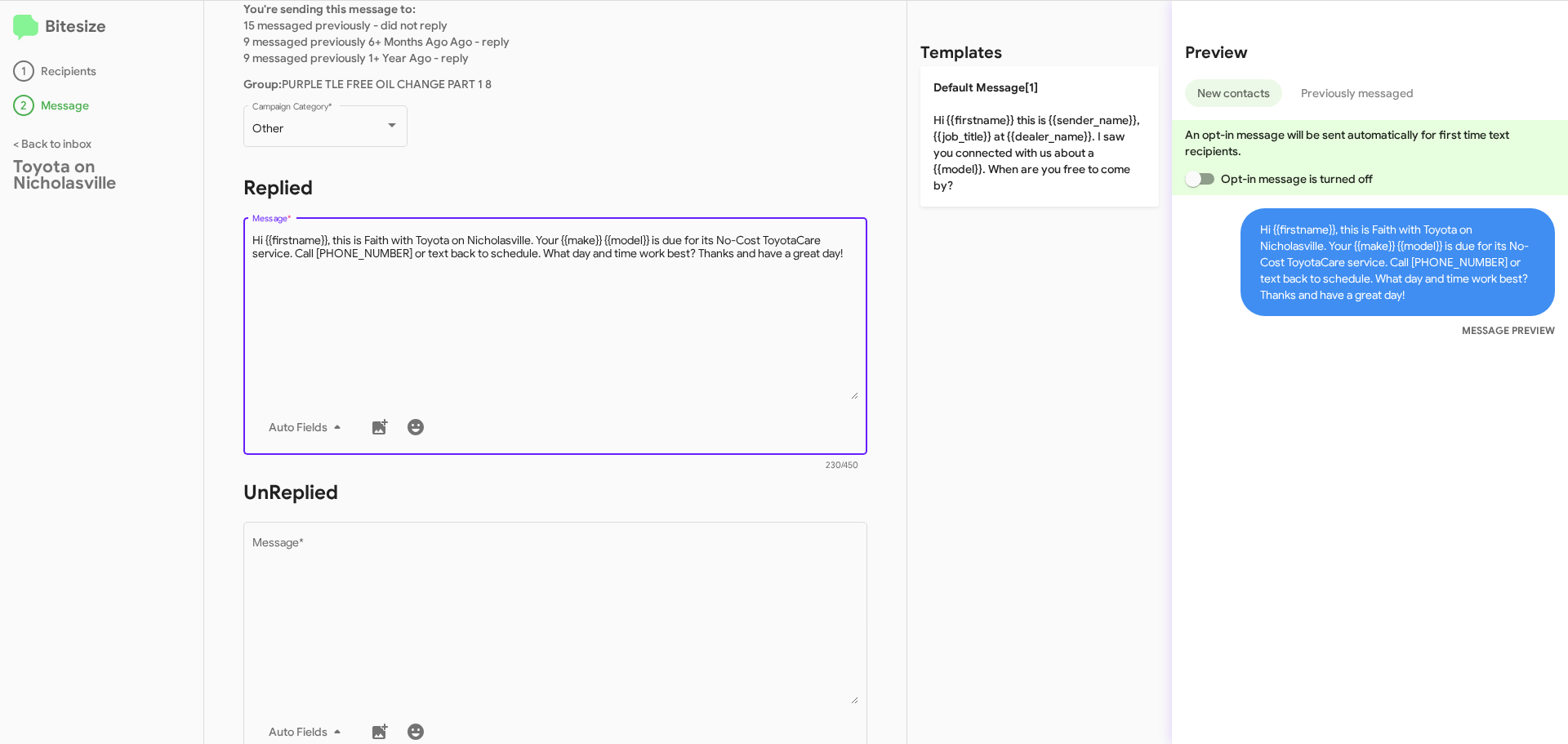
scroll to position [383, 0]
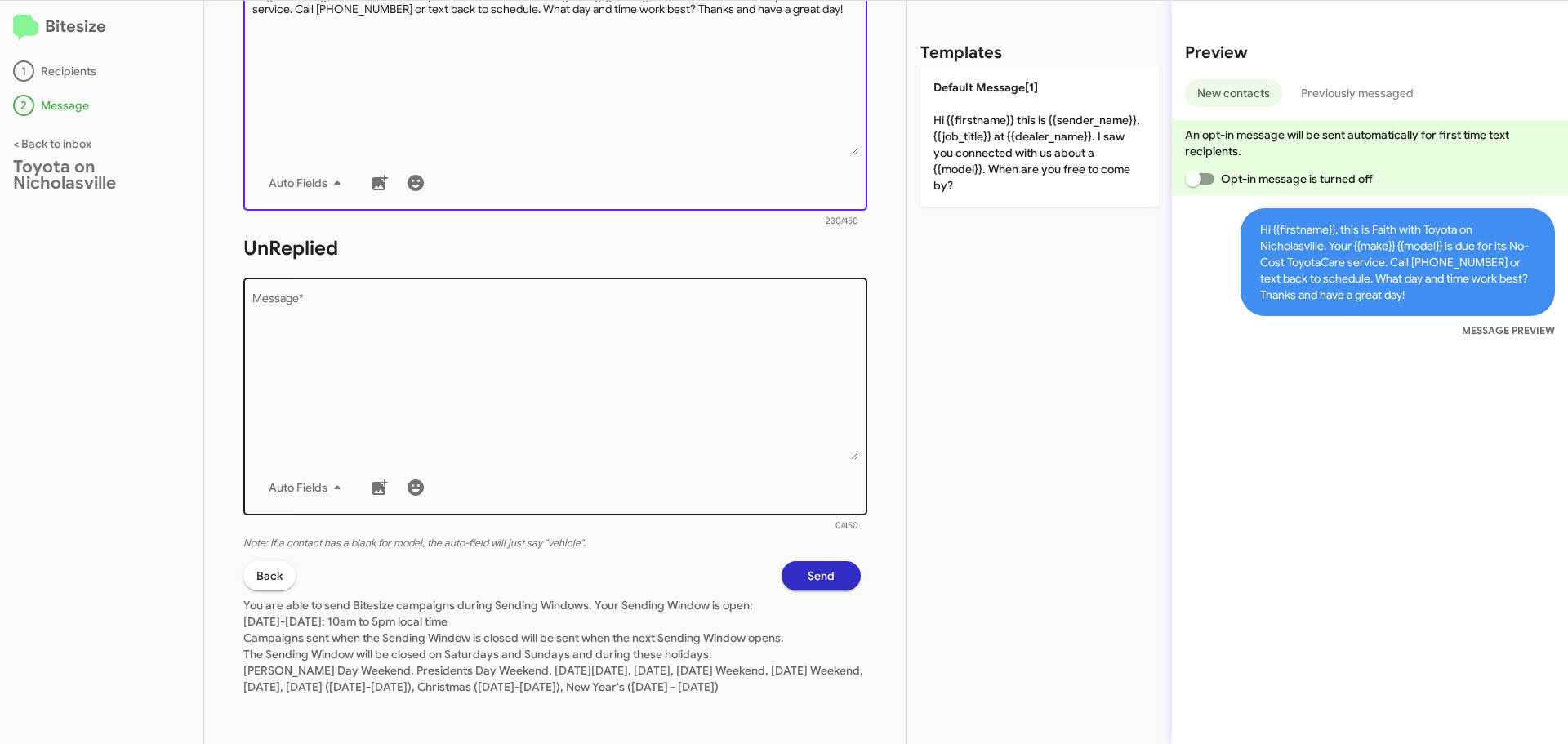
type textarea "Hi {{firstname}}, this is Faith with Toyota on Nicholasville. Your {{make}} {{m…"
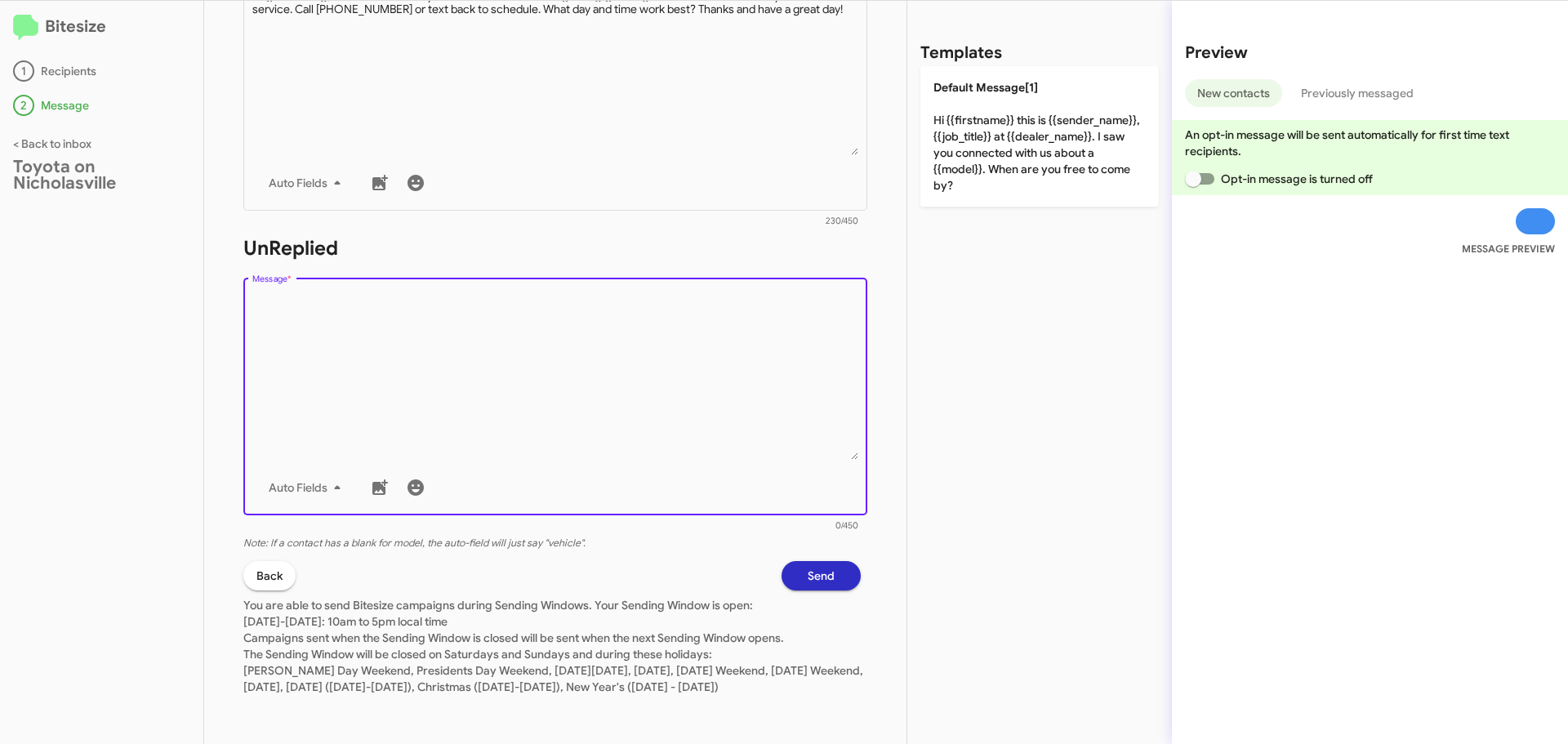
paste textarea "Hi {{firstname}}, this is Faith with Toyota on Nicholasville. Your {{make}} {{m…"
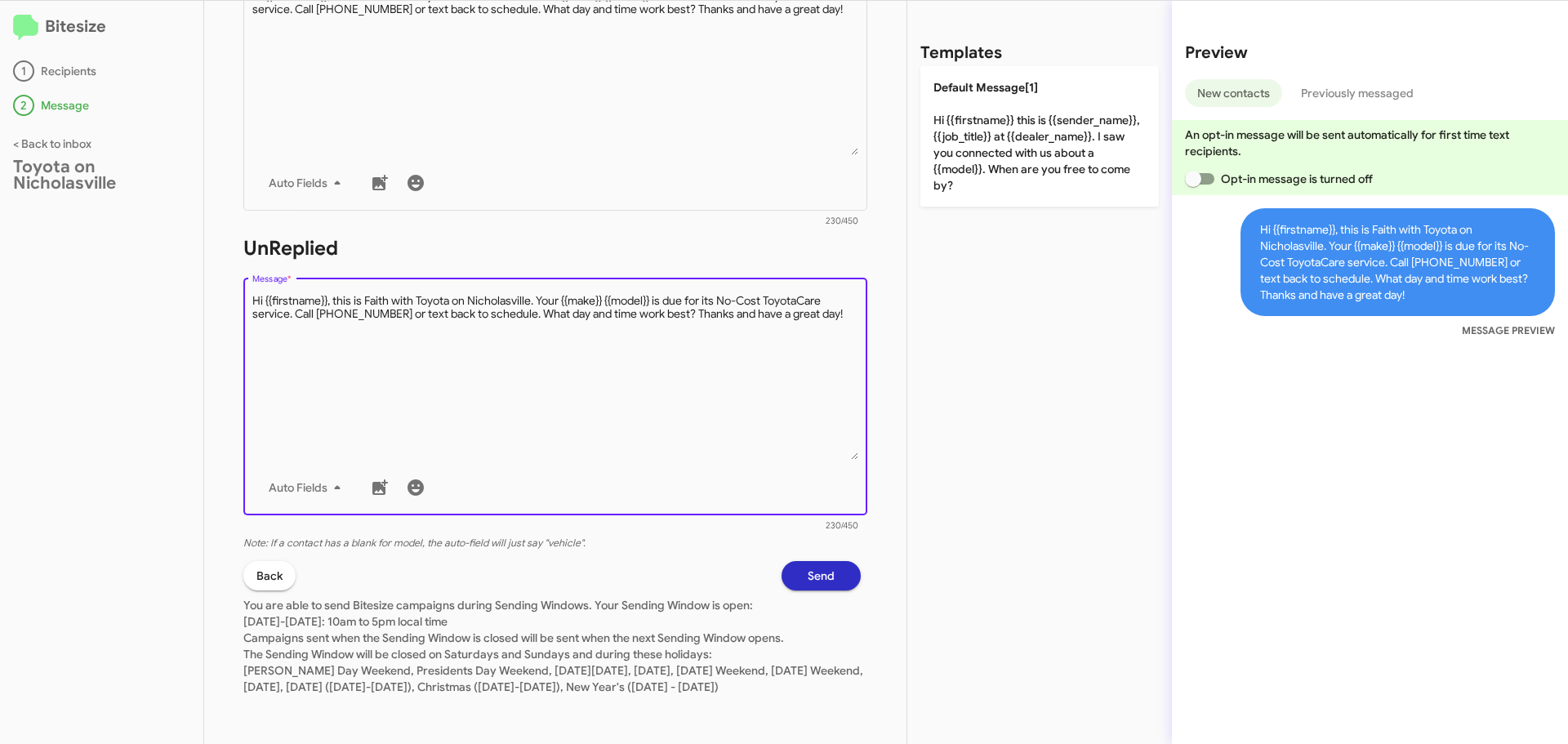
type textarea "Hi {{firstname}}, this is Faith with Toyota on Nicholasville. Your {{make}} {{m…"
click at [813, 561] on span "Send" at bounding box center [821, 576] width 27 height 30
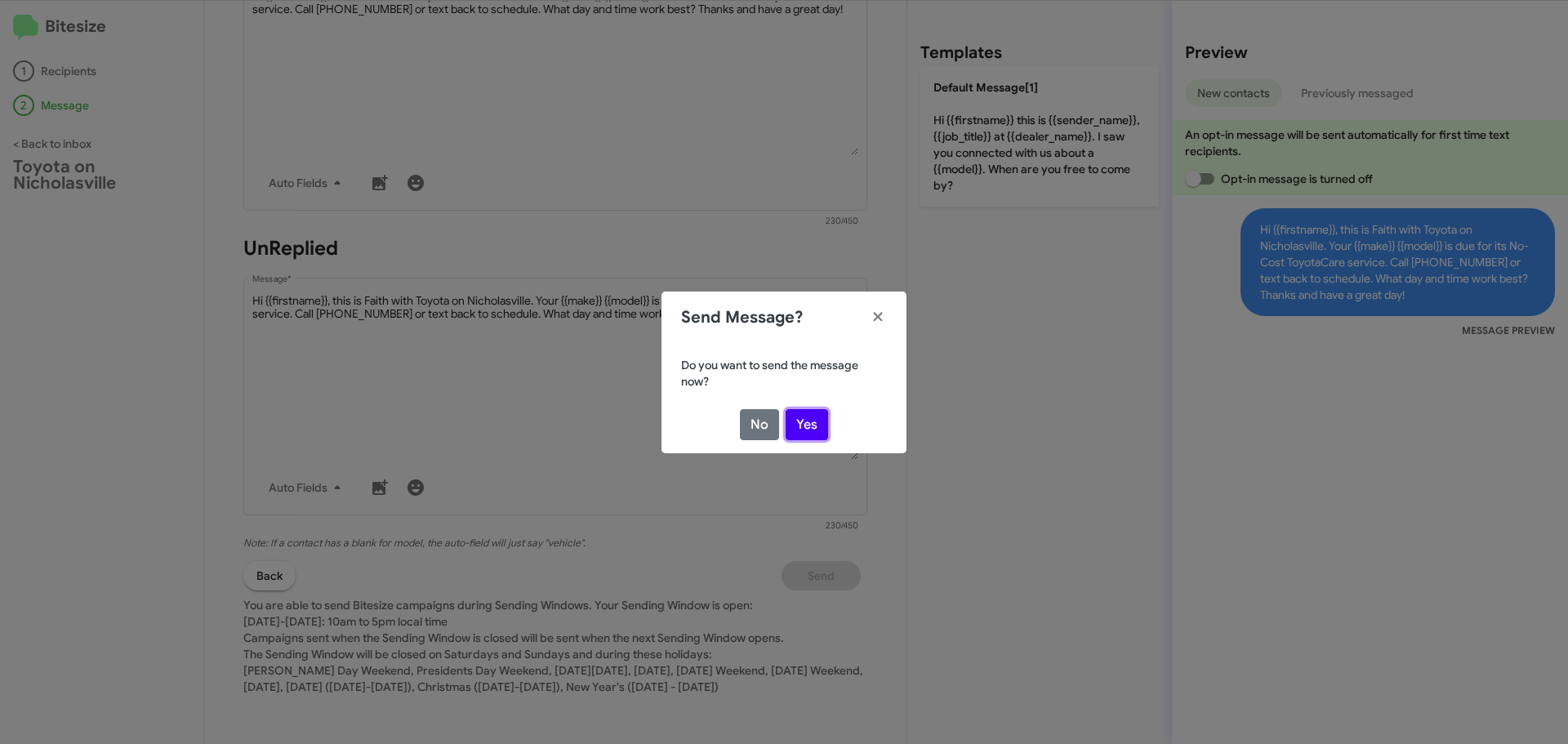
click at [799, 423] on button "Yes" at bounding box center [807, 425] width 43 height 31
